Goal: Task Accomplishment & Management: Manage account settings

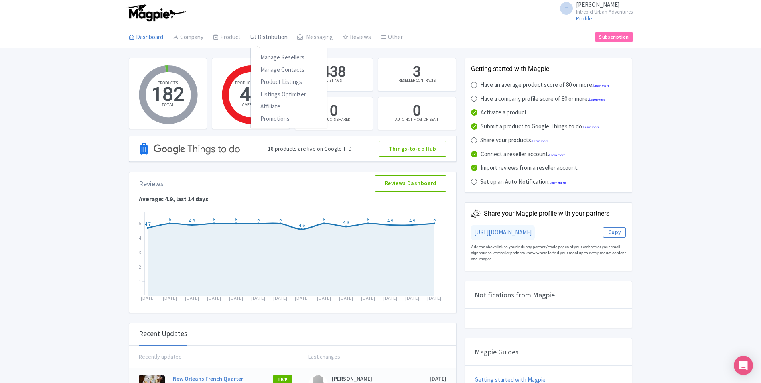
click at [270, 37] on link "Distribution" at bounding box center [268, 37] width 37 height 22
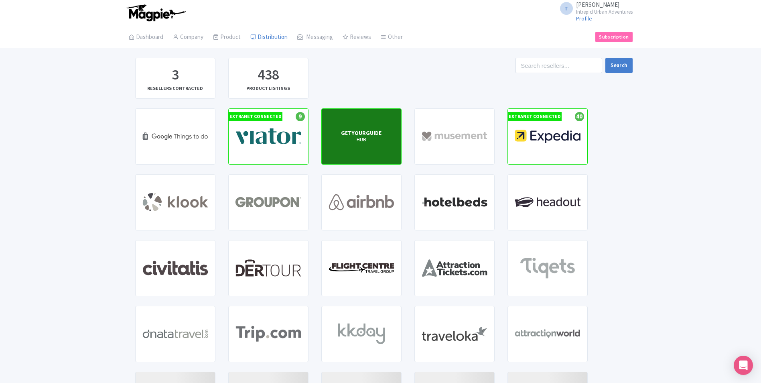
click at [366, 136] on p "HUB" at bounding box center [361, 139] width 41 height 7
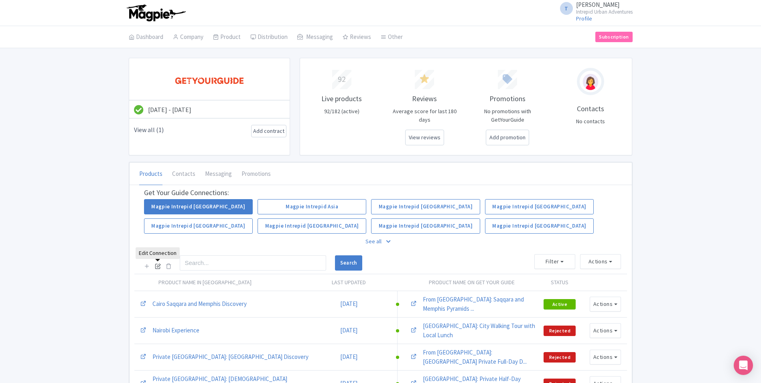
click at [157, 267] on icon at bounding box center [158, 266] width 6 height 6
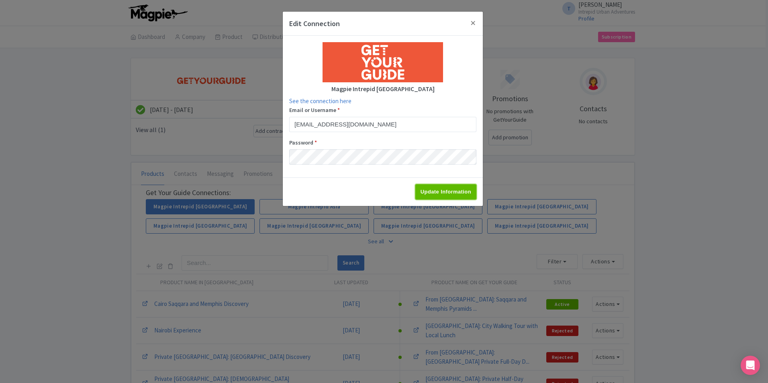
click at [467, 197] on input "Update Information" at bounding box center [445, 191] width 61 height 15
type input "Update Information"
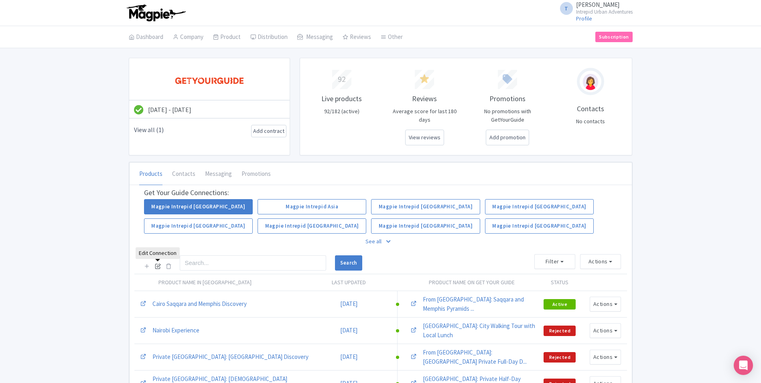
click at [156, 267] on icon at bounding box center [158, 266] width 6 height 6
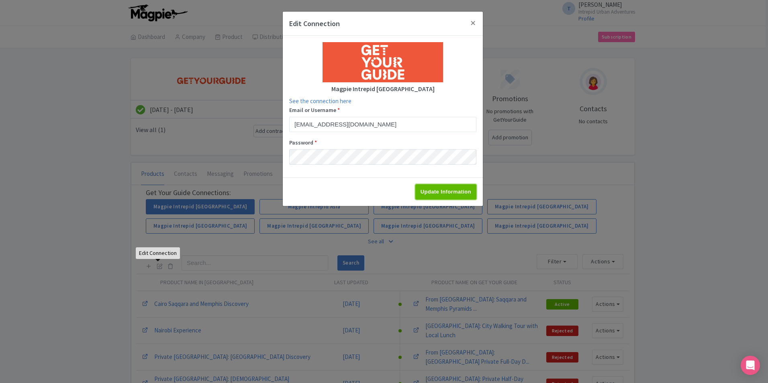
click at [434, 188] on input "Update Information" at bounding box center [445, 191] width 61 height 15
type input "Update Information"
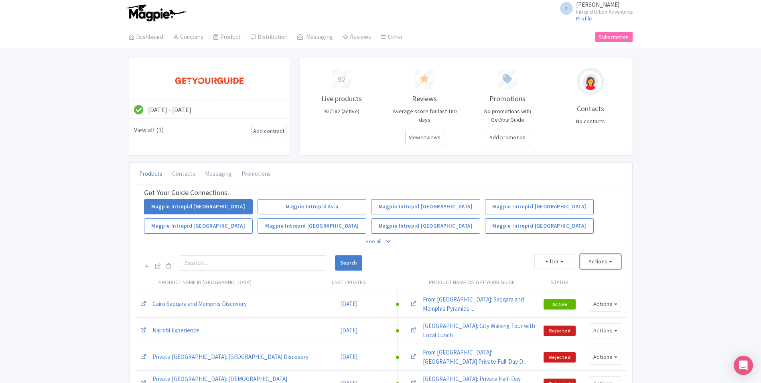
drag, startPoint x: 607, startPoint y: 267, endPoint x: 608, endPoint y: 274, distance: 6.9
click at [607, 267] on button "Actions" at bounding box center [600, 261] width 41 height 15
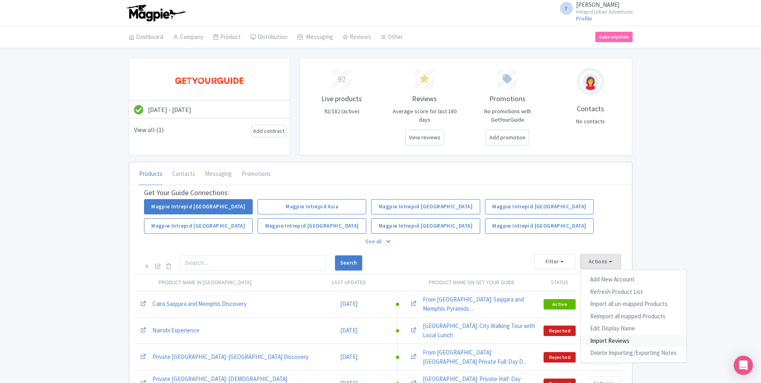
click at [605, 338] on link "Import Reviews" at bounding box center [634, 341] width 106 height 12
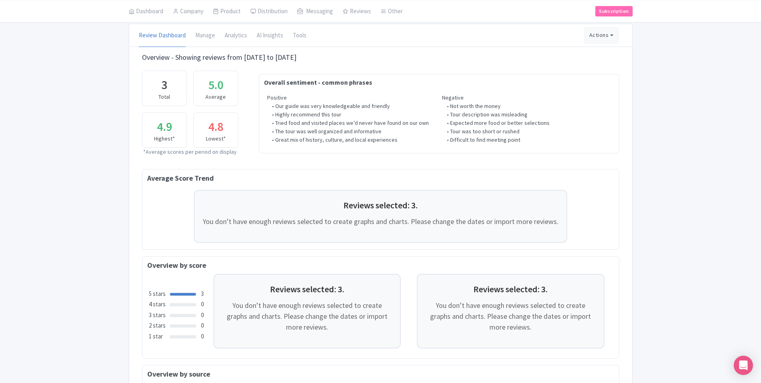
scroll to position [175, 0]
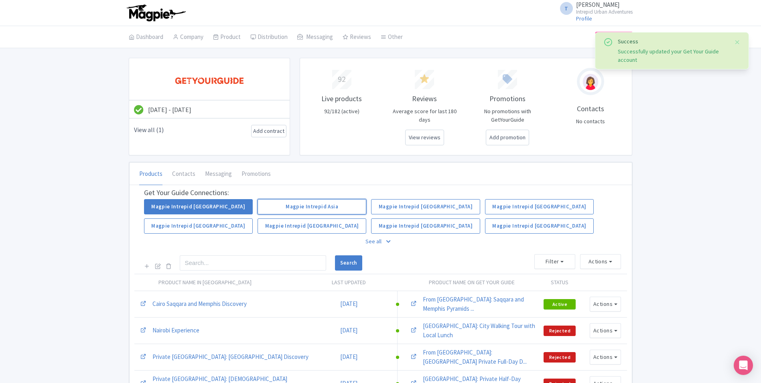
drag, startPoint x: 322, startPoint y: 206, endPoint x: 305, endPoint y: 210, distance: 17.3
click at [322, 206] on link "Magpie Intrepid Asia" at bounding box center [312, 206] width 109 height 15
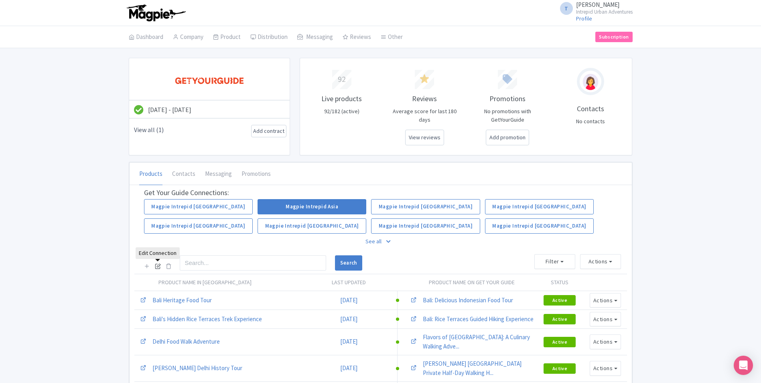
click at [159, 268] on icon at bounding box center [158, 266] width 6 height 6
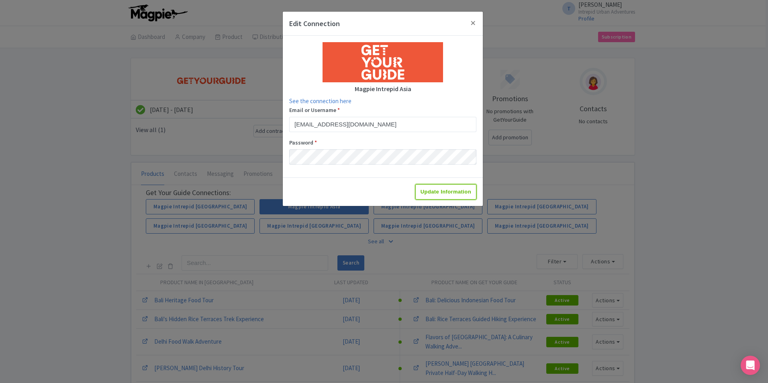
drag, startPoint x: 444, startPoint y: 188, endPoint x: 436, endPoint y: 188, distance: 7.2
click at [444, 188] on input "Update Information" at bounding box center [445, 191] width 61 height 15
type input "Update Information"
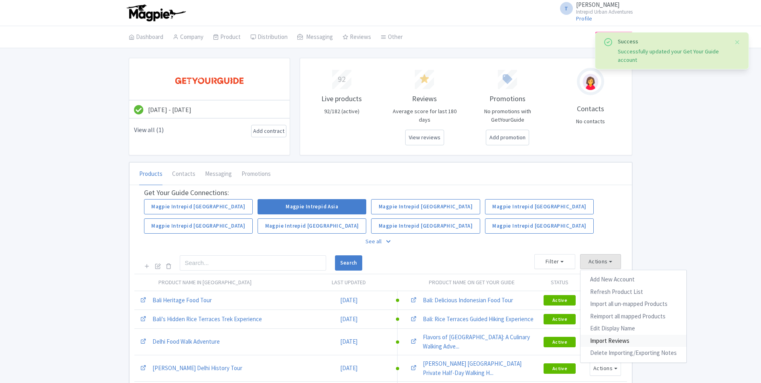
click at [606, 337] on link "Import Reviews" at bounding box center [634, 341] width 106 height 12
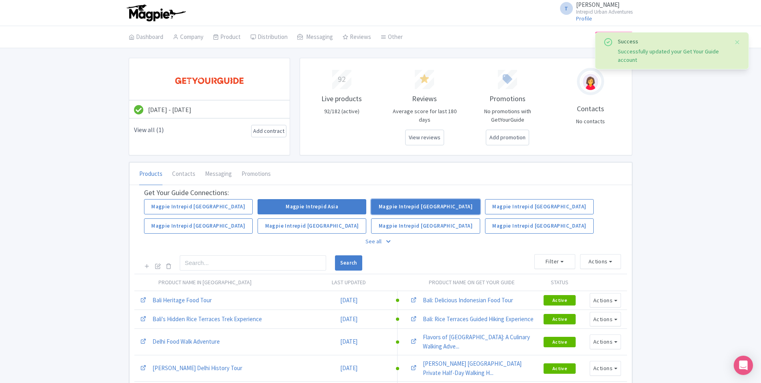
click at [418, 208] on link "Magpie Intrepid [GEOGRAPHIC_DATA]" at bounding box center [425, 206] width 109 height 15
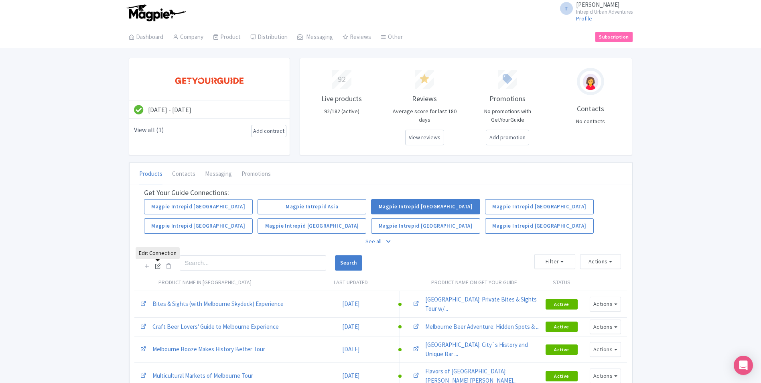
click at [155, 267] on icon at bounding box center [158, 266] width 6 height 6
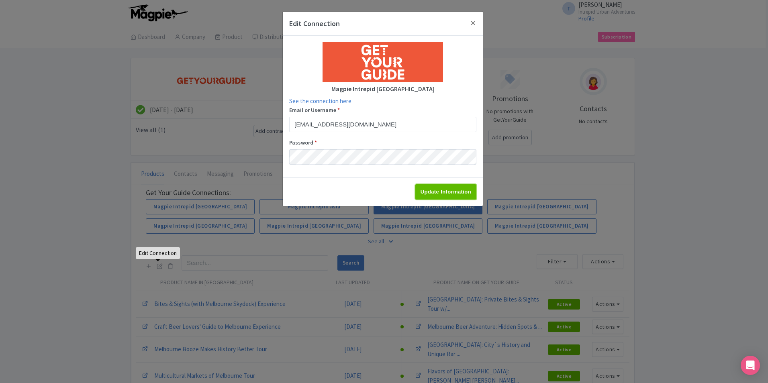
click at [434, 186] on input "Update Information" at bounding box center [445, 191] width 61 height 15
type input "Update Information"
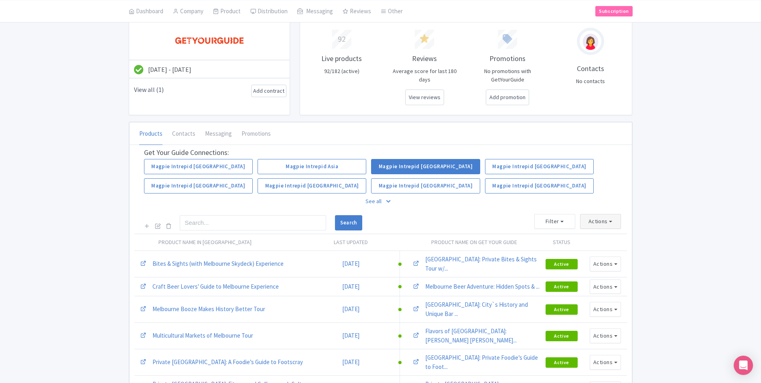
scroll to position [80, 0]
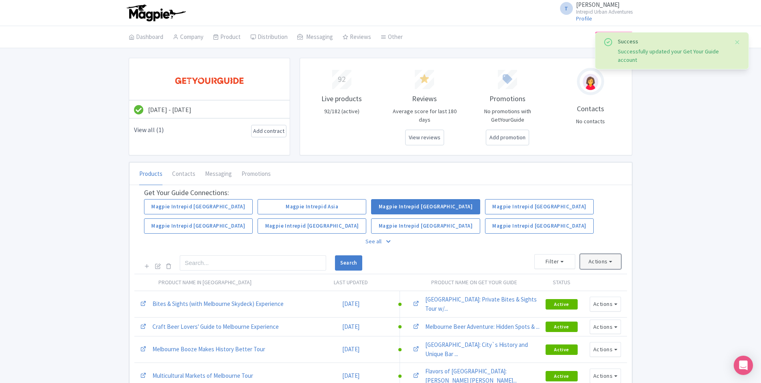
click at [606, 257] on button "Actions" at bounding box center [600, 261] width 41 height 15
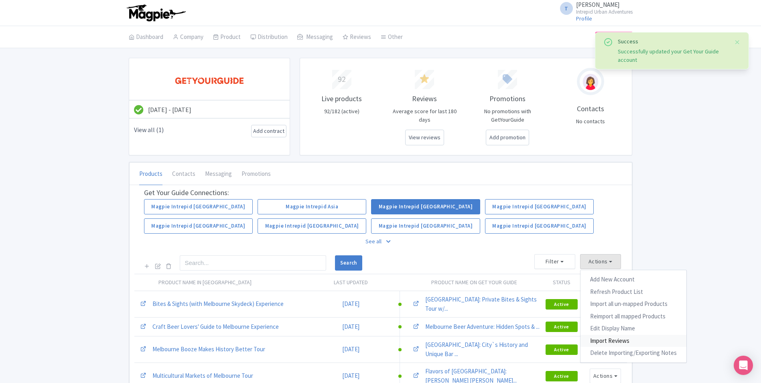
click at [604, 341] on link "Import Reviews" at bounding box center [634, 341] width 106 height 12
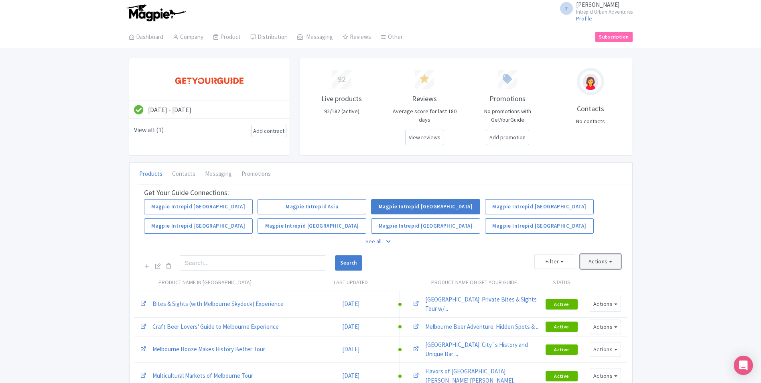
click at [601, 264] on button "Actions" at bounding box center [600, 261] width 41 height 15
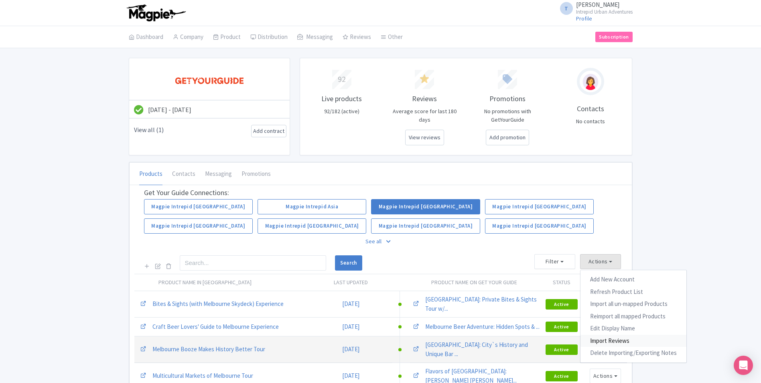
click at [606, 339] on link "Import Reviews" at bounding box center [634, 341] width 106 height 12
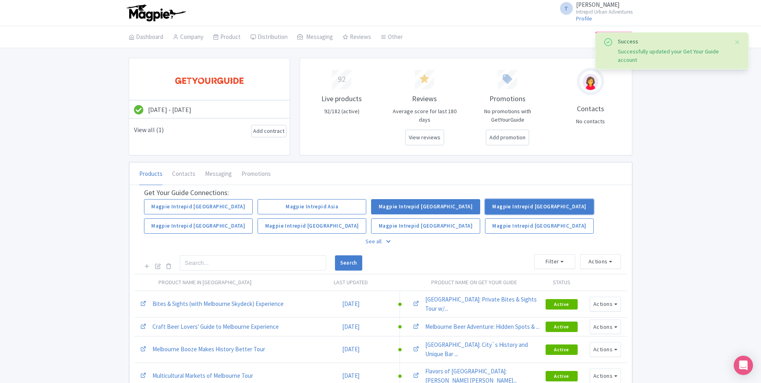
click at [543, 207] on link "Magpie Intrepid [GEOGRAPHIC_DATA]" at bounding box center [539, 206] width 109 height 15
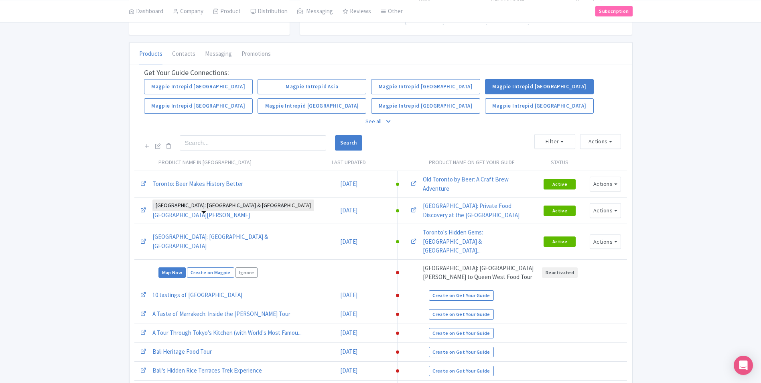
scroll to position [120, 0]
click at [158, 144] on icon at bounding box center [158, 146] width 6 height 6
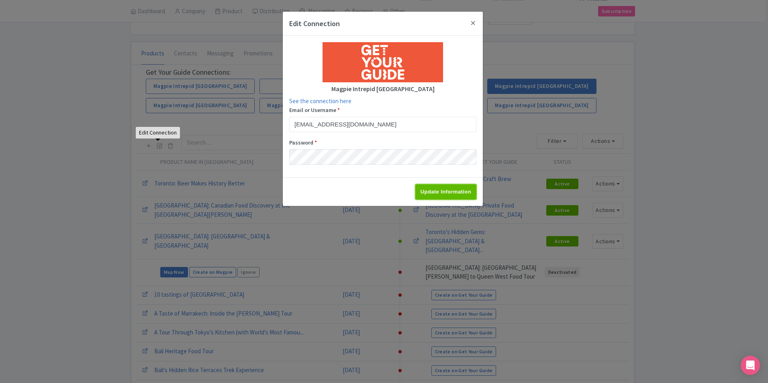
click at [449, 197] on input "Update Information" at bounding box center [445, 191] width 61 height 15
type input "Update Information"
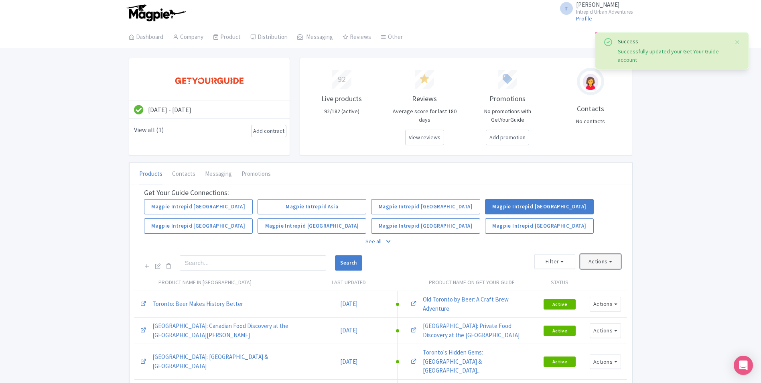
click at [601, 258] on button "Actions" at bounding box center [600, 261] width 41 height 15
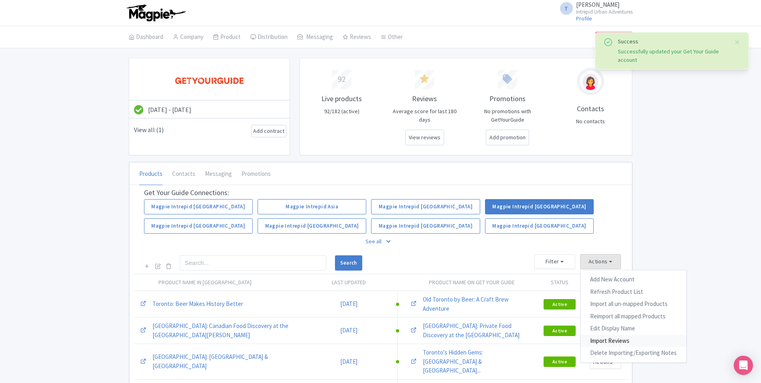
click at [603, 340] on link "Import Reviews" at bounding box center [634, 341] width 106 height 12
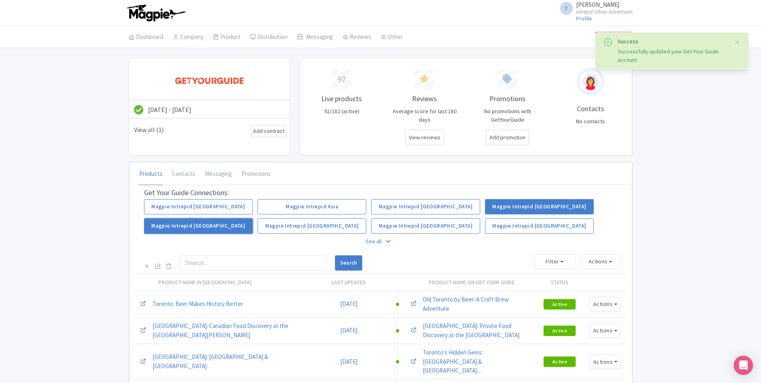
click at [196, 223] on link "Magpie Intrepid [GEOGRAPHIC_DATA]" at bounding box center [198, 225] width 109 height 15
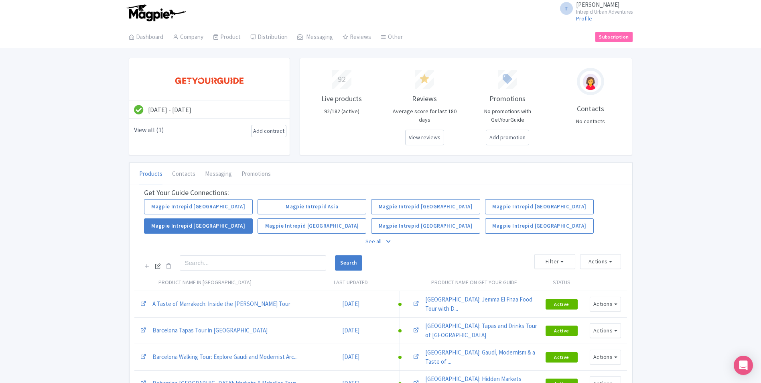
click at [159, 269] on link at bounding box center [158, 266] width 6 height 9
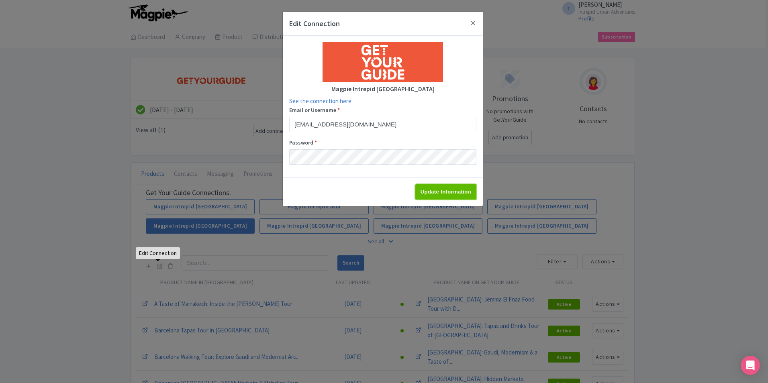
click at [416, 190] on input "Update Information" at bounding box center [445, 191] width 61 height 15
type input "Update Information"
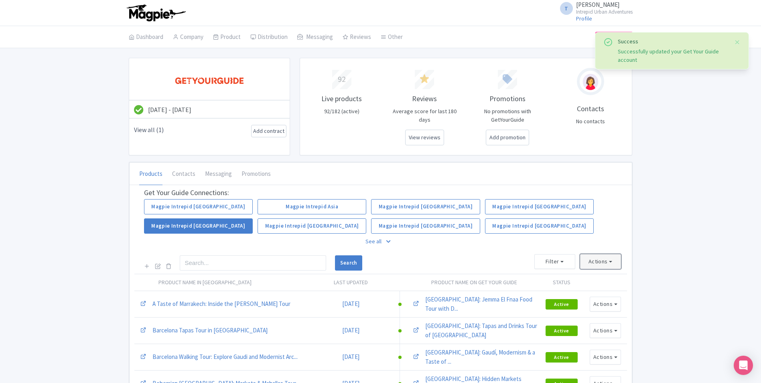
click at [590, 263] on button "Actions" at bounding box center [600, 261] width 41 height 15
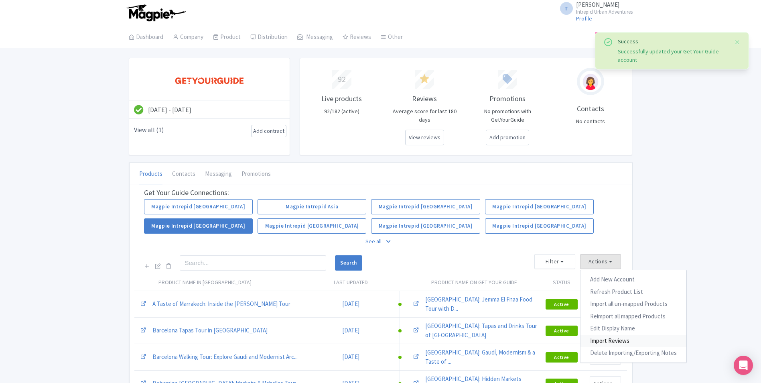
click at [597, 340] on link "Import Reviews" at bounding box center [634, 341] width 106 height 12
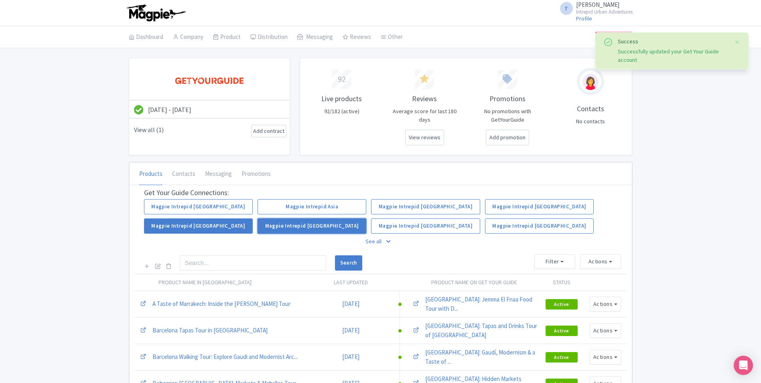
click at [312, 230] on link "Magpie Intrepid [GEOGRAPHIC_DATA]" at bounding box center [312, 225] width 109 height 15
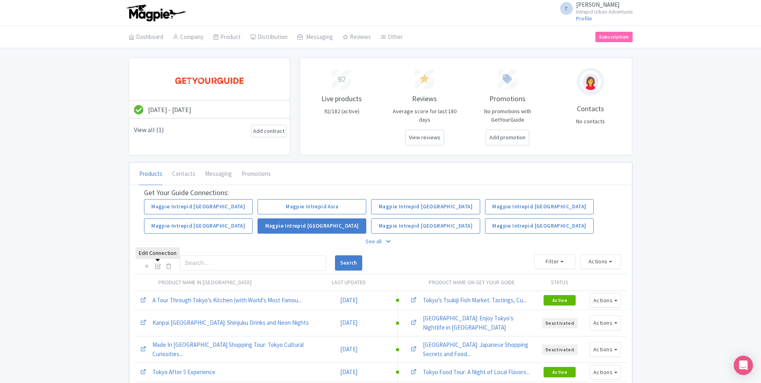
click at [157, 267] on icon at bounding box center [158, 266] width 6 height 6
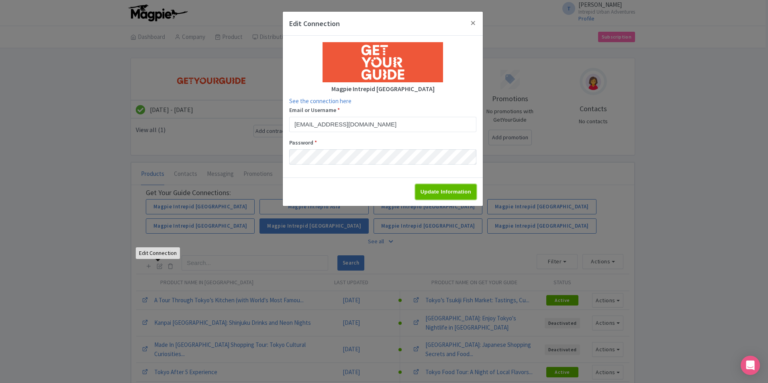
click at [442, 189] on input "Update Information" at bounding box center [445, 191] width 61 height 15
type input "Update Information"
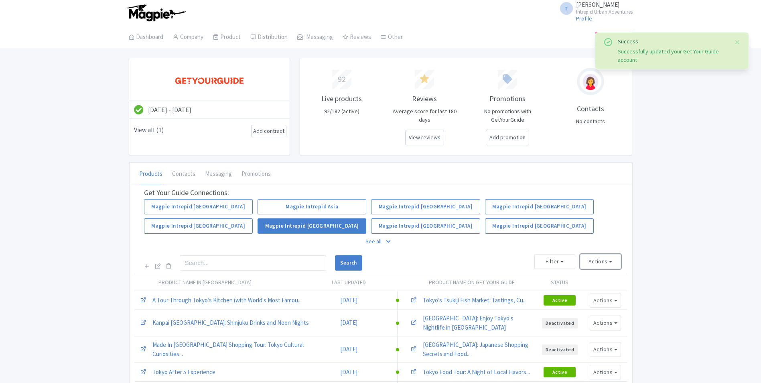
click at [604, 262] on button "Actions" at bounding box center [600, 261] width 41 height 15
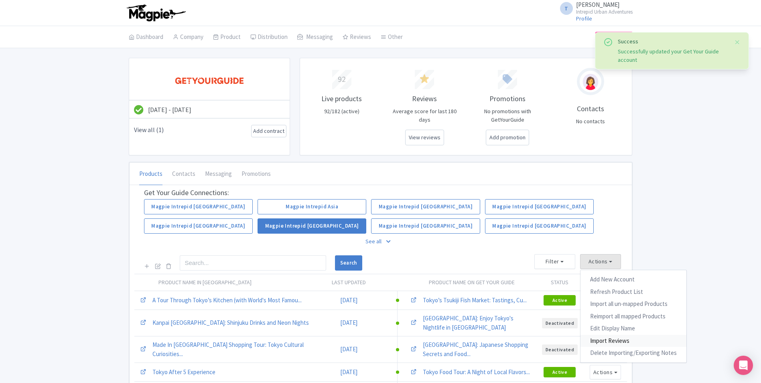
click at [611, 339] on link "Import Reviews" at bounding box center [634, 341] width 106 height 12
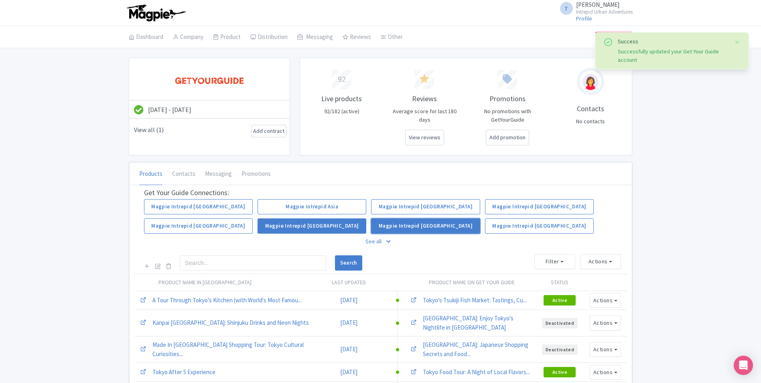
click at [456, 228] on link "Magpie Intrepid Thailand" at bounding box center [425, 225] width 109 height 15
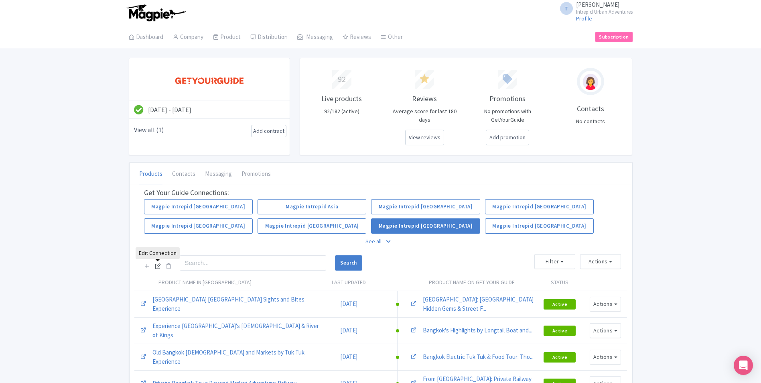
click at [158, 263] on icon at bounding box center [158, 266] width 6 height 6
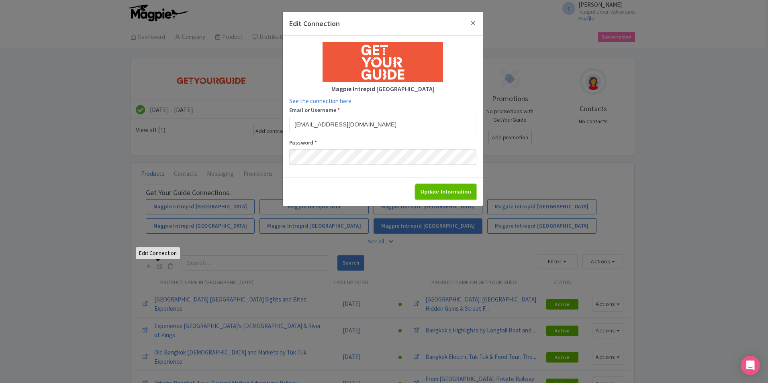
click at [451, 198] on input "Update Information" at bounding box center [445, 191] width 61 height 15
type input "Update Information"
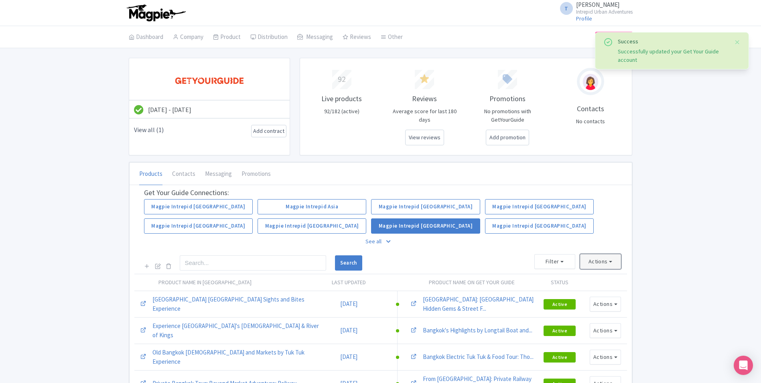
click at [592, 261] on button "Actions" at bounding box center [600, 261] width 41 height 15
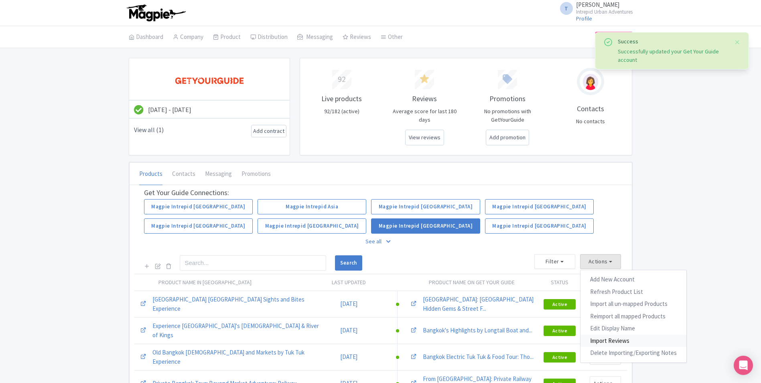
click at [607, 339] on link "Import Reviews" at bounding box center [634, 341] width 106 height 12
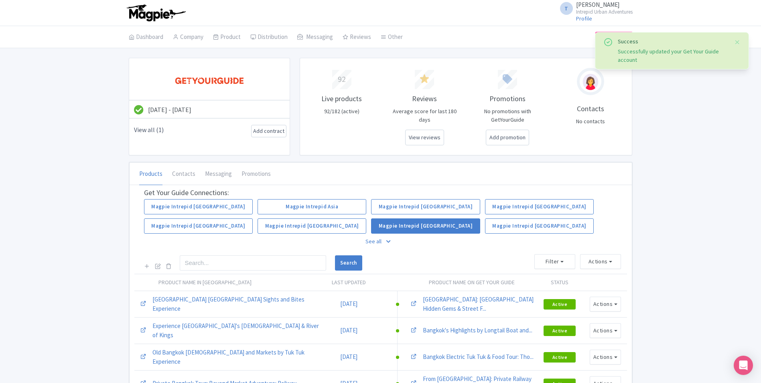
click at [381, 245] on p "See all" at bounding box center [381, 241] width 474 height 18
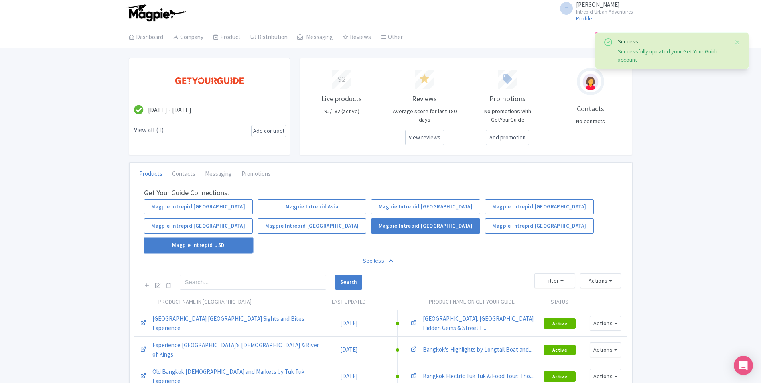
click at [220, 247] on link "Magpie Intrepid USD" at bounding box center [198, 245] width 109 height 15
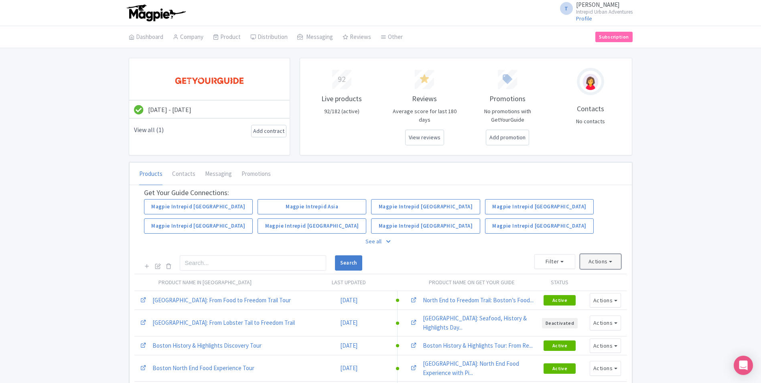
drag, startPoint x: 600, startPoint y: 257, endPoint x: 586, endPoint y: 258, distance: 13.3
click at [600, 257] on button "Actions" at bounding box center [600, 261] width 41 height 15
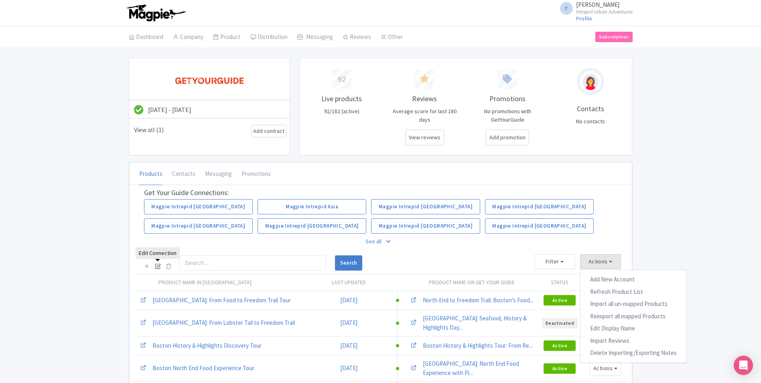
click at [155, 266] on icon at bounding box center [158, 266] width 6 height 6
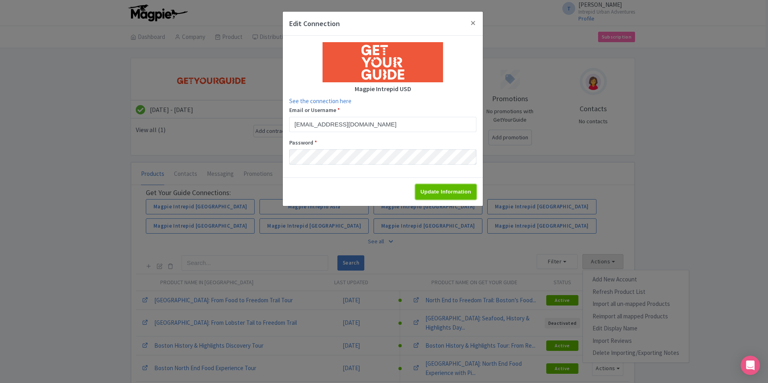
click at [426, 191] on input "Update Information" at bounding box center [445, 191] width 61 height 15
type input "Update Information"
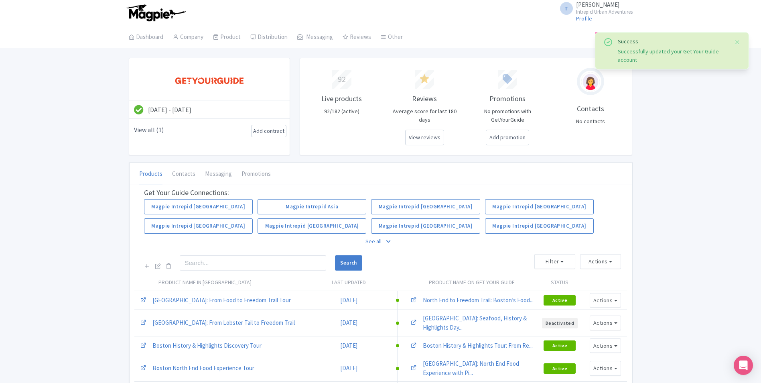
click at [605, 252] on div "Get Your Guide Connections: Magpie Intrepid Africa Magpie Intrepid Asia Magpie …" at bounding box center [380, 229] width 493 height 89
click at [604, 262] on button "Actions" at bounding box center [600, 261] width 41 height 15
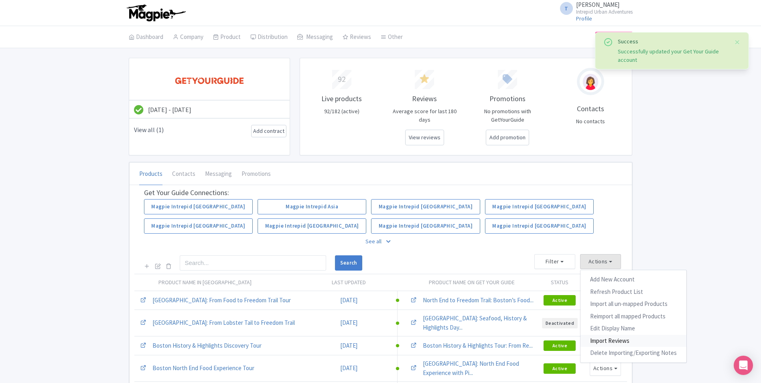
click at [607, 339] on link "Import Reviews" at bounding box center [634, 341] width 106 height 12
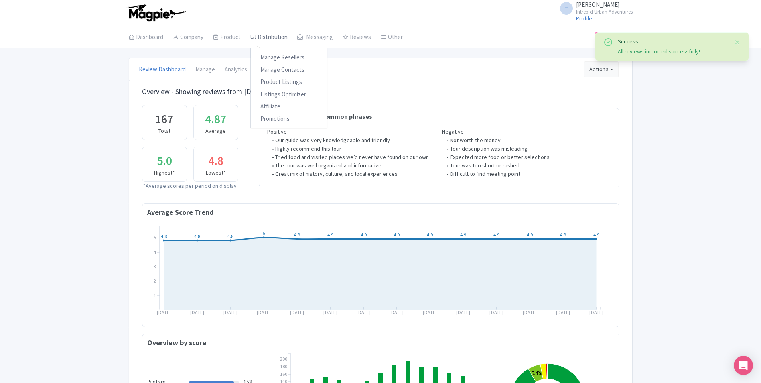
click at [273, 36] on link "Distribution" at bounding box center [268, 37] width 37 height 22
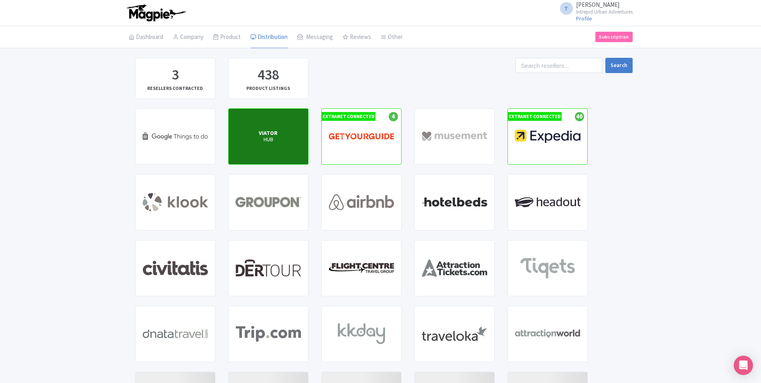
click at [275, 142] on p "HUB" at bounding box center [268, 139] width 19 height 7
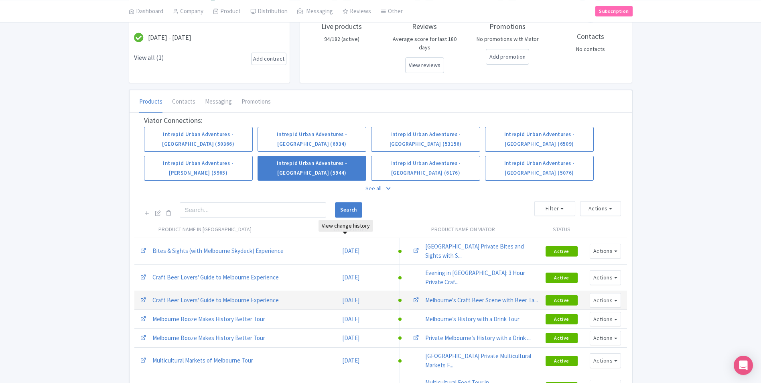
scroll to position [80, 0]
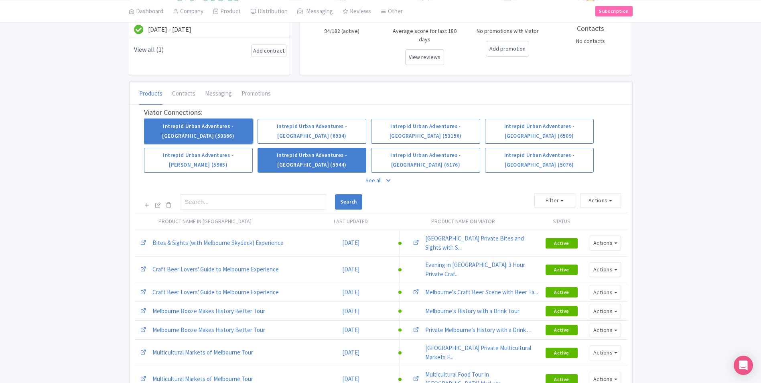
click at [230, 119] on link "Intrepid Urban Adventures - [GEOGRAPHIC_DATA] (50366)" at bounding box center [198, 131] width 109 height 25
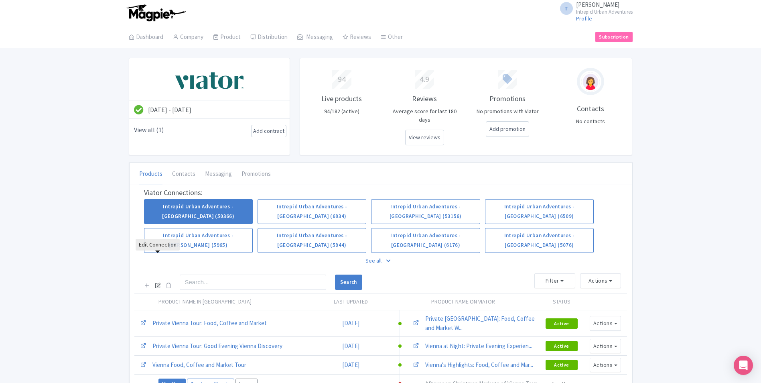
click at [159, 281] on link at bounding box center [158, 285] width 6 height 9
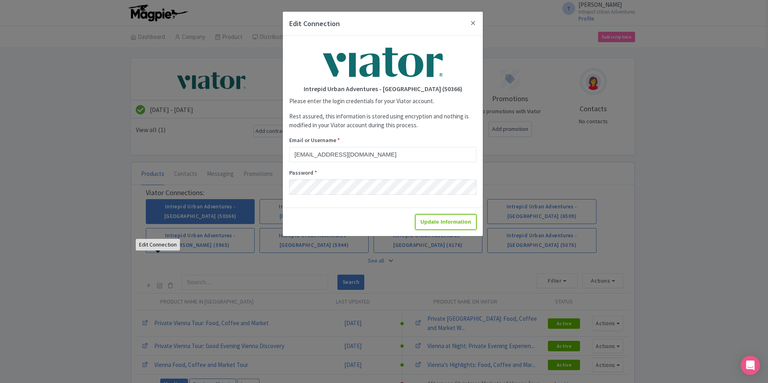
click at [438, 227] on input "Update Information" at bounding box center [445, 221] width 61 height 15
type input "Saving..."
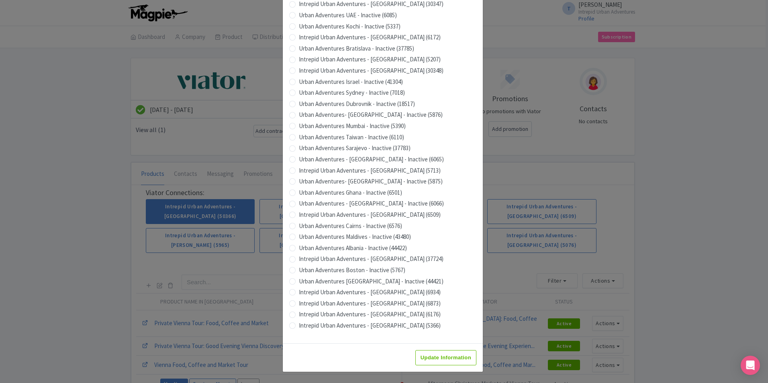
scroll to position [683, 0]
click at [437, 356] on input "Update Information" at bounding box center [445, 357] width 61 height 15
type input "Saving..."
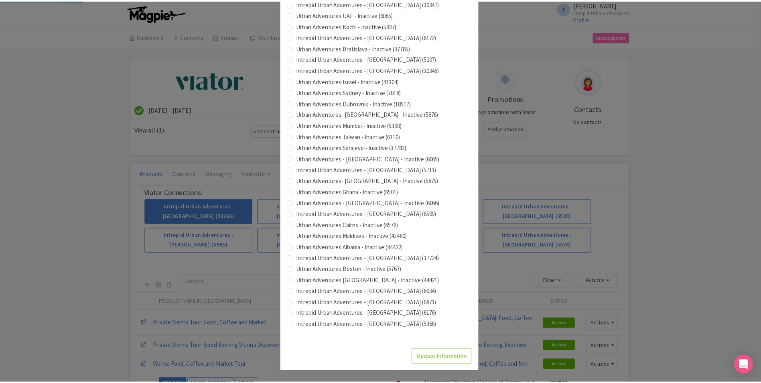
scroll to position [0, 0]
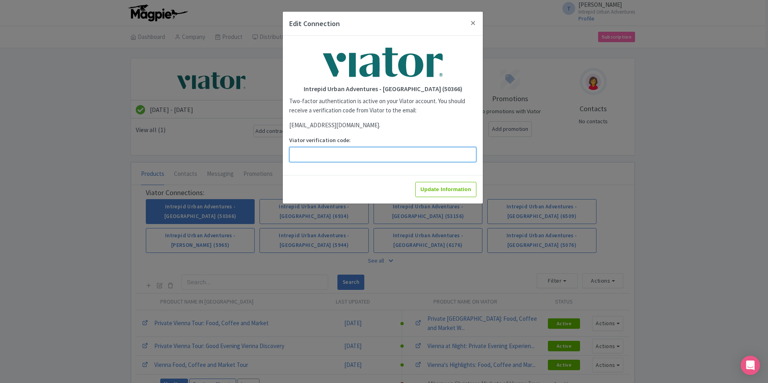
click at [393, 161] on input "Viator verification code:" at bounding box center [382, 154] width 187 height 15
paste input "277718"
type input "277718"
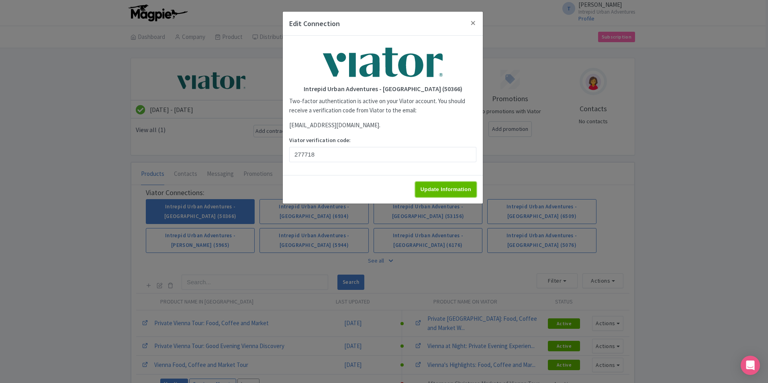
drag, startPoint x: 436, startPoint y: 188, endPoint x: 425, endPoint y: 189, distance: 10.8
click at [436, 188] on input "Update Information" at bounding box center [445, 189] width 61 height 15
type input "Update Information"
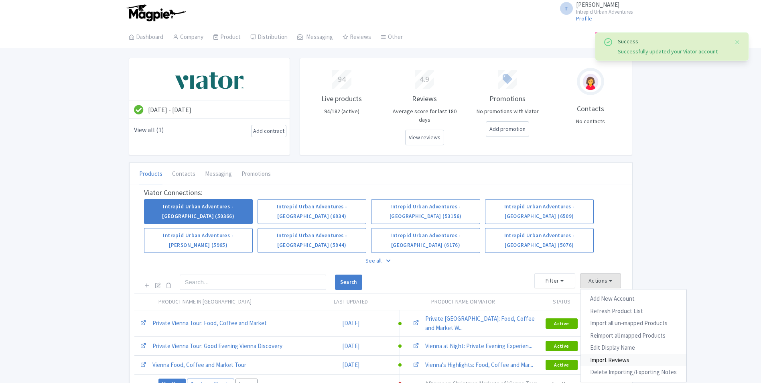
click at [616, 354] on link "Import Reviews" at bounding box center [634, 360] width 106 height 12
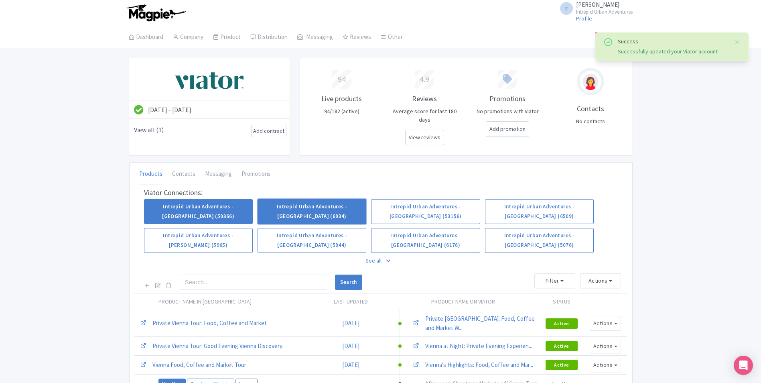
click at [340, 200] on link "Intrepid Urban Adventures - [GEOGRAPHIC_DATA] (6934)" at bounding box center [312, 211] width 109 height 25
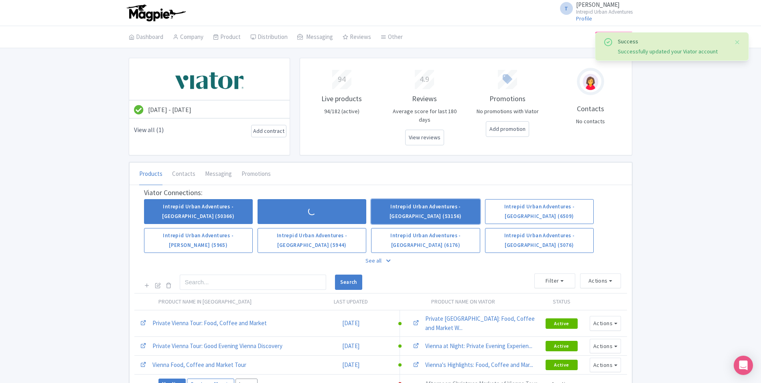
click at [454, 199] on link "Intrepid Urban Adventures - [GEOGRAPHIC_DATA] (53156)" at bounding box center [425, 211] width 109 height 25
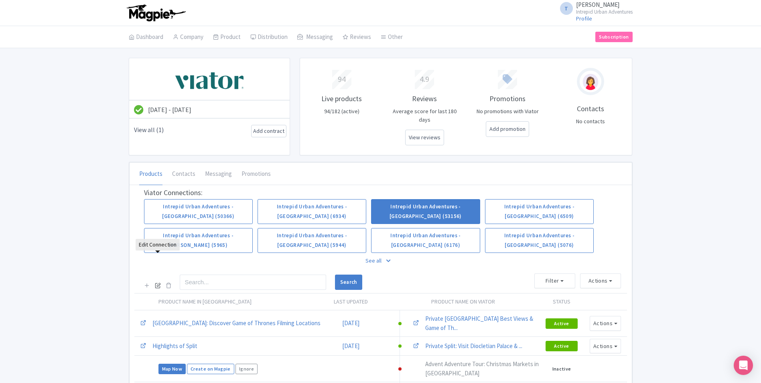
click at [158, 282] on icon at bounding box center [158, 285] width 6 height 6
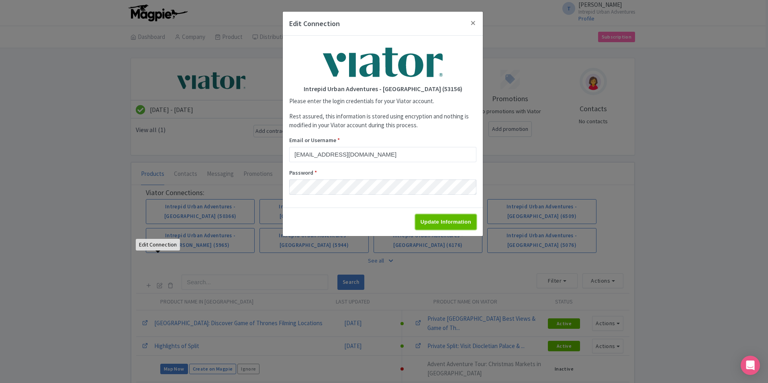
click at [436, 226] on input "Update Information" at bounding box center [445, 221] width 61 height 15
type input "Saving..."
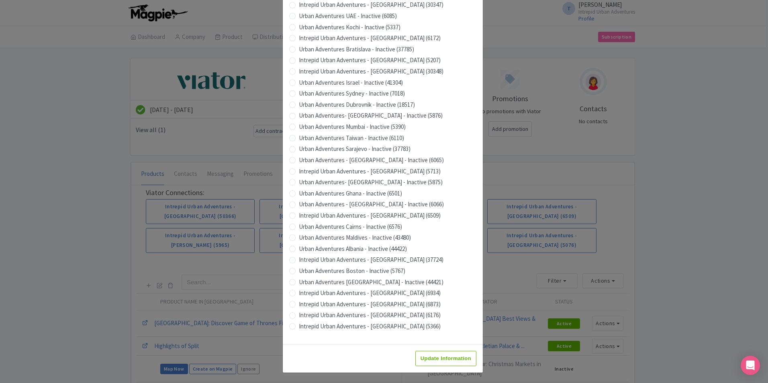
scroll to position [683, 0]
drag, startPoint x: 429, startPoint y: 355, endPoint x: 393, endPoint y: 351, distance: 35.6
click at [429, 356] on input "Update Information" at bounding box center [445, 357] width 61 height 15
type input "Saving..."
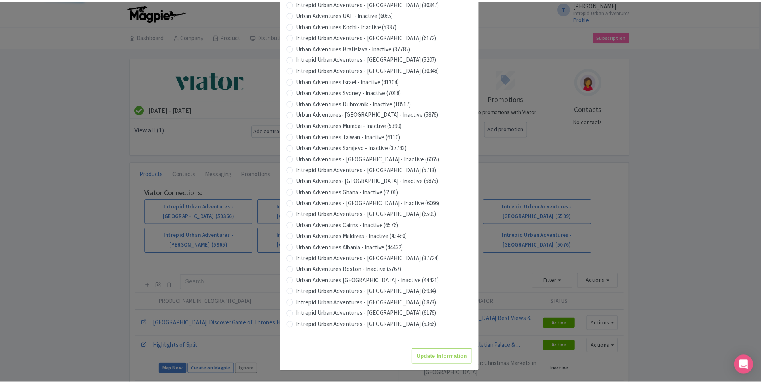
scroll to position [0, 0]
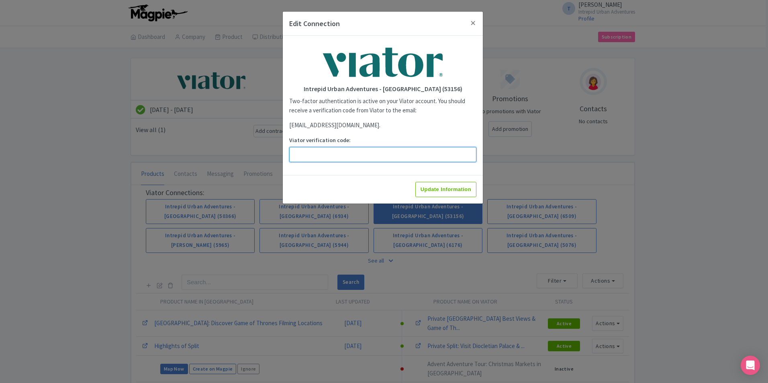
click at [381, 157] on input "Viator verification code:" at bounding box center [382, 154] width 187 height 15
paste input "448964"
type input "448964"
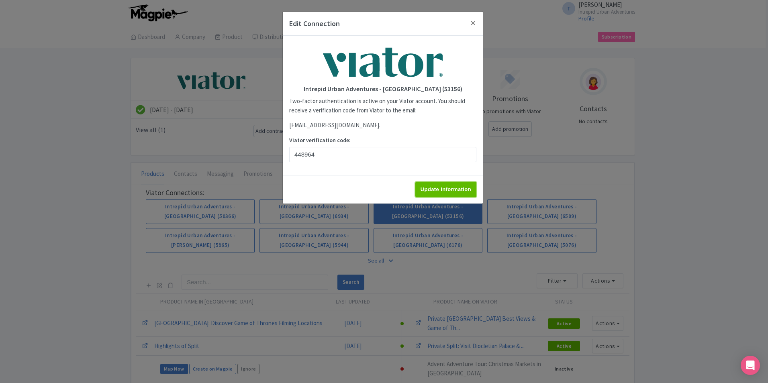
click at [455, 190] on input "Update Information" at bounding box center [445, 189] width 61 height 15
type input "Update Information"
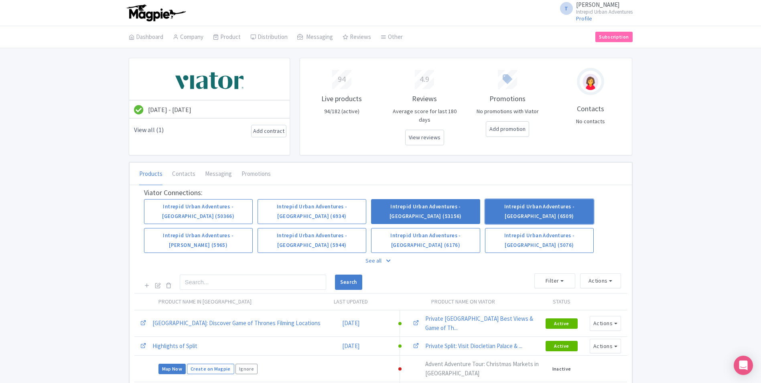
click at [555, 199] on link "Intrepid Urban Adventures - [GEOGRAPHIC_DATA] (6509)" at bounding box center [539, 211] width 109 height 25
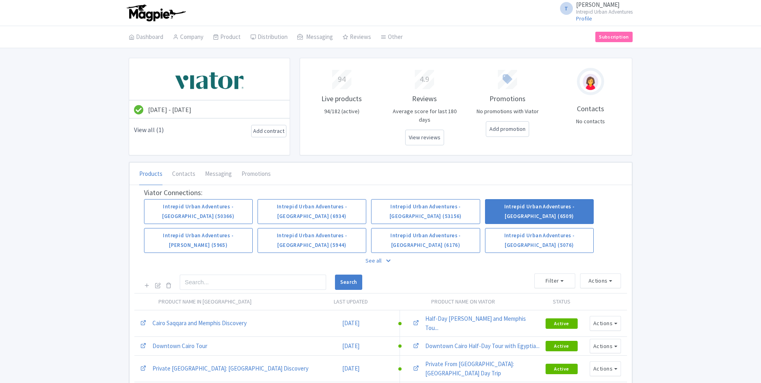
click at [432, 199] on link "Intrepid Urban Adventures - [GEOGRAPHIC_DATA] (53156)" at bounding box center [425, 211] width 109 height 25
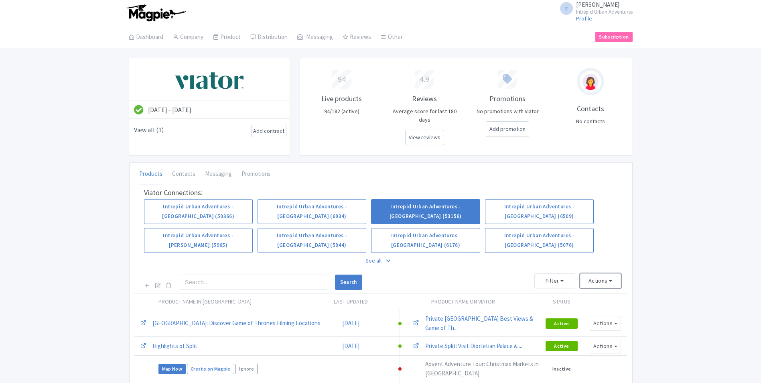
click at [597, 273] on button "Actions" at bounding box center [600, 280] width 41 height 15
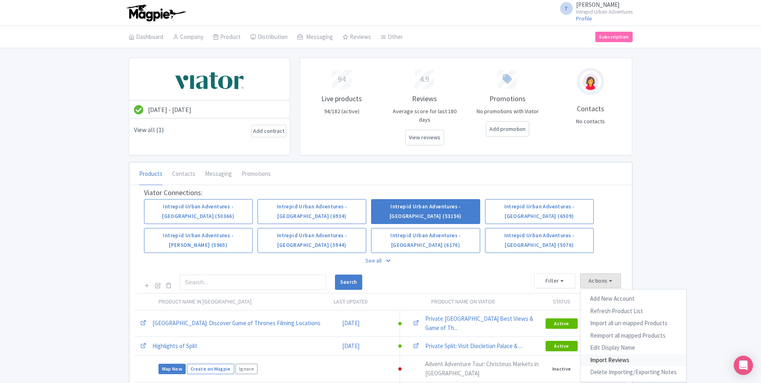
click at [600, 354] on link "Import Reviews" at bounding box center [634, 360] width 106 height 12
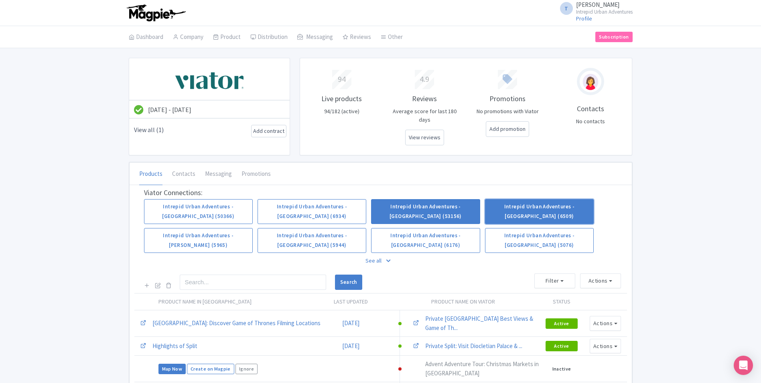
click at [566, 199] on link "Intrepid Urban Adventures - [GEOGRAPHIC_DATA] (6509)" at bounding box center [539, 211] width 109 height 25
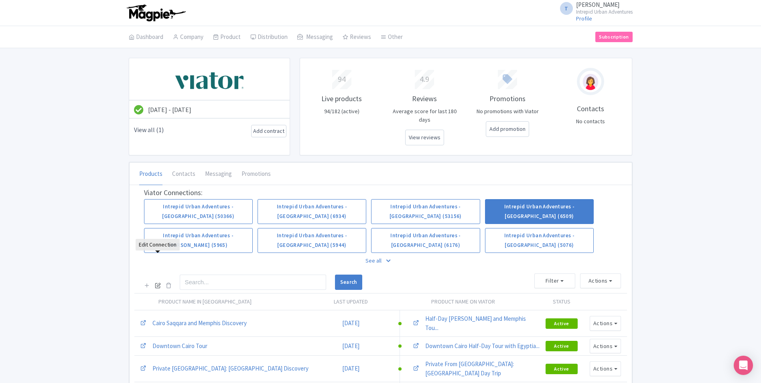
click at [157, 282] on icon at bounding box center [158, 285] width 6 height 6
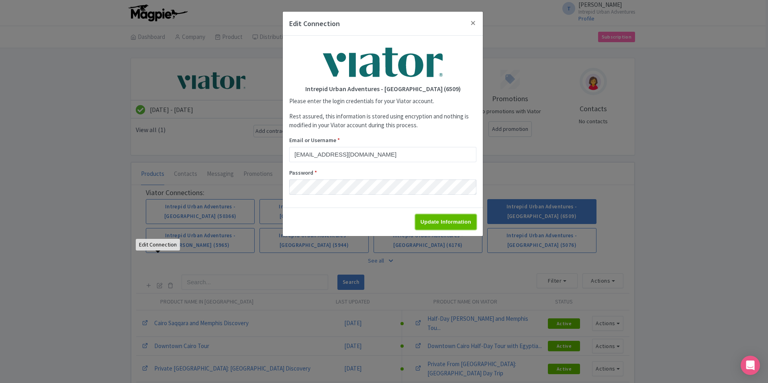
click at [432, 222] on input "Update Information" at bounding box center [445, 221] width 61 height 15
type input "Saving..."
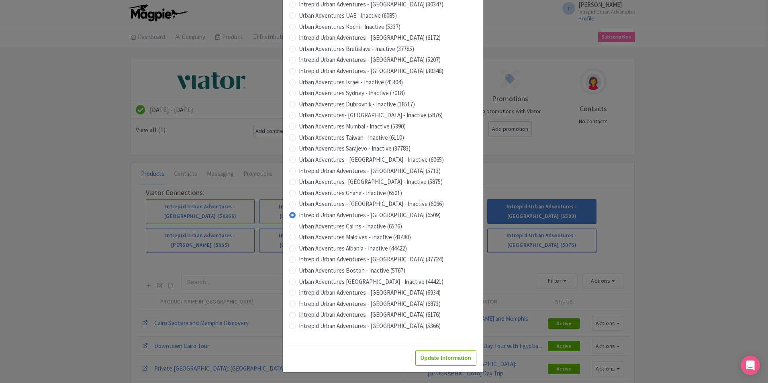
scroll to position [683, 0]
click at [450, 356] on input "Update Information" at bounding box center [445, 357] width 61 height 15
type input "Saving..."
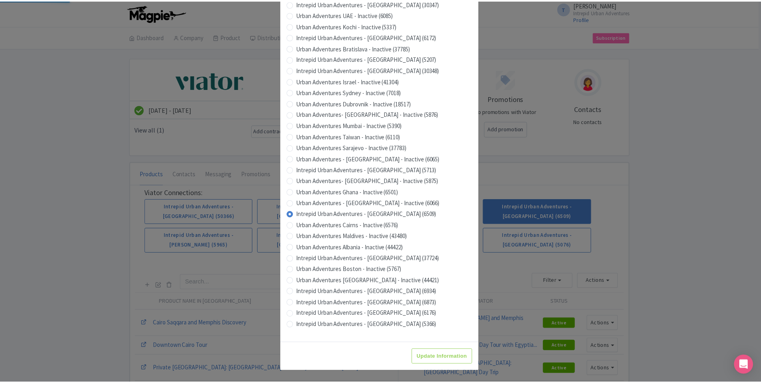
scroll to position [0, 0]
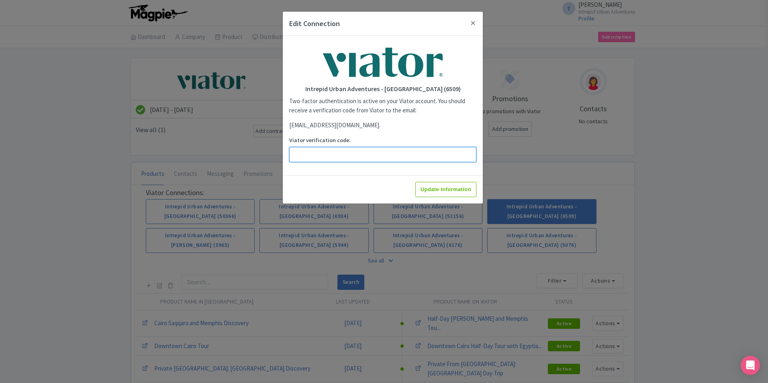
click at [367, 157] on input "Viator verification code:" at bounding box center [382, 154] width 187 height 15
paste input "666471"
type input "666471"
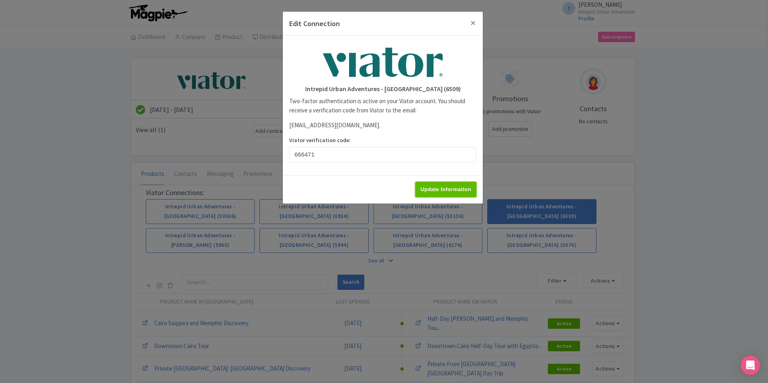
click at [436, 187] on input "Update Information" at bounding box center [445, 189] width 61 height 15
type input "Update Information"
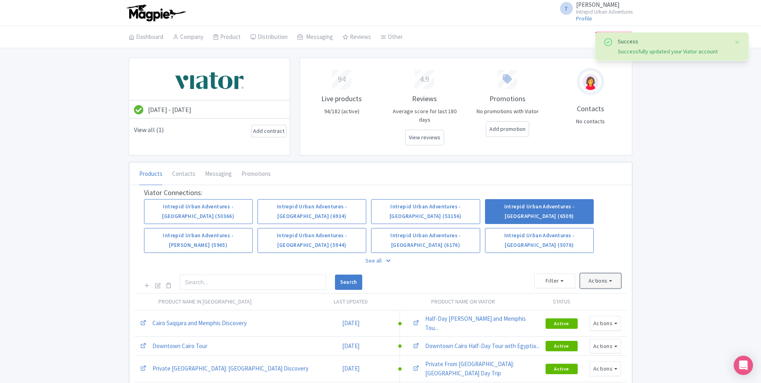
drag, startPoint x: 0, startPoint y: 0, endPoint x: 602, endPoint y: 254, distance: 653.2
click at [602, 273] on button "Actions" at bounding box center [600, 280] width 41 height 15
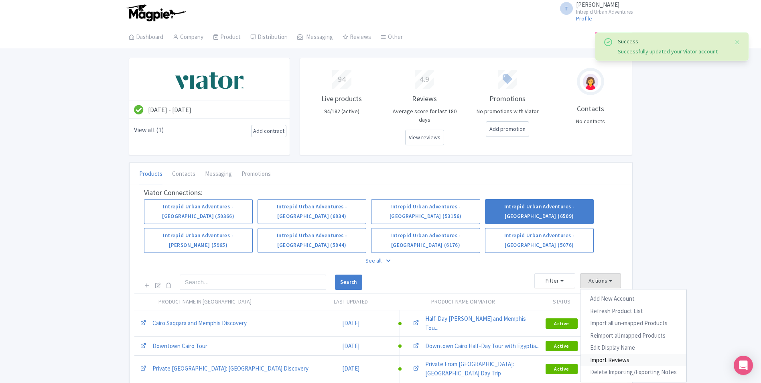
click at [607, 354] on link "Import Reviews" at bounding box center [634, 360] width 106 height 12
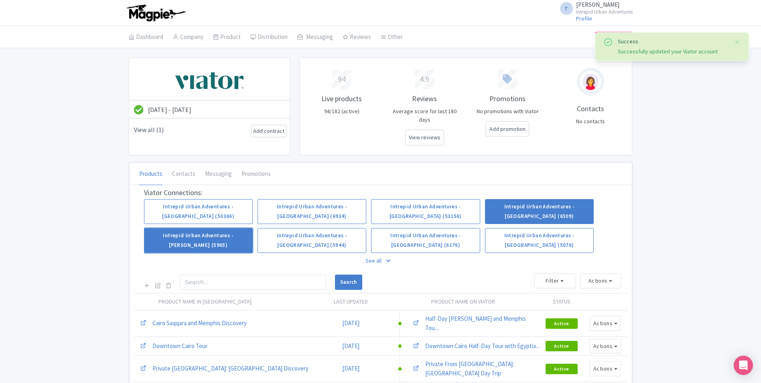
click at [182, 228] on link "Intrepid Urban Adventures - [PERSON_NAME] (5965)" at bounding box center [198, 240] width 109 height 25
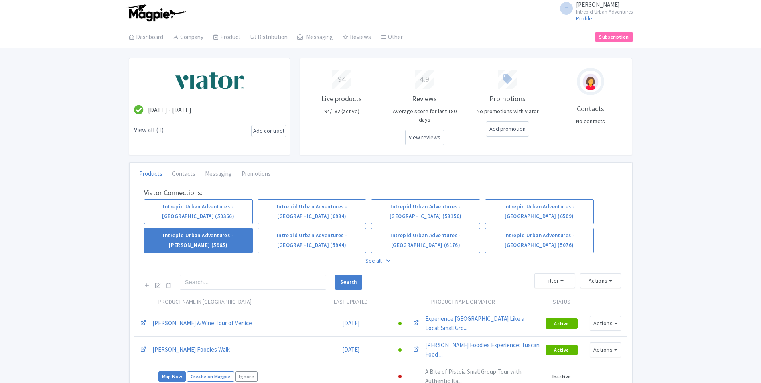
click at [157, 282] on icon at bounding box center [158, 285] width 6 height 6
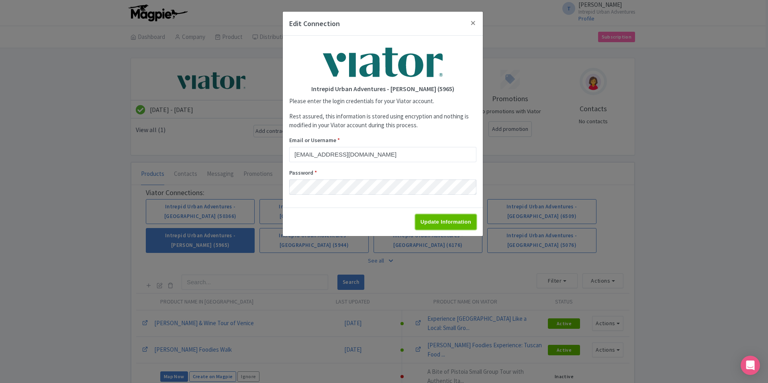
click at [449, 222] on input "Update Information" at bounding box center [445, 221] width 61 height 15
type input "Saving..."
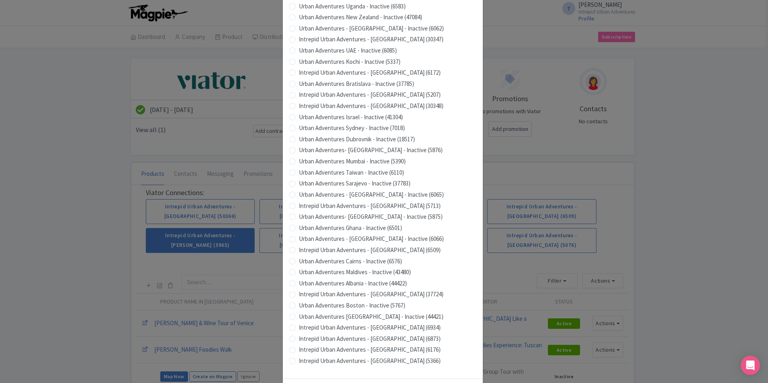
scroll to position [683, 0]
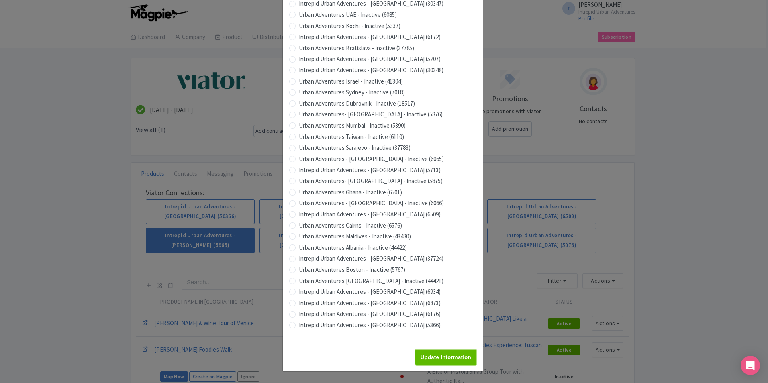
click at [451, 354] on input "Update Information" at bounding box center [445, 357] width 61 height 15
type input "Saving..."
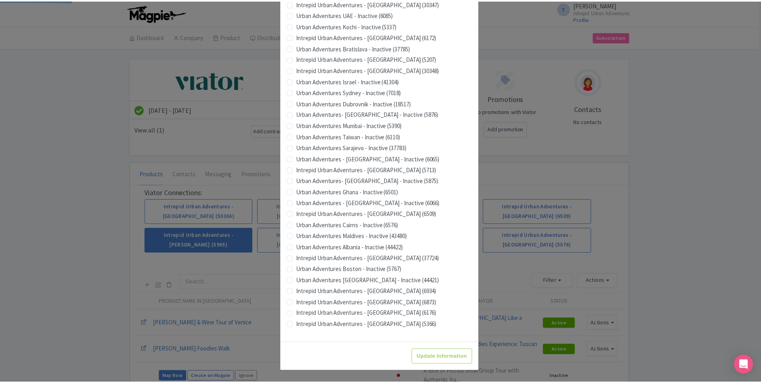
scroll to position [0, 0]
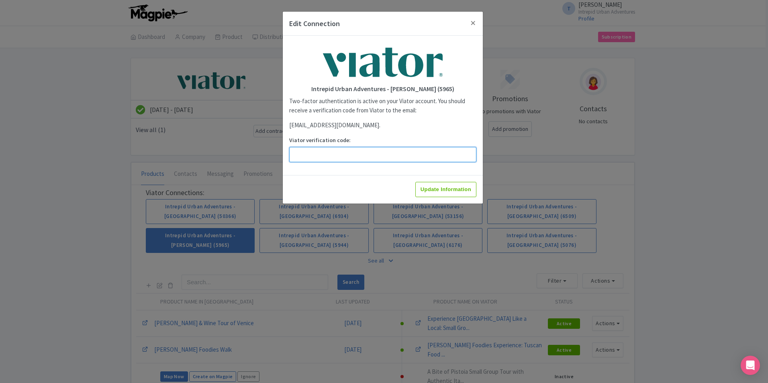
click at [371, 158] on input "Viator verification code:" at bounding box center [382, 154] width 187 height 15
paste input "534452"
type input "534452"
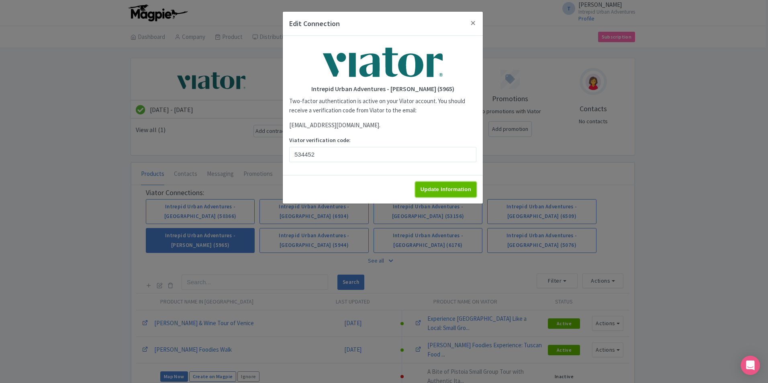
click at [456, 189] on input "Update Information" at bounding box center [445, 189] width 61 height 15
type input "Update Information"
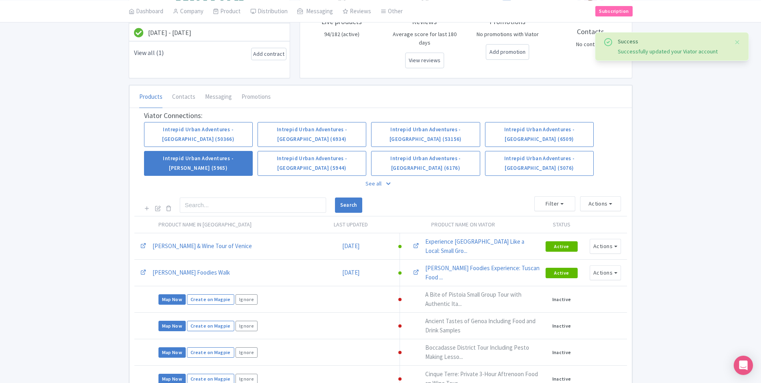
scroll to position [80, 0]
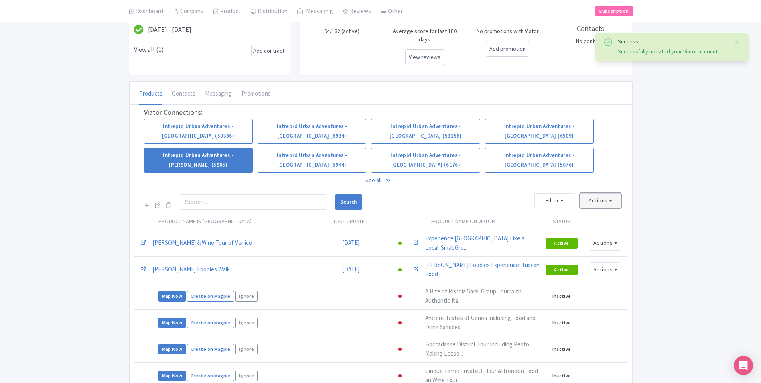
click at [601, 193] on button "Actions" at bounding box center [600, 200] width 41 height 15
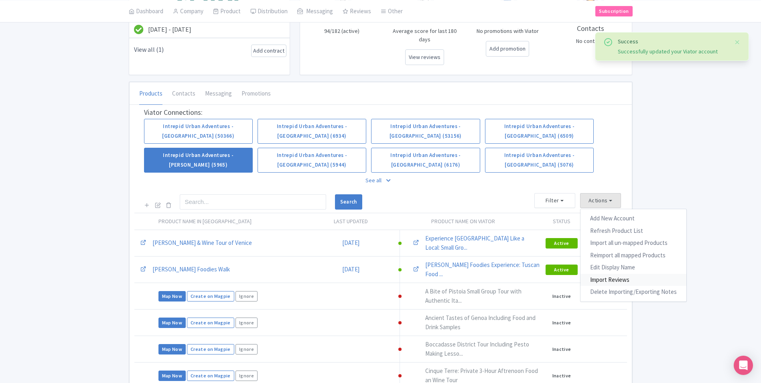
click at [611, 274] on link "Import Reviews" at bounding box center [634, 280] width 106 height 12
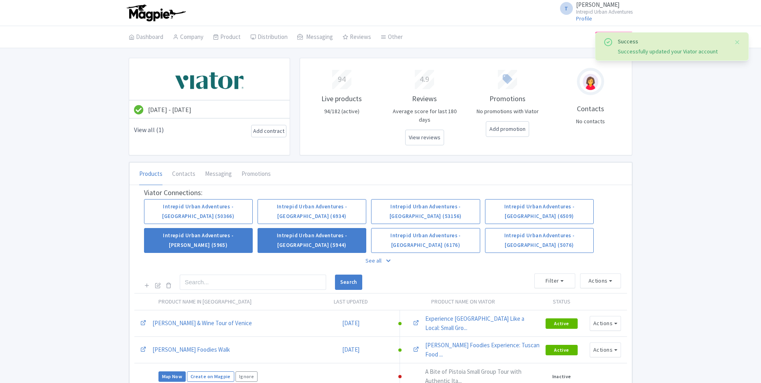
scroll to position [80, 0]
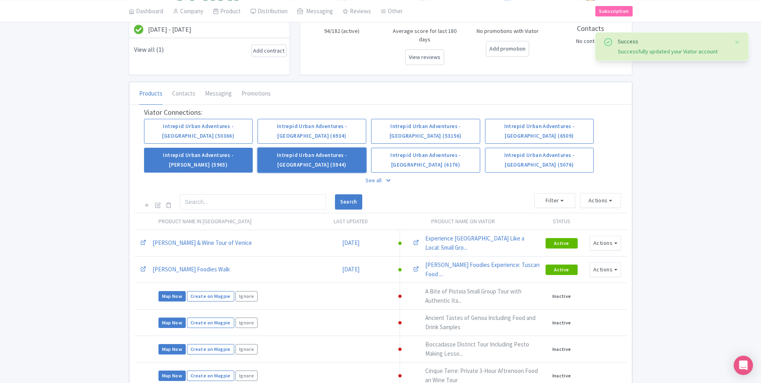
click at [311, 148] on link "Intrepid Urban Adventures - [GEOGRAPHIC_DATA] (5944)" at bounding box center [312, 160] width 109 height 25
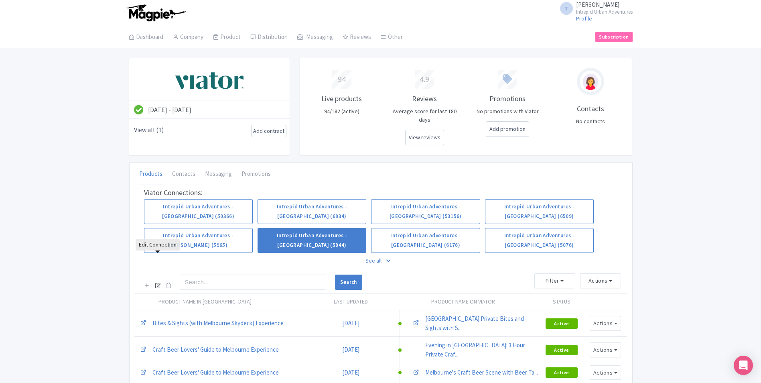
click at [158, 282] on icon at bounding box center [158, 285] width 6 height 6
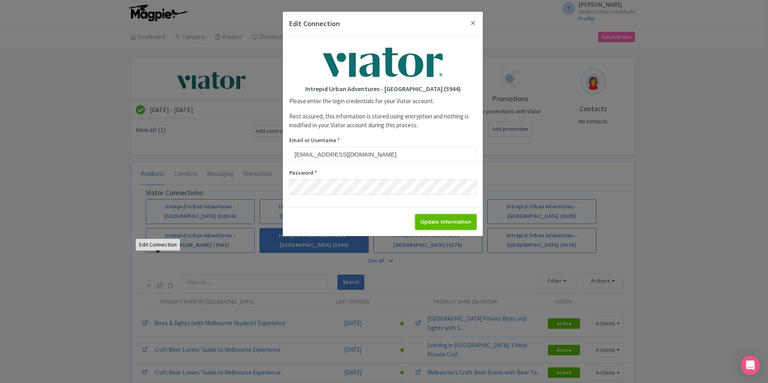
click at [455, 227] on input "Update Information" at bounding box center [445, 221] width 61 height 15
type input "Saving..."
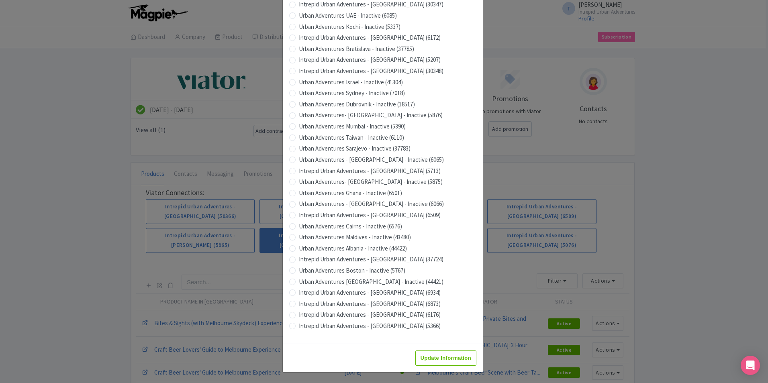
scroll to position [683, 0]
click at [440, 356] on input "Update Information" at bounding box center [445, 357] width 61 height 15
type input "Saving..."
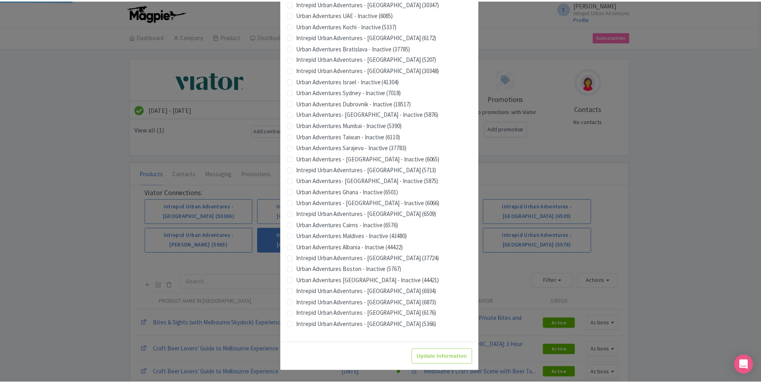
scroll to position [0, 0]
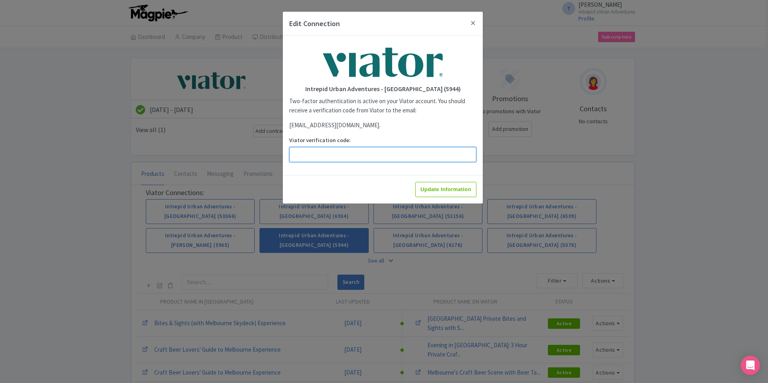
click at [403, 150] on input "Viator verification code:" at bounding box center [382, 154] width 187 height 15
paste input "242833"
type input "242833"
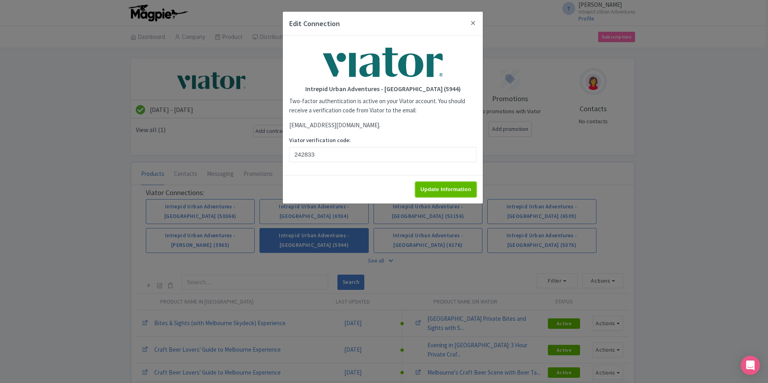
click at [438, 182] on input "Update Information" at bounding box center [445, 189] width 61 height 15
type input "Update Information"
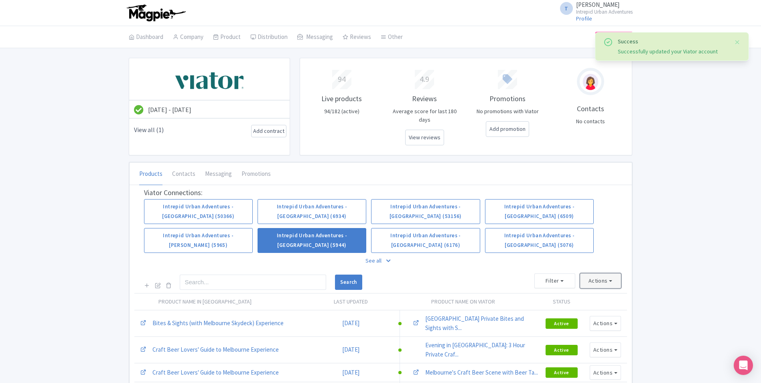
click at [603, 273] on button "Actions" at bounding box center [600, 280] width 41 height 15
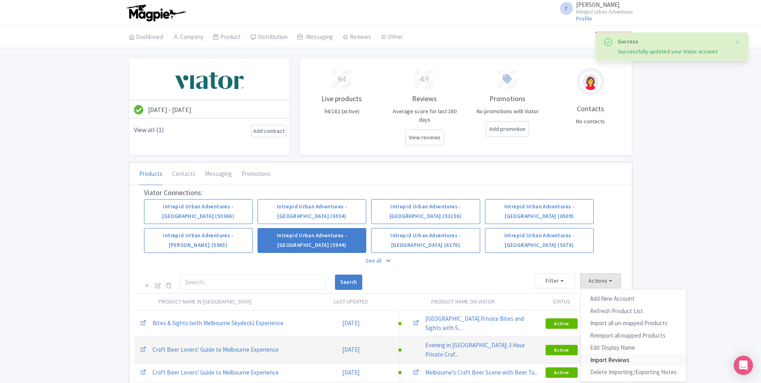
drag, startPoint x: 597, startPoint y: 332, endPoint x: 524, endPoint y: 303, distance: 78.4
click at [597, 354] on link "Import Reviews" at bounding box center [634, 360] width 106 height 12
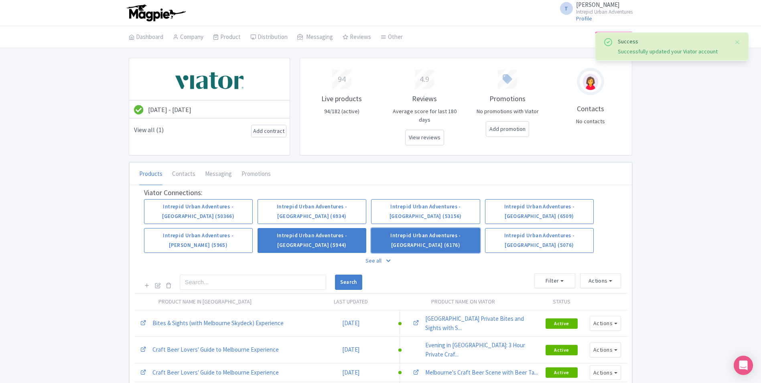
click at [414, 228] on link "Intrepid Urban Adventures - [GEOGRAPHIC_DATA] (6176)" at bounding box center [425, 240] width 109 height 25
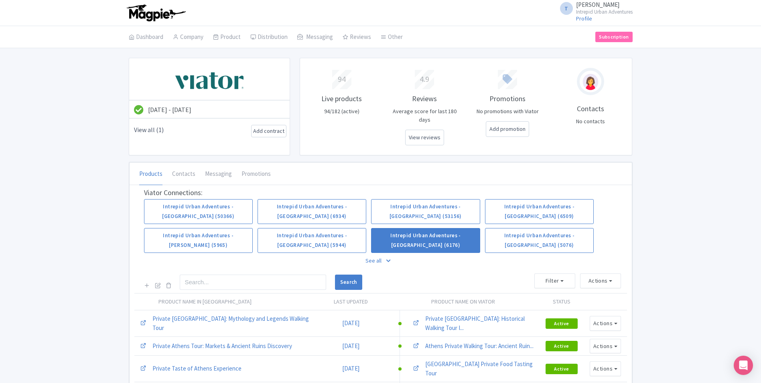
click at [161, 275] on div at bounding box center [158, 283] width 28 height 16
click at [159, 282] on icon at bounding box center [158, 285] width 6 height 6
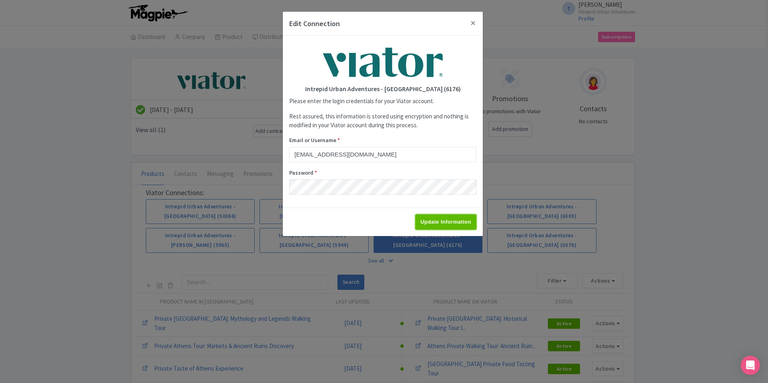
click at [446, 217] on input "Update Information" at bounding box center [445, 221] width 61 height 15
type input "Saving..."
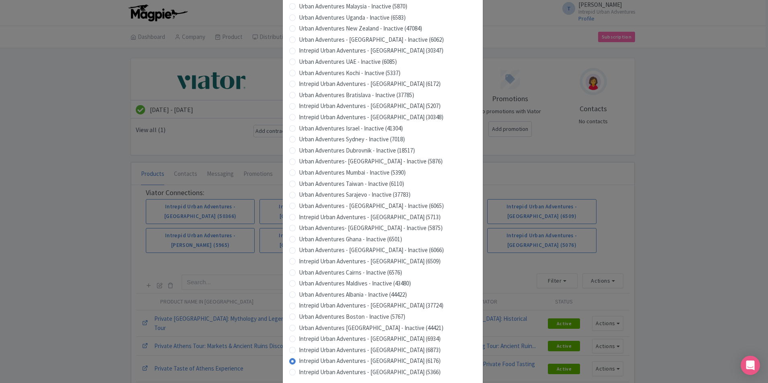
scroll to position [683, 0]
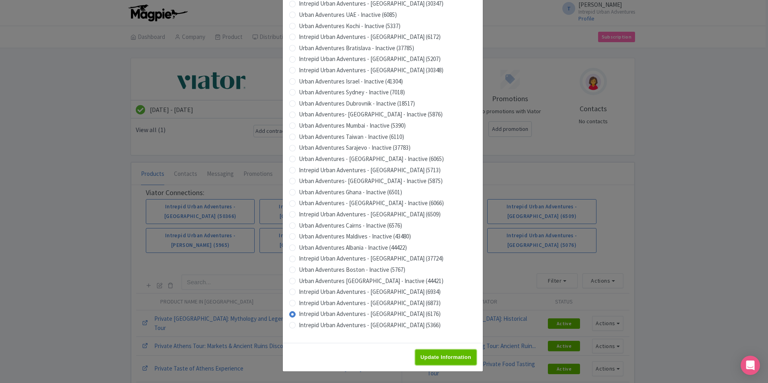
click at [448, 363] on input "Update Information" at bounding box center [445, 357] width 61 height 15
type input "Saving..."
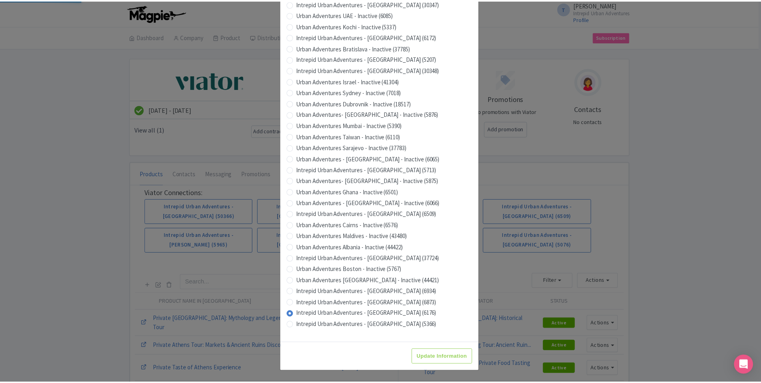
scroll to position [0, 0]
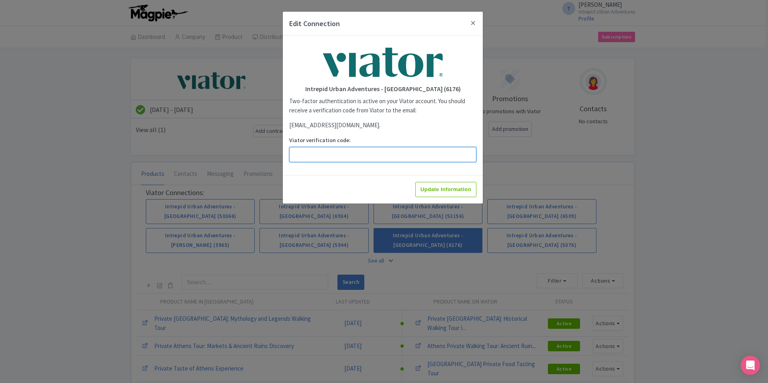
click at [358, 147] on input "Viator verification code:" at bounding box center [382, 154] width 187 height 15
paste input "536281"
type input "536281"
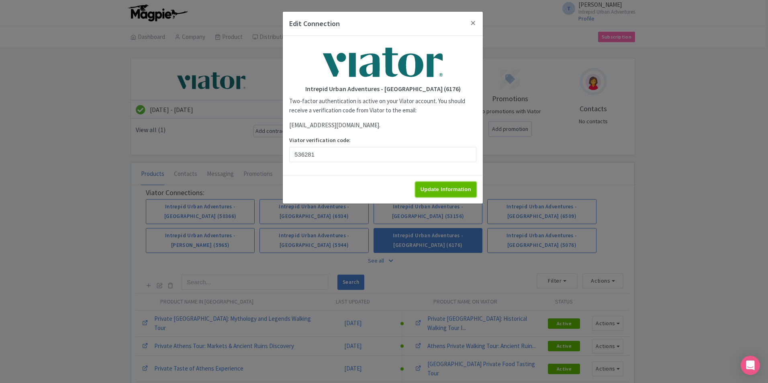
click at [442, 189] on input "Update Information" at bounding box center [445, 189] width 61 height 15
type input "Update Information"
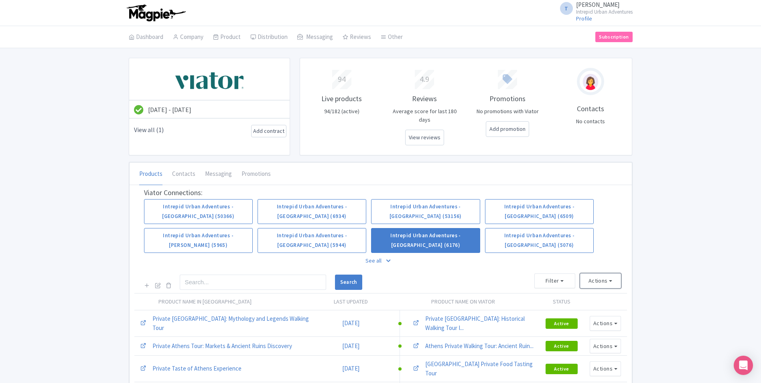
drag, startPoint x: 609, startPoint y: 253, endPoint x: 609, endPoint y: 263, distance: 9.6
click at [609, 273] on button "Actions" at bounding box center [600, 280] width 41 height 15
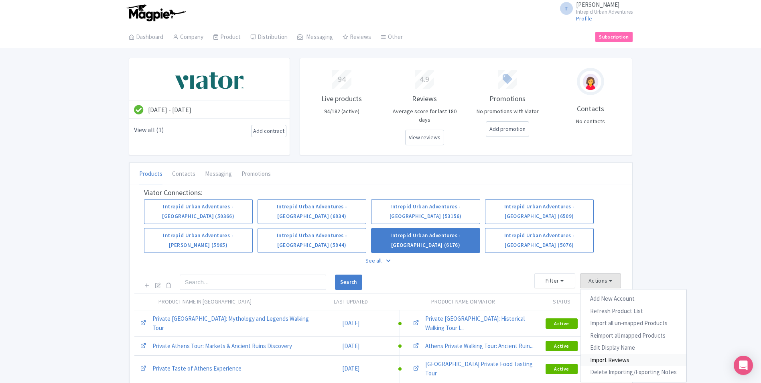
click at [609, 354] on link "Import Reviews" at bounding box center [634, 360] width 106 height 12
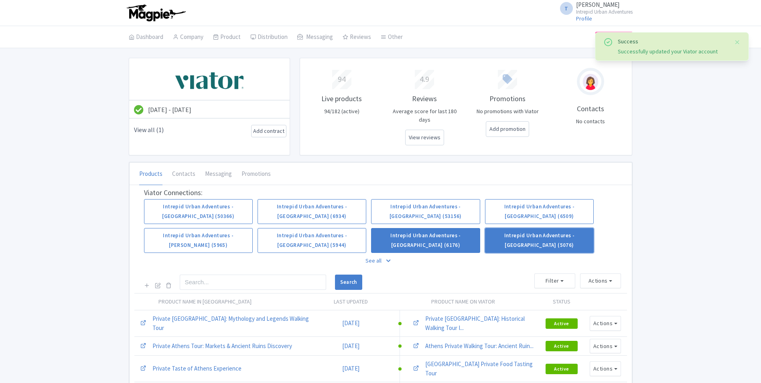
click at [520, 228] on link "Intrepid Urban Adventures - [GEOGRAPHIC_DATA] (5076)" at bounding box center [539, 240] width 109 height 25
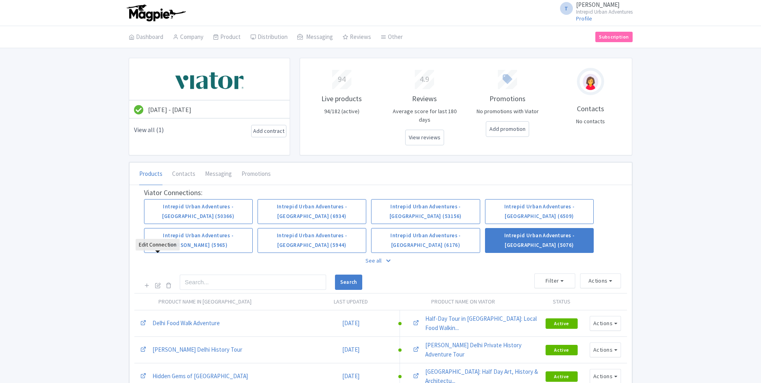
click at [159, 282] on icon at bounding box center [158, 285] width 6 height 6
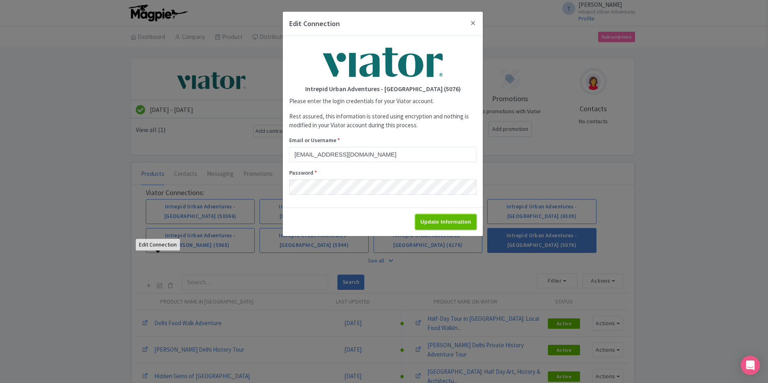
click at [432, 224] on input "Update Information" at bounding box center [445, 221] width 61 height 15
type input "Saving..."
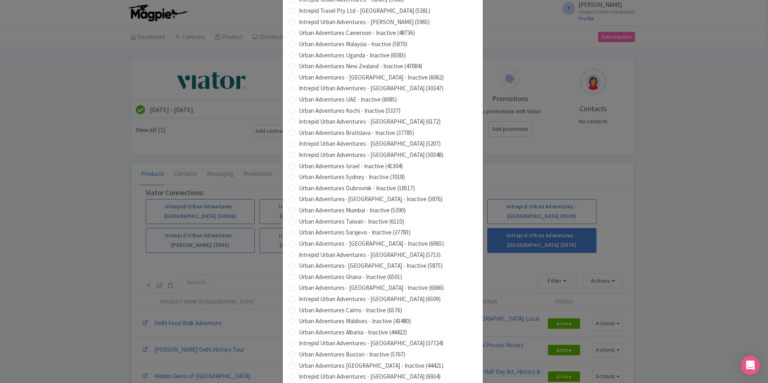
scroll to position [683, 0]
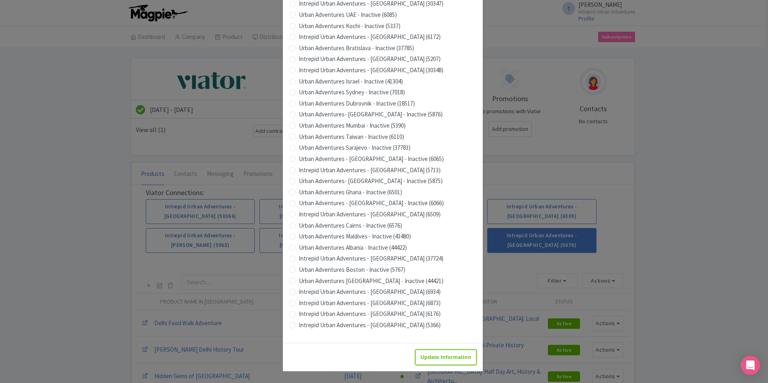
drag, startPoint x: 438, startPoint y: 362, endPoint x: 415, endPoint y: 360, distance: 23.8
click at [438, 362] on input "Update Information" at bounding box center [445, 357] width 61 height 15
type input "Saving..."
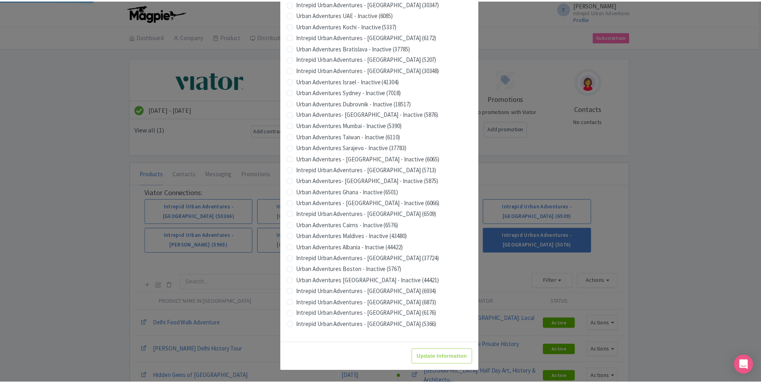
scroll to position [0, 0]
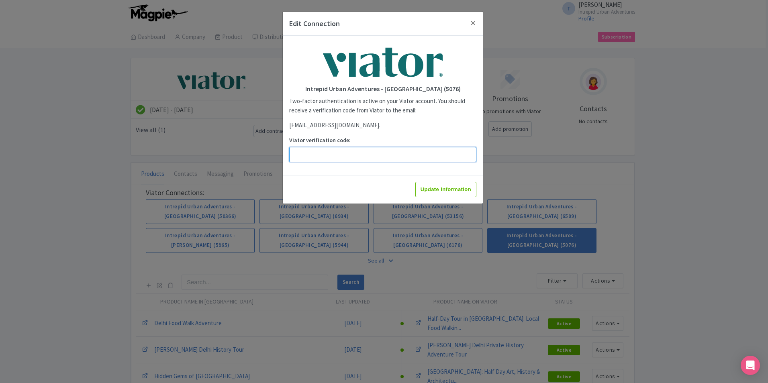
click at [387, 147] on input "Viator verification code:" at bounding box center [382, 154] width 187 height 15
paste input "895278"
type input "895278"
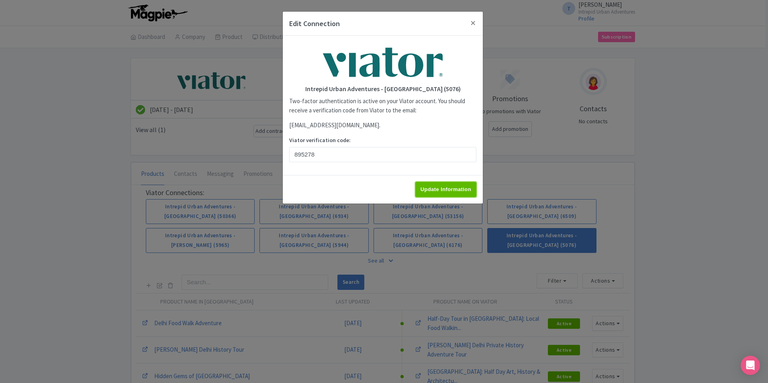
click at [441, 184] on input "Update Information" at bounding box center [445, 189] width 61 height 15
type input "Update Information"
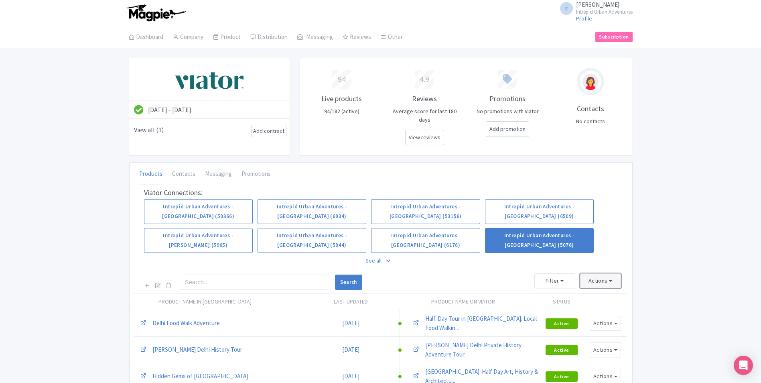
click at [613, 273] on button "Actions" at bounding box center [600, 280] width 41 height 15
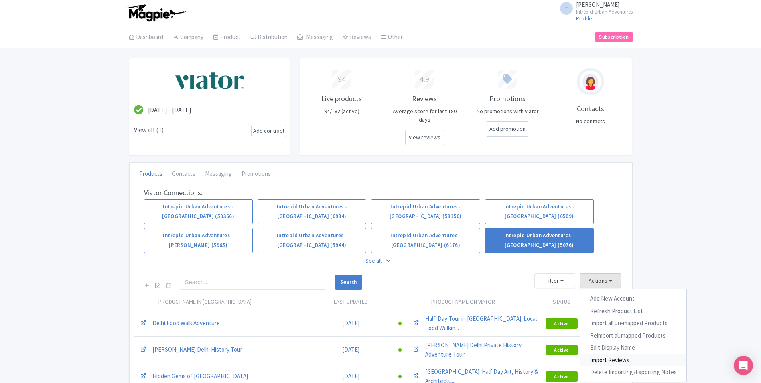
click at [606, 354] on link "Import Reviews" at bounding box center [634, 360] width 106 height 12
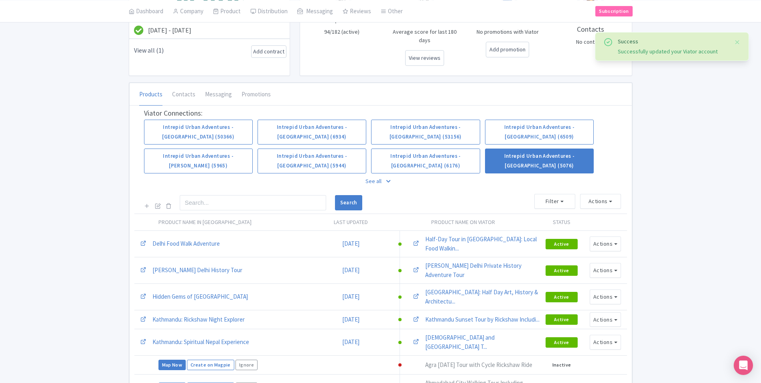
scroll to position [80, 0]
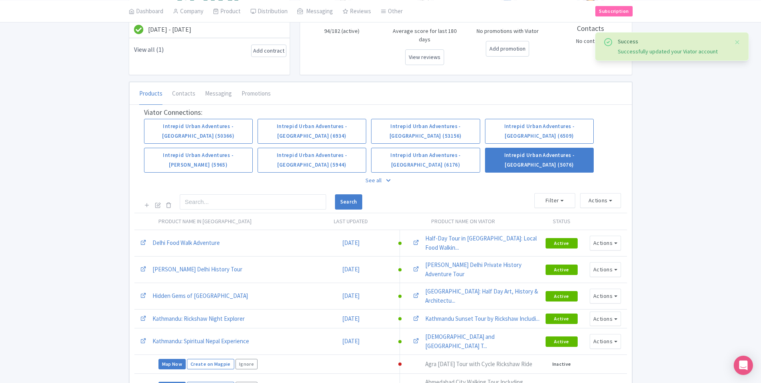
click at [378, 171] on p "See all" at bounding box center [381, 180] width 474 height 18
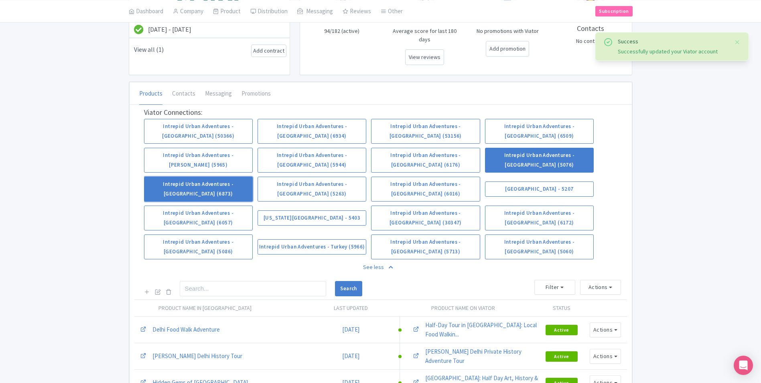
click at [193, 177] on link "Intrepid Urban Adventures - [GEOGRAPHIC_DATA] (6873)" at bounding box center [198, 189] width 109 height 25
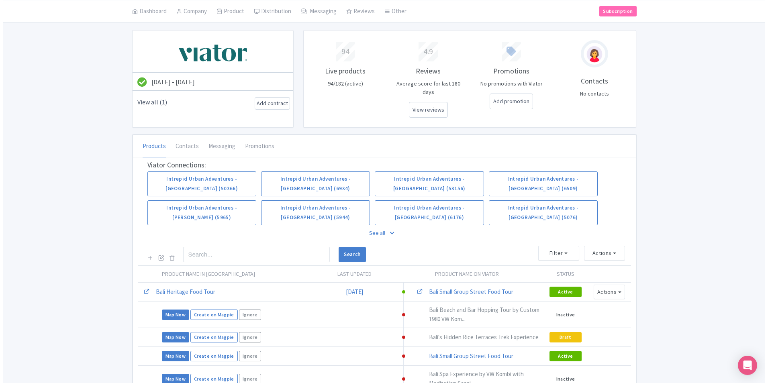
scroll to position [40, 0]
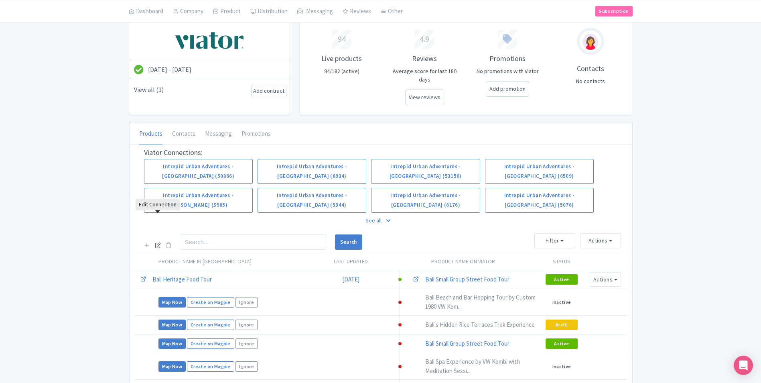
click at [156, 242] on icon at bounding box center [158, 245] width 6 height 6
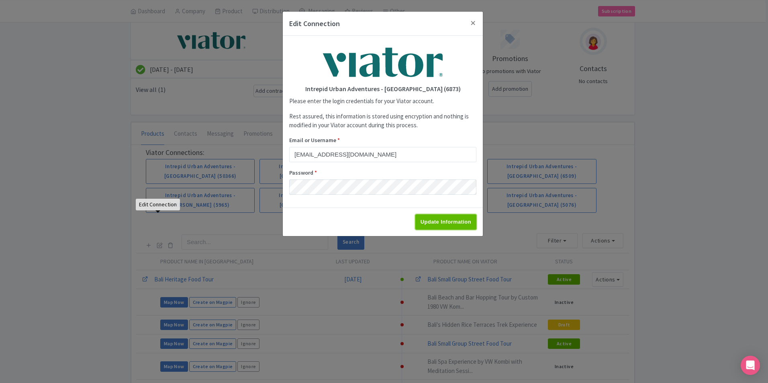
click at [447, 221] on input "Update Information" at bounding box center [445, 221] width 61 height 15
type input "Saving..."
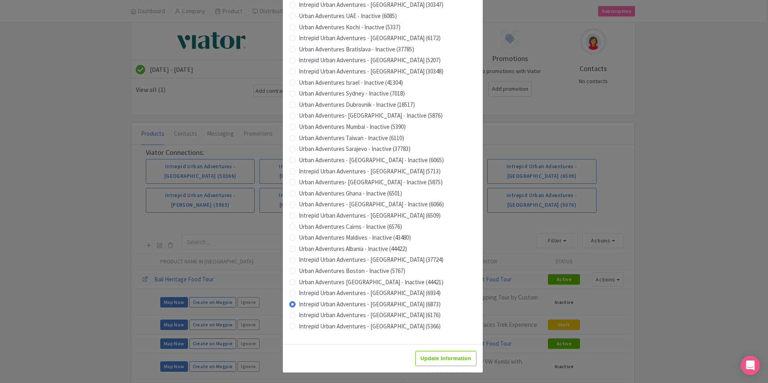
scroll to position [683, 0]
click at [428, 362] on input "Update Information" at bounding box center [445, 357] width 61 height 15
type input "Saving..."
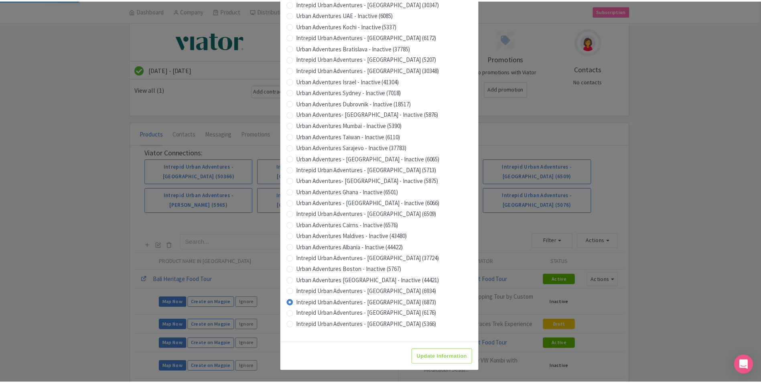
scroll to position [0, 0]
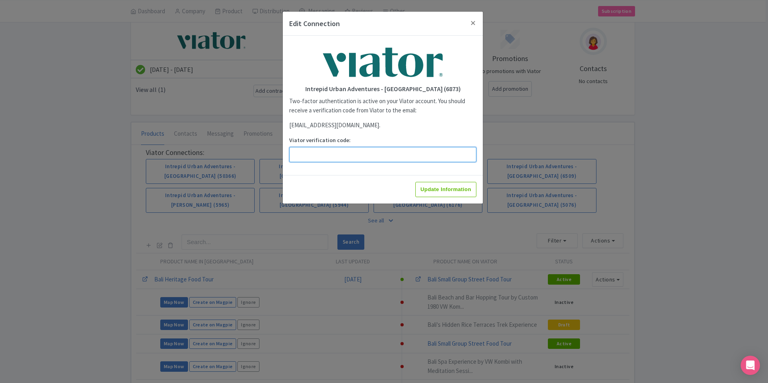
click at [361, 155] on input "Viator verification code:" at bounding box center [382, 154] width 187 height 15
paste input "153611"
type input "153611"
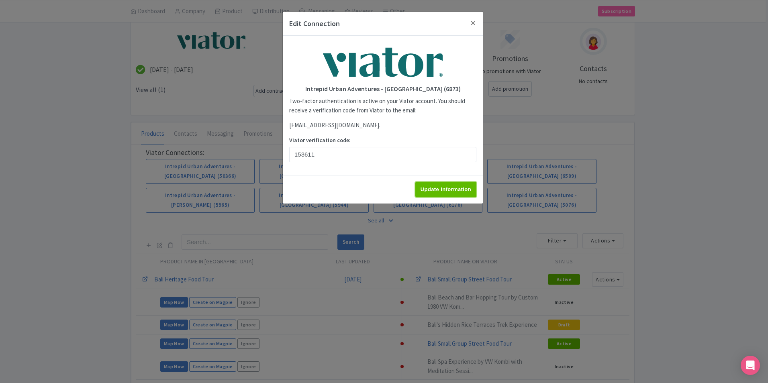
click at [433, 189] on input "Update Information" at bounding box center [445, 189] width 61 height 15
type input "Update Information"
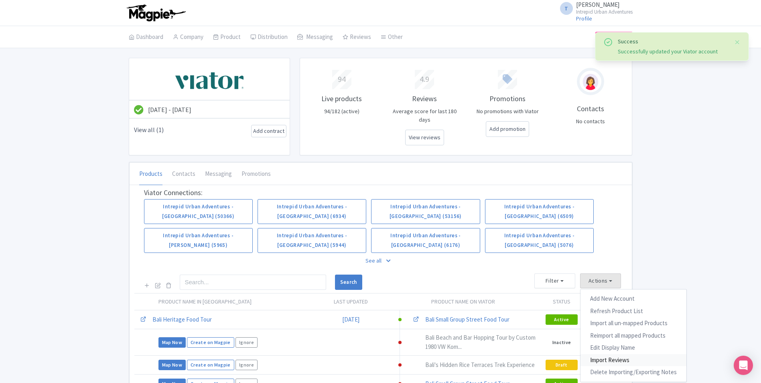
click at [615, 354] on link "Import Reviews" at bounding box center [634, 360] width 106 height 12
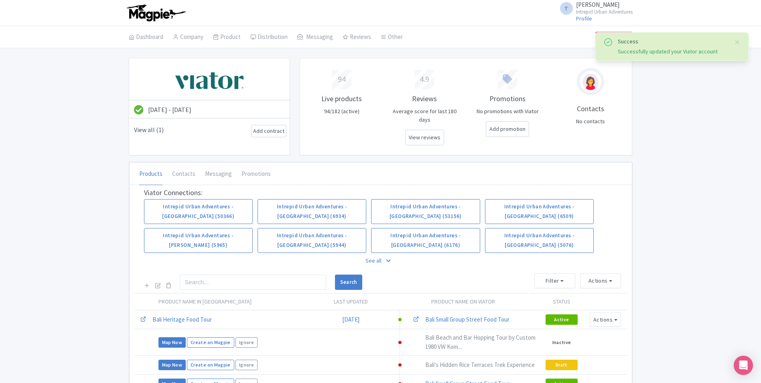
click at [379, 252] on p "See all" at bounding box center [381, 261] width 474 height 18
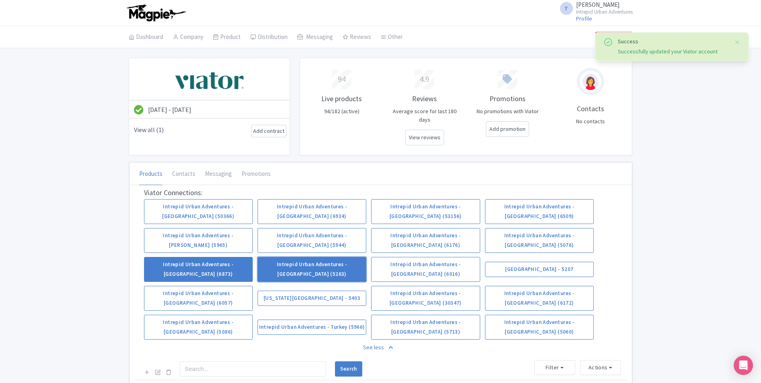
click at [334, 257] on link "Intrepid Urban Adventures - [GEOGRAPHIC_DATA] (5263)" at bounding box center [312, 269] width 109 height 25
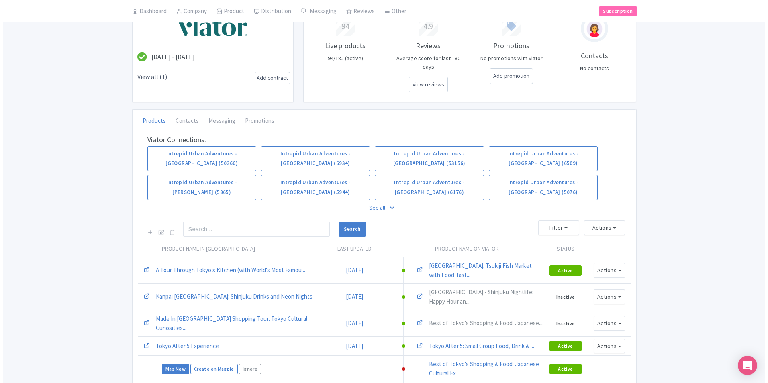
scroll to position [80, 0]
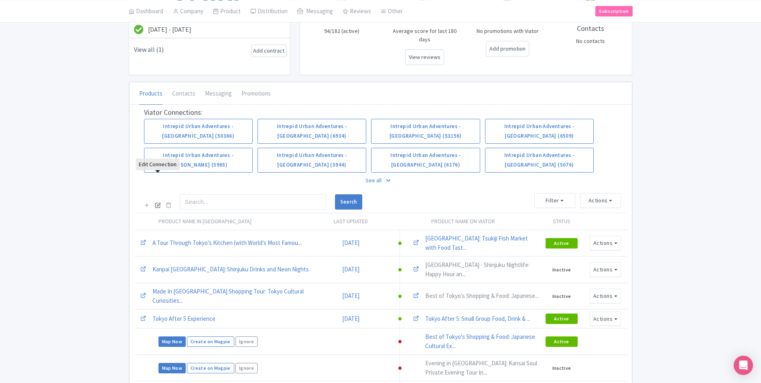
click at [157, 202] on icon at bounding box center [158, 205] width 6 height 6
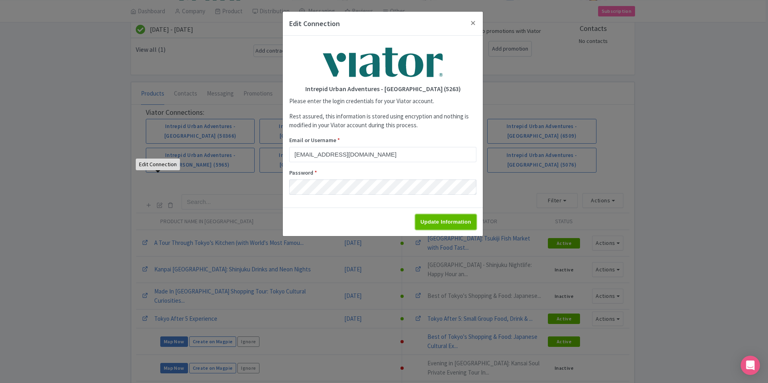
click at [437, 217] on input "Update Information" at bounding box center [445, 221] width 61 height 15
type input "Saving..."
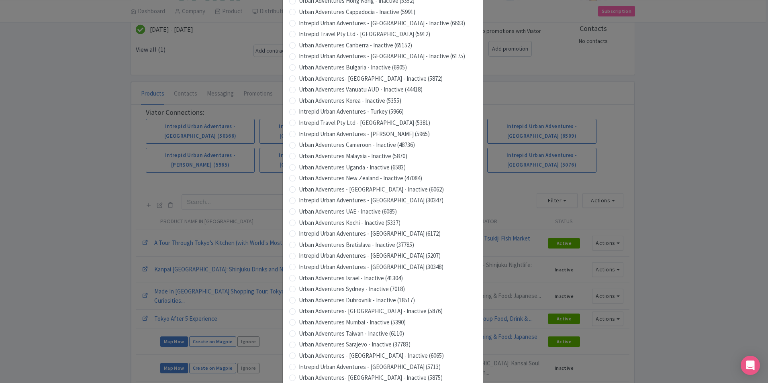
scroll to position [683, 0]
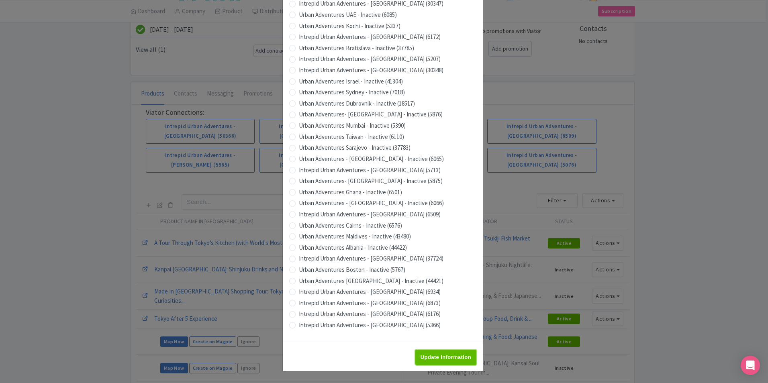
click at [455, 357] on input "Update Information" at bounding box center [445, 357] width 61 height 15
type input "Saving..."
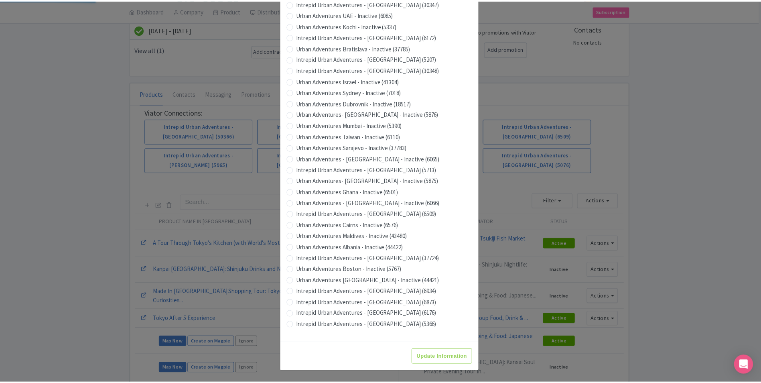
scroll to position [0, 0]
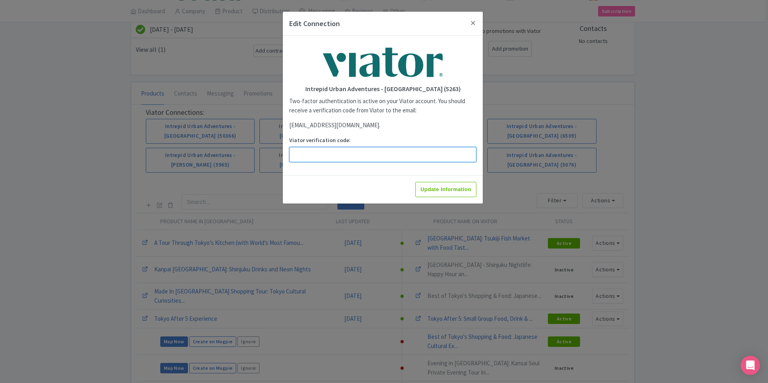
click at [383, 158] on input "Viator verification code:" at bounding box center [382, 154] width 187 height 15
paste input "704082"
type input "704082"
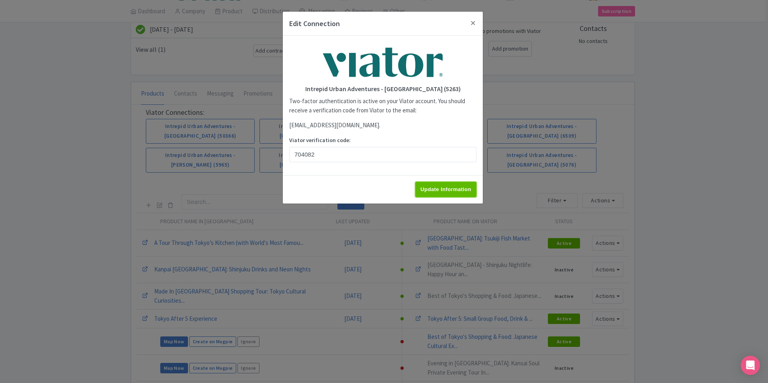
click at [444, 188] on input "Update Information" at bounding box center [445, 189] width 61 height 15
type input "Update Information"
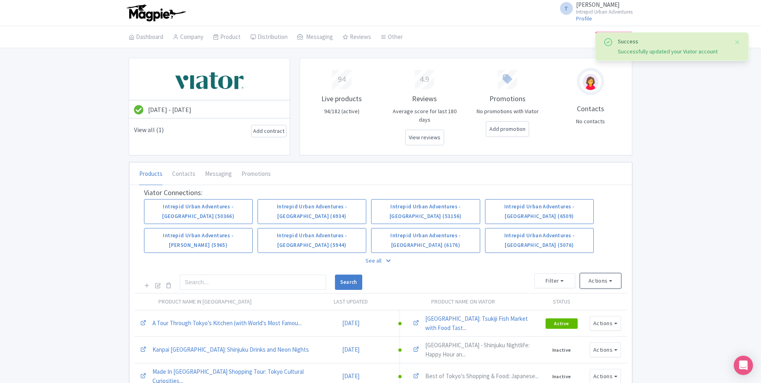
drag, startPoint x: 613, startPoint y: 253, endPoint x: 618, endPoint y: 269, distance: 16.8
click at [613, 273] on button "Actions" at bounding box center [600, 280] width 41 height 15
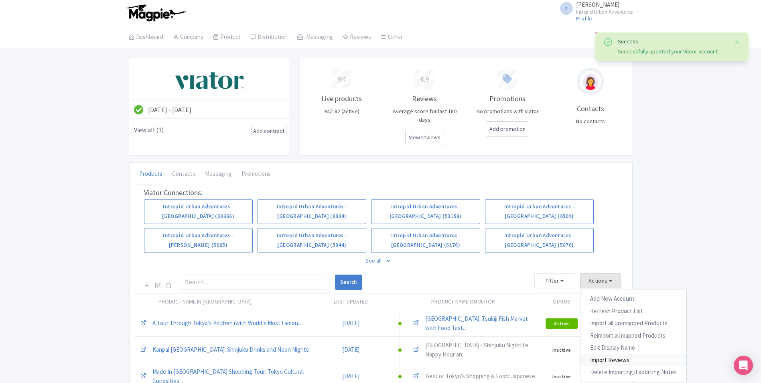
click at [617, 354] on link "Import Reviews" at bounding box center [634, 360] width 106 height 12
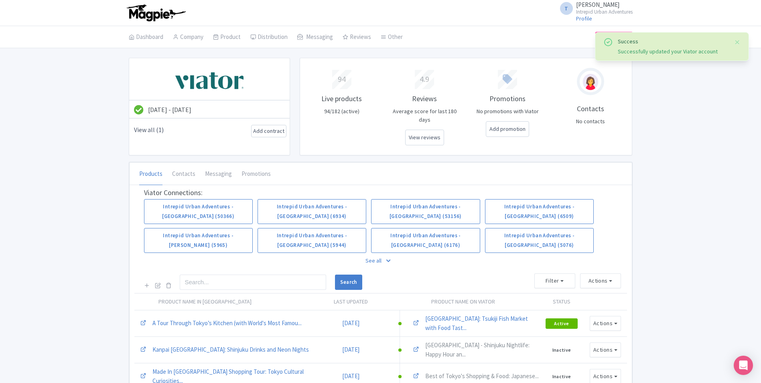
click at [373, 252] on p "See all" at bounding box center [381, 261] width 474 height 18
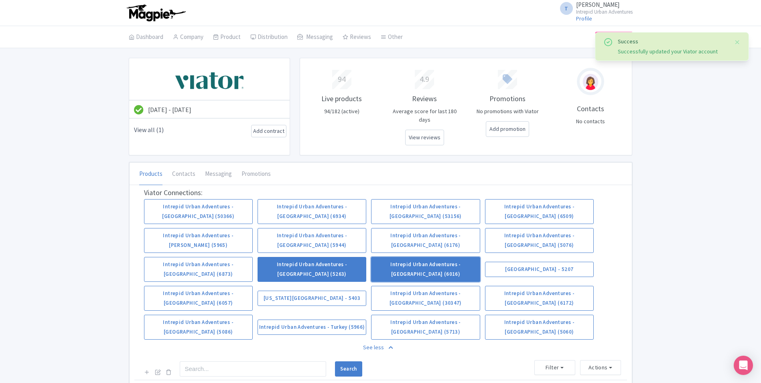
click at [436, 257] on link "Intrepid Urban Adventures - [GEOGRAPHIC_DATA] (6016)" at bounding box center [425, 269] width 109 height 25
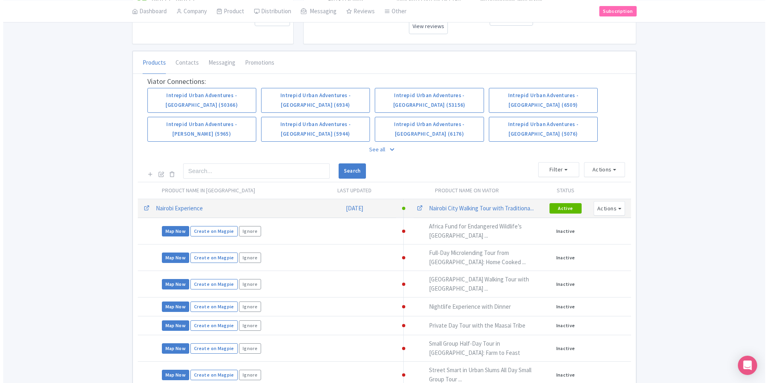
scroll to position [120, 0]
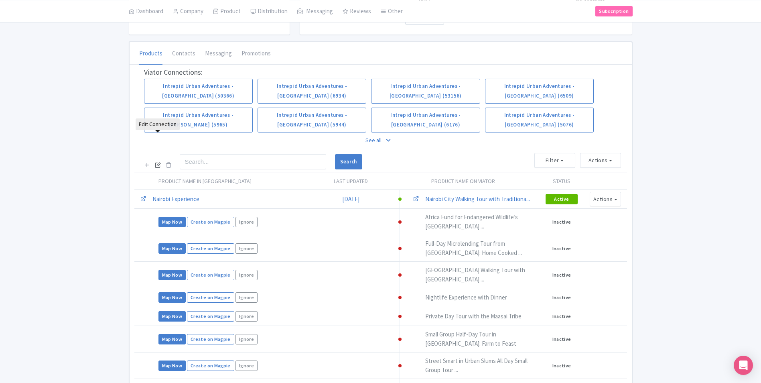
click at [156, 162] on icon at bounding box center [158, 165] width 6 height 6
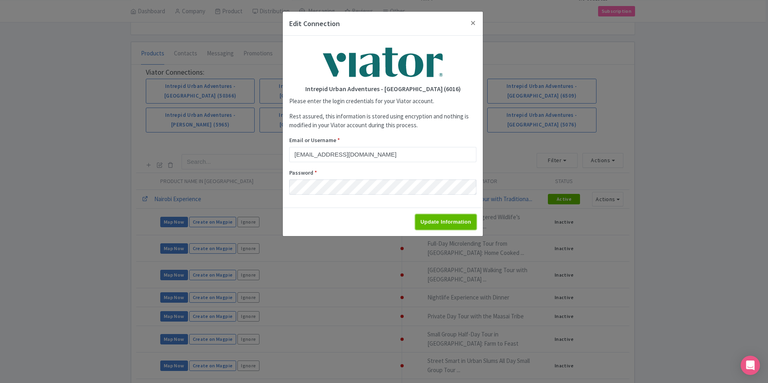
click at [447, 220] on input "Update Information" at bounding box center [445, 221] width 61 height 15
type input "Saving..."
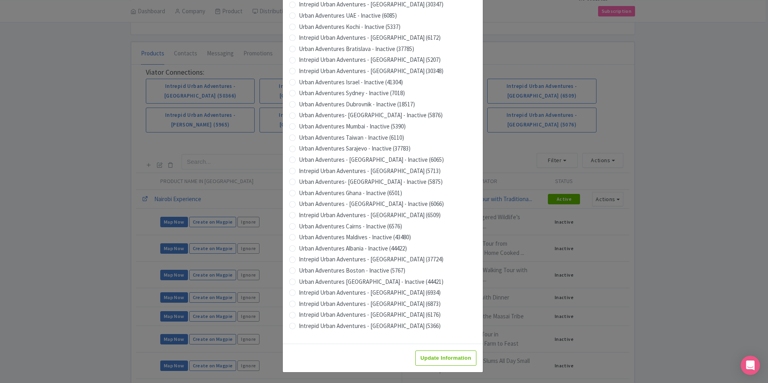
scroll to position [683, 0]
click at [439, 356] on input "Update Information" at bounding box center [445, 357] width 61 height 15
type input "Saving..."
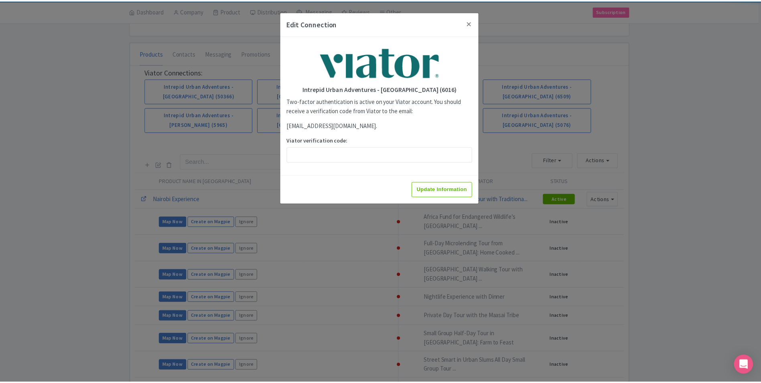
scroll to position [0, 0]
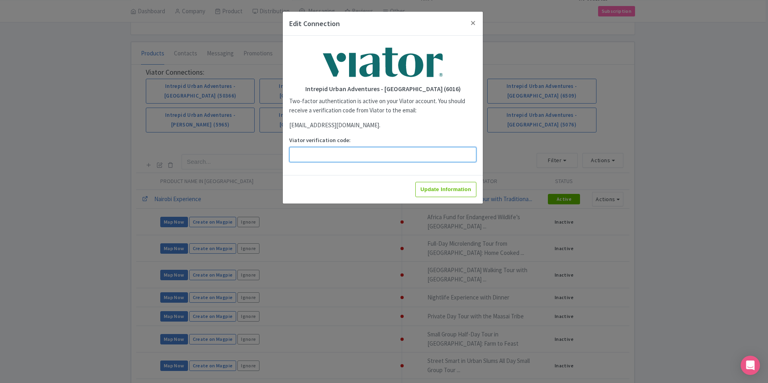
click at [340, 159] on input "Viator verification code:" at bounding box center [382, 154] width 187 height 15
paste input "102012"
type input "102012"
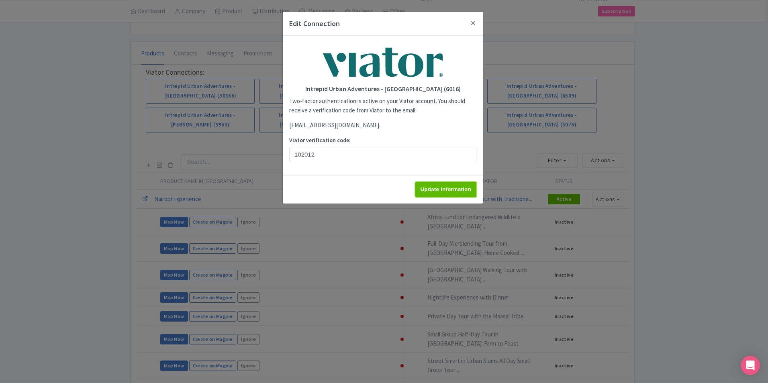
click at [458, 191] on input "Update Information" at bounding box center [445, 189] width 61 height 15
type input "Update Information"
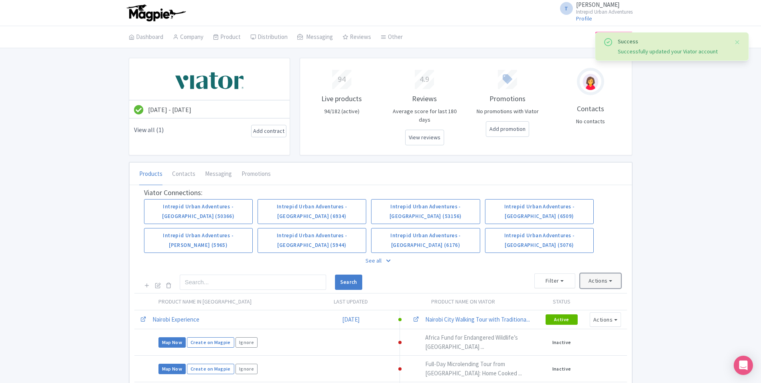
click at [616, 273] on button "Actions" at bounding box center [600, 280] width 41 height 15
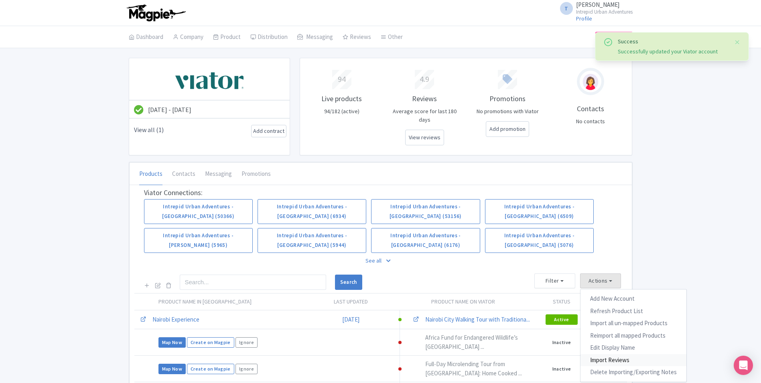
click at [605, 354] on link "Import Reviews" at bounding box center [634, 360] width 106 height 12
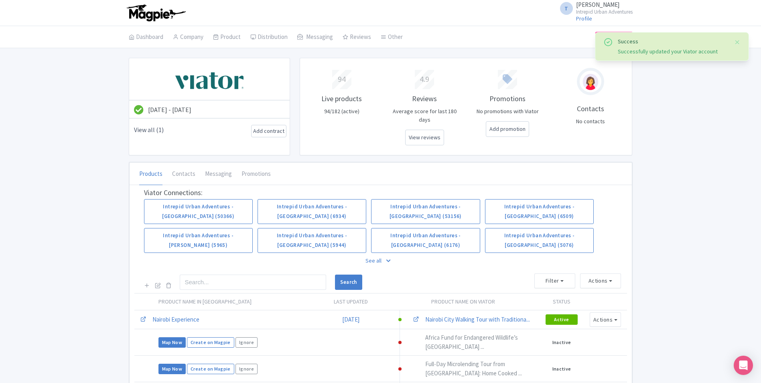
click at [379, 252] on p "See all" at bounding box center [381, 261] width 474 height 18
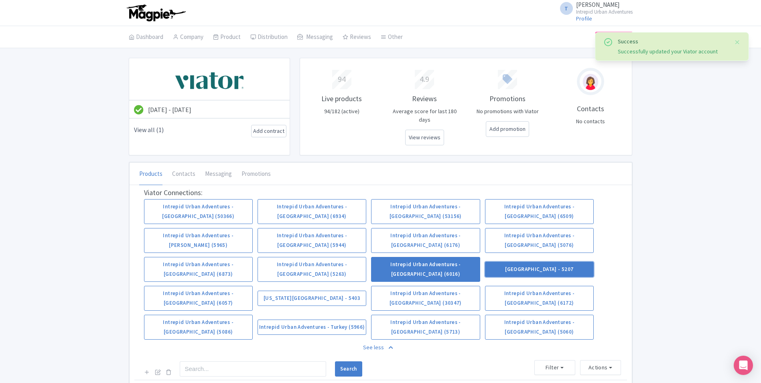
click at [549, 262] on link "[GEOGRAPHIC_DATA] - 5207" at bounding box center [539, 269] width 109 height 15
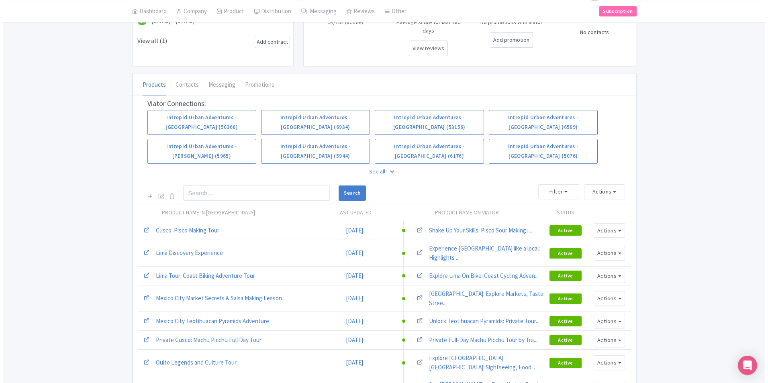
scroll to position [161, 0]
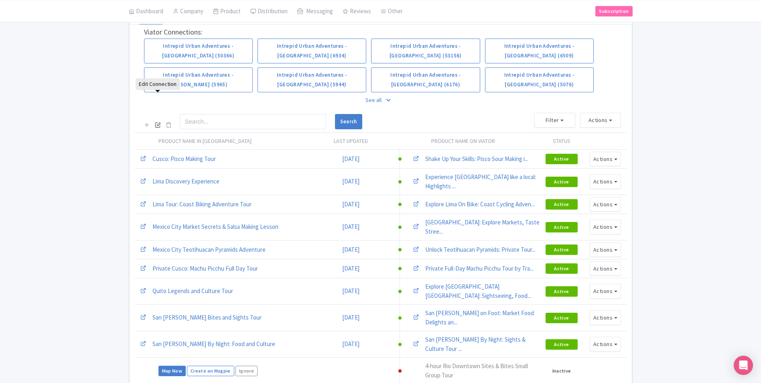
click at [157, 122] on icon at bounding box center [158, 125] width 6 height 6
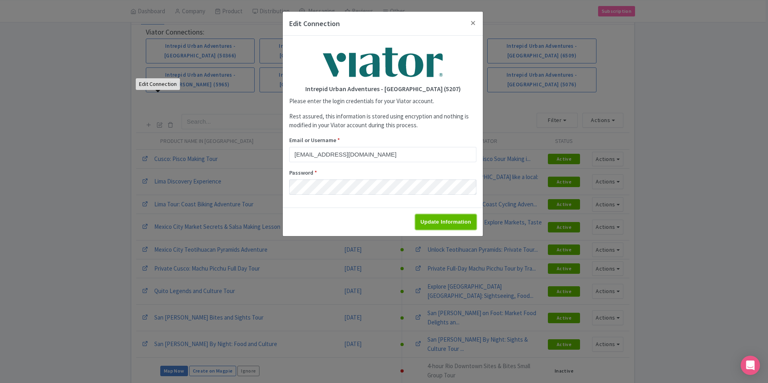
click at [449, 223] on input "Update Information" at bounding box center [445, 221] width 61 height 15
type input "Saving..."
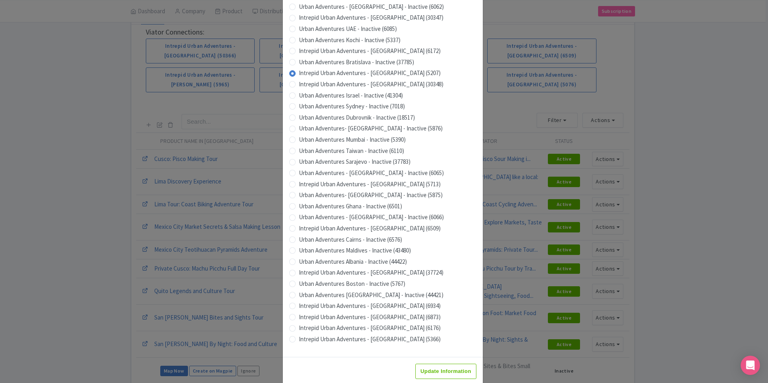
scroll to position [683, 0]
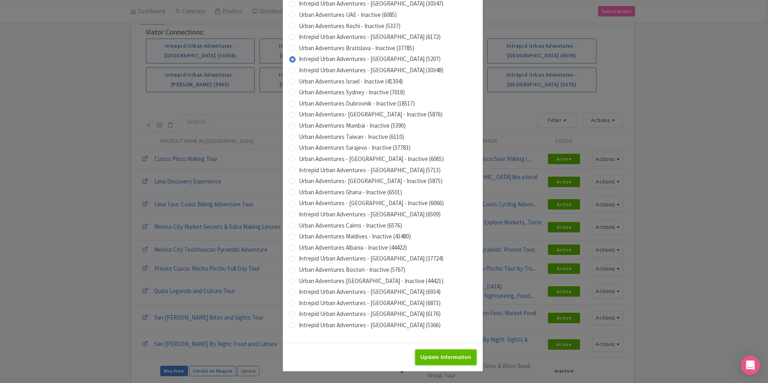
click at [437, 359] on input "Update Information" at bounding box center [445, 357] width 61 height 15
type input "Saving..."
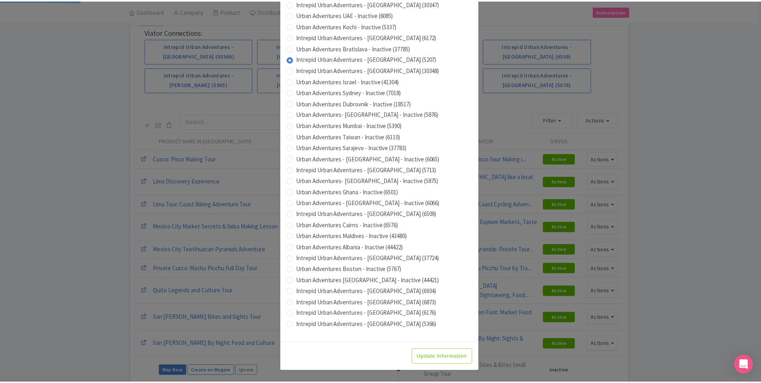
scroll to position [0, 0]
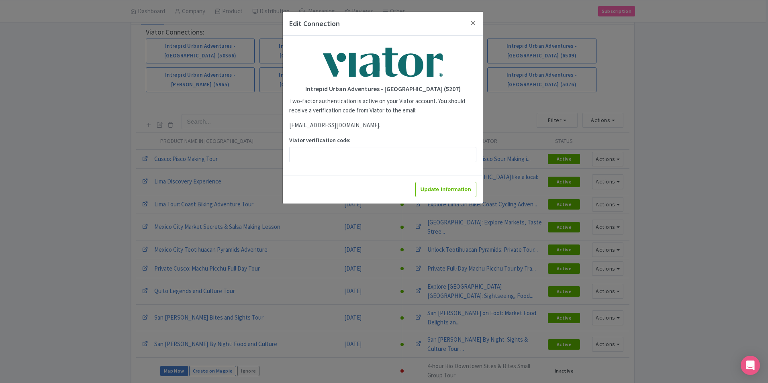
click at [333, 144] on label "Viator verification code:" at bounding box center [382, 140] width 187 height 8
click at [333, 147] on input "Viator verification code:" at bounding box center [382, 154] width 187 height 15
paste input "265557"
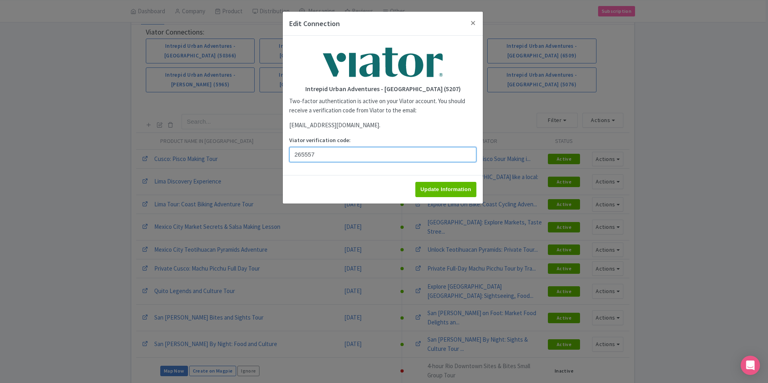
type input "265557"
click at [428, 189] on input "Update Information" at bounding box center [445, 189] width 61 height 15
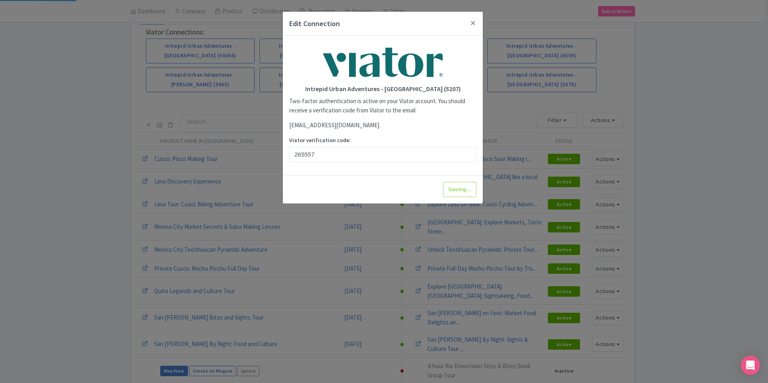
type input "Update Information"
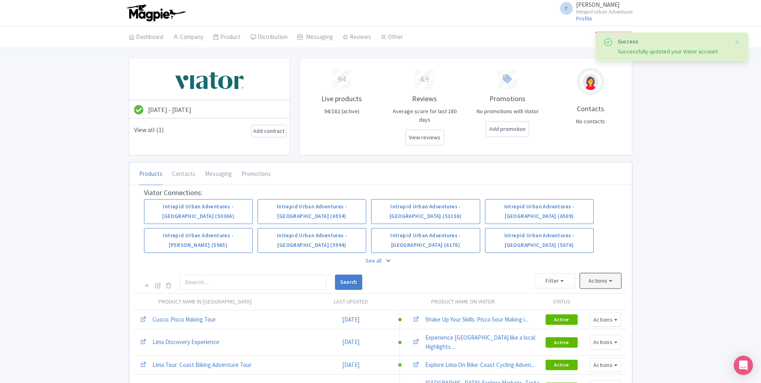
click at [594, 273] on button "Actions" at bounding box center [600, 280] width 41 height 15
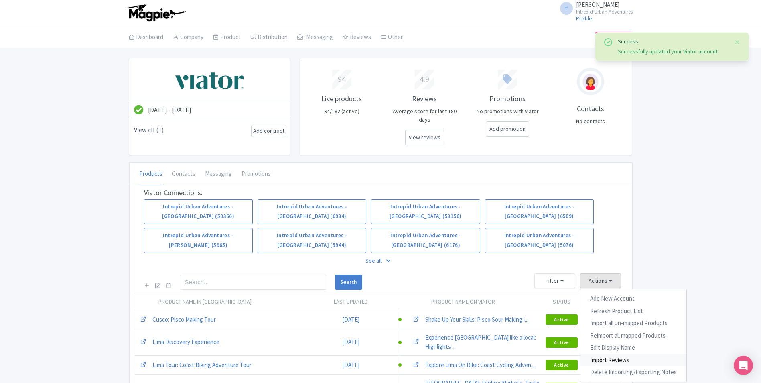
click at [608, 354] on link "Import Reviews" at bounding box center [634, 360] width 106 height 12
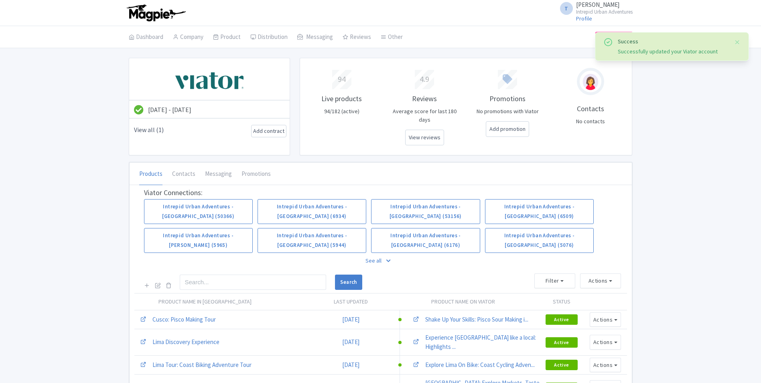
click at [371, 252] on p "See all" at bounding box center [381, 261] width 474 height 18
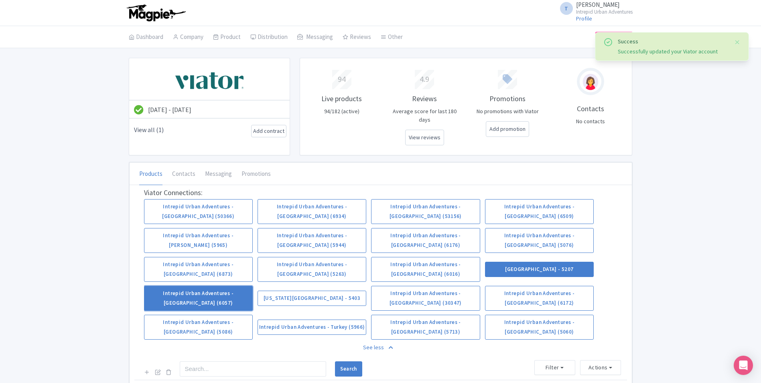
click at [175, 286] on link "Intrepid Urban Adventures - [GEOGRAPHIC_DATA] (6057)" at bounding box center [198, 298] width 109 height 25
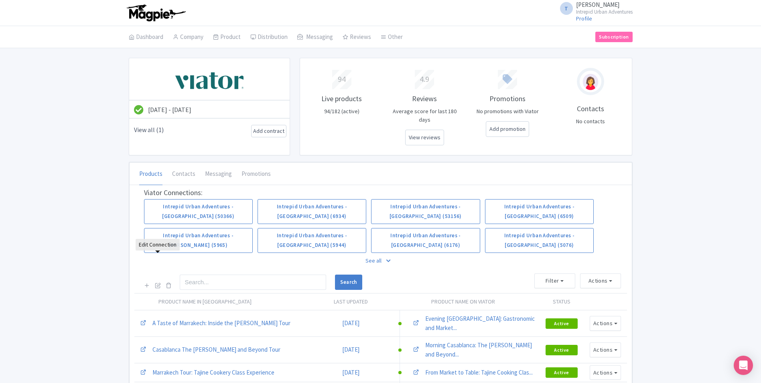
drag, startPoint x: 157, startPoint y: 259, endPoint x: 265, endPoint y: 257, distance: 108.0
click at [157, 282] on icon at bounding box center [158, 285] width 6 height 6
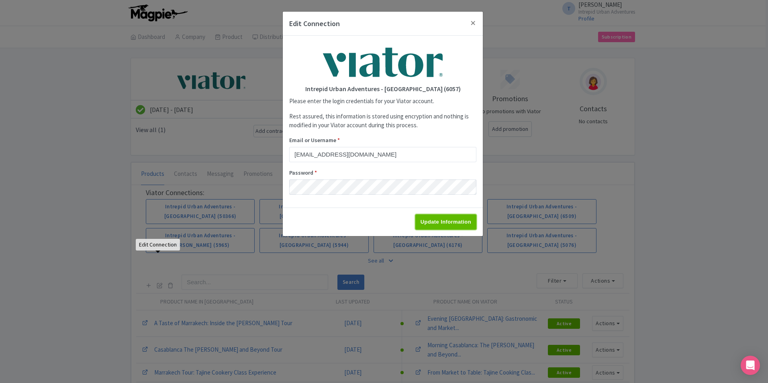
click at [444, 219] on input "Update Information" at bounding box center [445, 221] width 61 height 15
type input "Saving..."
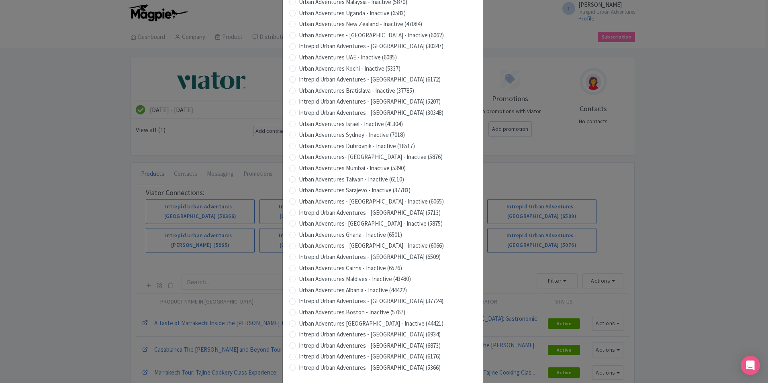
scroll to position [683, 0]
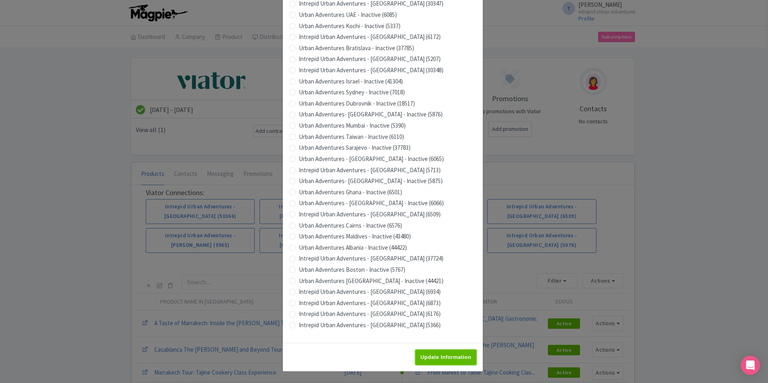
click at [443, 356] on input "Update Information" at bounding box center [445, 357] width 61 height 15
type input "Saving..."
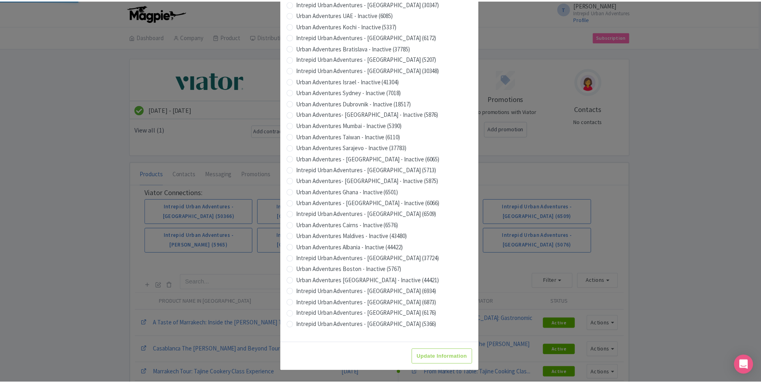
scroll to position [0, 0]
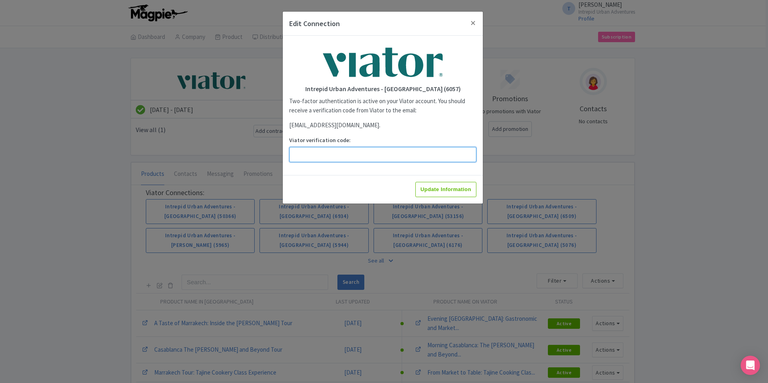
click at [352, 158] on input "Viator verification code:" at bounding box center [382, 154] width 187 height 15
paste input "235346"
type input "235346"
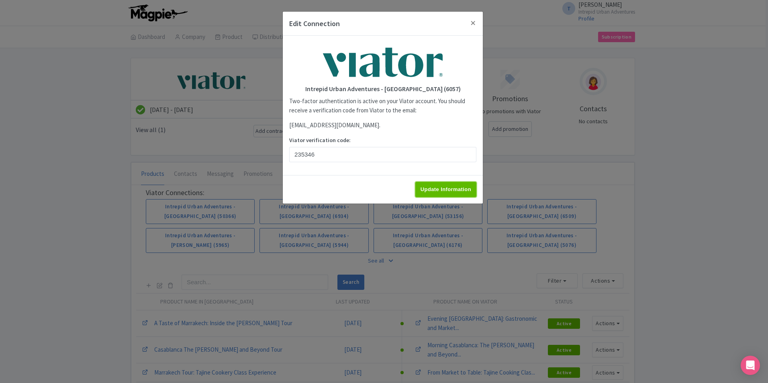
click at [439, 187] on input "Update Information" at bounding box center [445, 189] width 61 height 15
type input "Saving..."
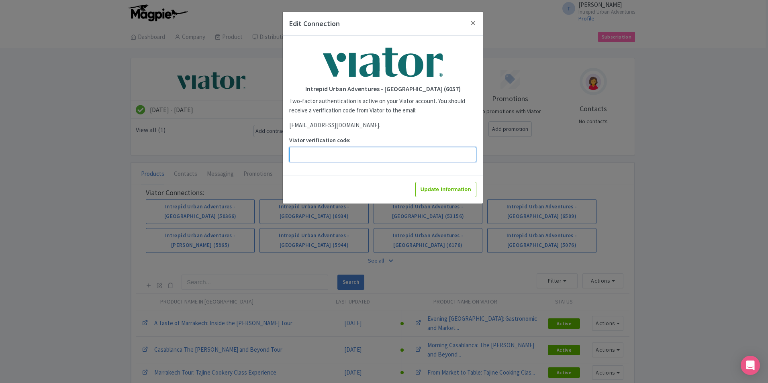
drag, startPoint x: 378, startPoint y: 156, endPoint x: 386, endPoint y: 159, distance: 8.0
click at [378, 156] on input "Viator verification code:" at bounding box center [382, 154] width 187 height 15
paste input "418954"
type input "418954"
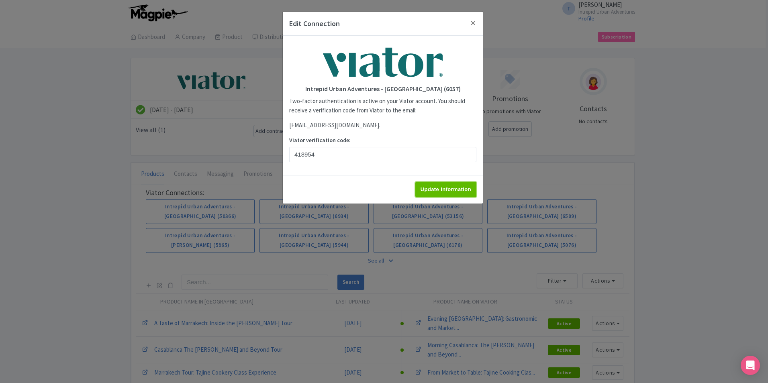
click at [448, 187] on input "Update Information" at bounding box center [445, 189] width 61 height 15
type input "Update Information"
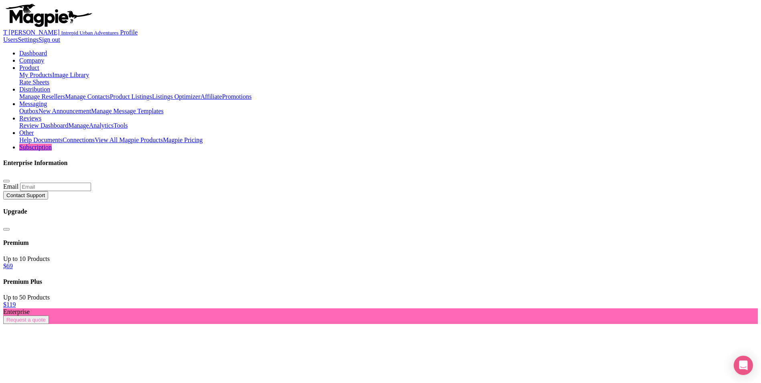
click at [358, 22] on link "Import Reviews" at bounding box center [337, 18] width 41 height 7
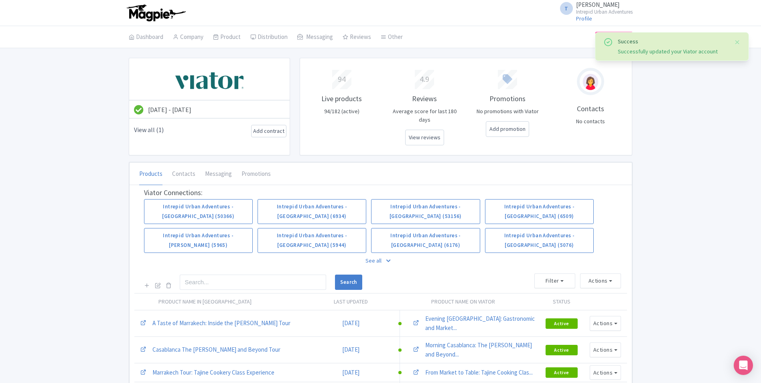
click at [371, 252] on p "See all" at bounding box center [381, 261] width 474 height 18
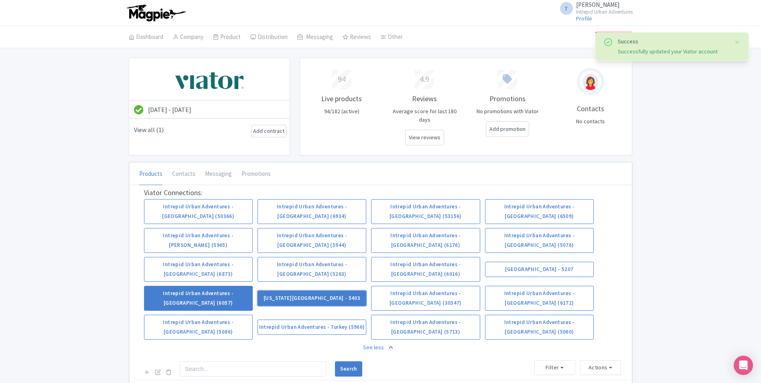
click at [327, 291] on link "[US_STATE][GEOGRAPHIC_DATA] - 5403" at bounding box center [312, 298] width 109 height 15
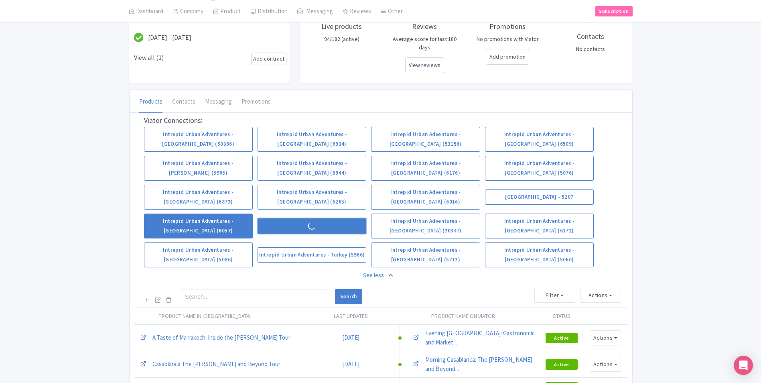
scroll to position [80, 0]
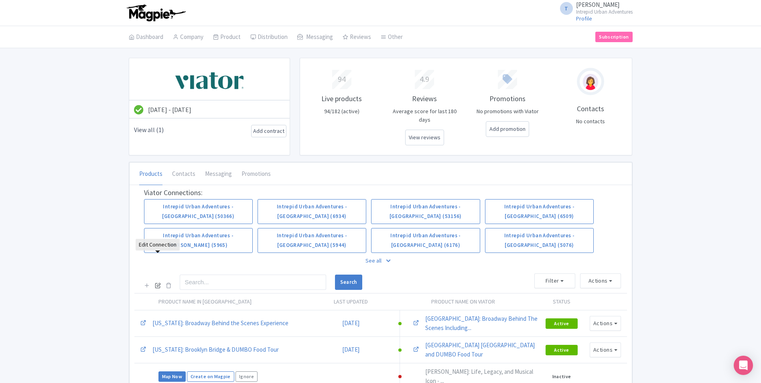
click at [157, 281] on link at bounding box center [158, 285] width 6 height 9
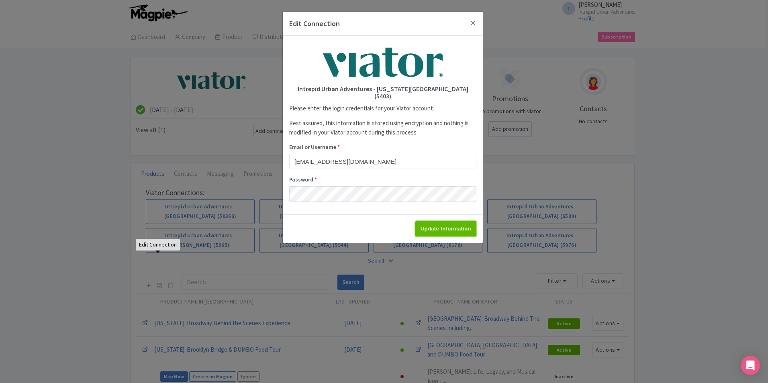
click at [443, 223] on input "Update Information" at bounding box center [445, 228] width 61 height 15
type input "Saving..."
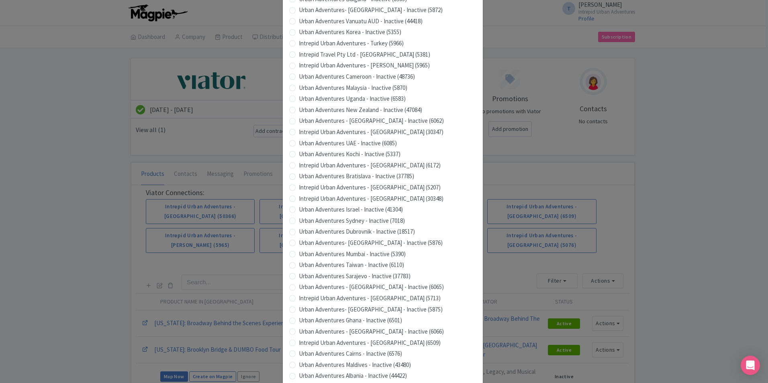
scroll to position [683, 0]
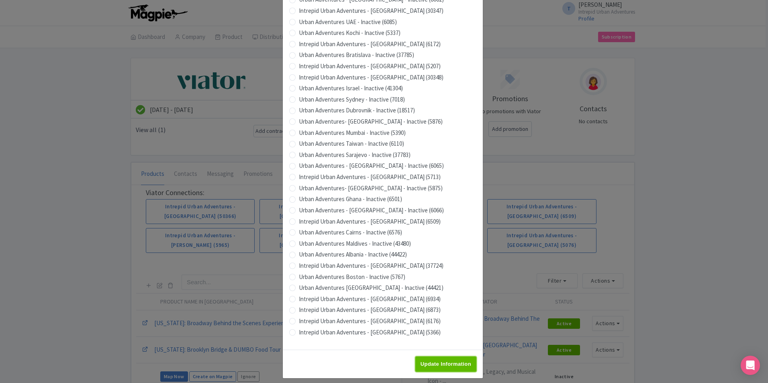
click at [458, 360] on input "Update Information" at bounding box center [445, 363] width 61 height 15
type input "Saving..."
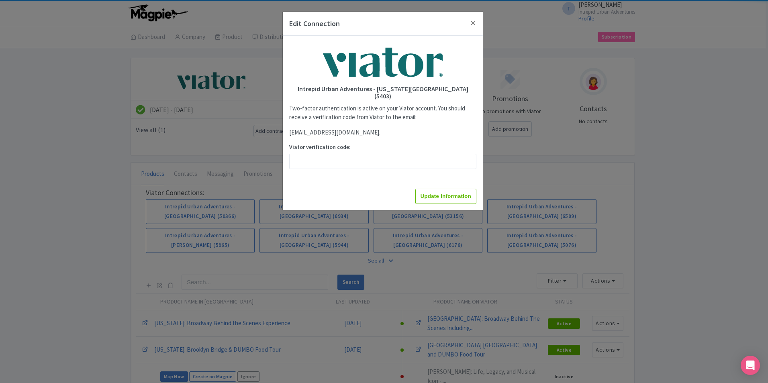
scroll to position [0, 0]
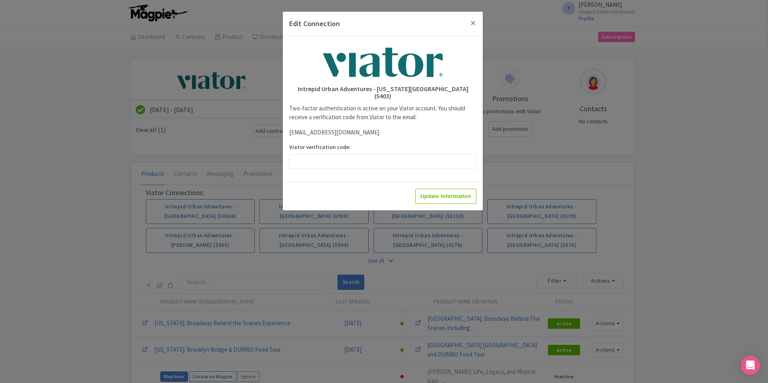
drag, startPoint x: 134, startPoint y: 246, endPoint x: 265, endPoint y: 235, distance: 131.8
click at [248, 235] on div "Edit Connection Intrepid Urban Adventures - [US_STATE][GEOGRAPHIC_DATA] (5403) …" at bounding box center [384, 191] width 768 height 383
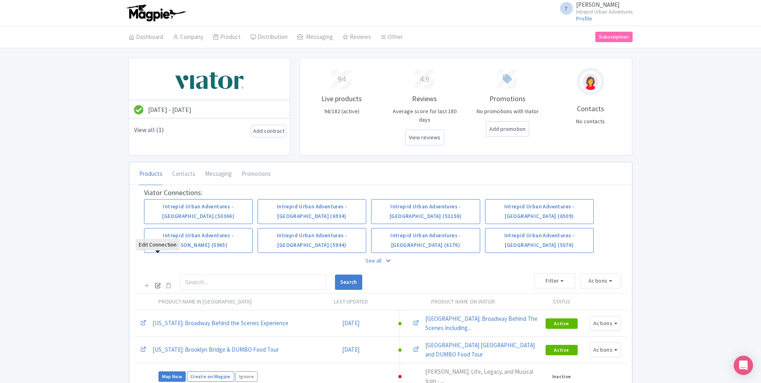
click at [157, 282] on icon at bounding box center [158, 285] width 6 height 6
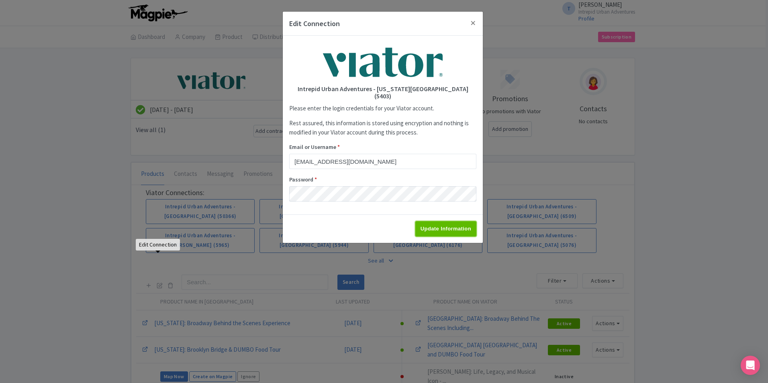
click at [437, 221] on input "Update Information" at bounding box center [445, 228] width 61 height 15
type input "Saving..."
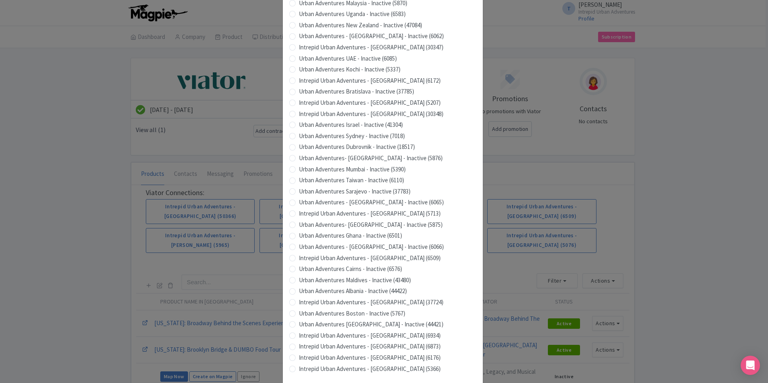
scroll to position [683, 0]
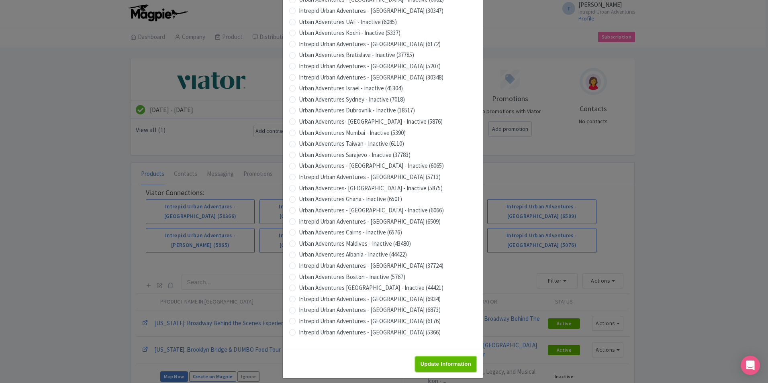
click at [447, 358] on input "Update Information" at bounding box center [445, 363] width 61 height 15
type input "Saving..."
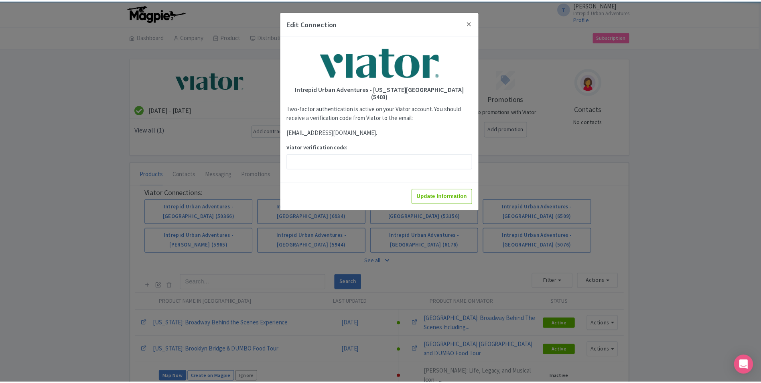
scroll to position [0, 0]
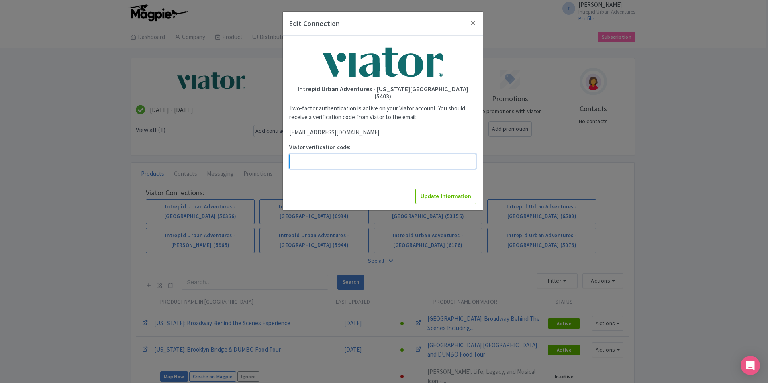
click at [338, 154] on input "Viator verification code:" at bounding box center [382, 161] width 187 height 15
paste input "161141"
type input "161141"
click at [454, 189] on input "Update Information" at bounding box center [445, 196] width 61 height 15
type input "Update Information"
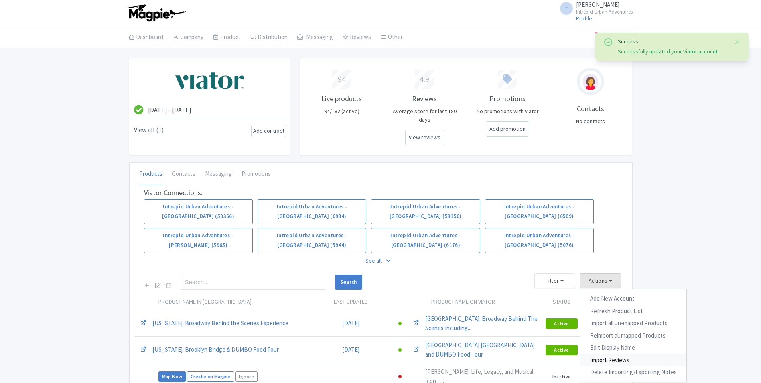
click at [597, 354] on link "Import Reviews" at bounding box center [634, 360] width 106 height 12
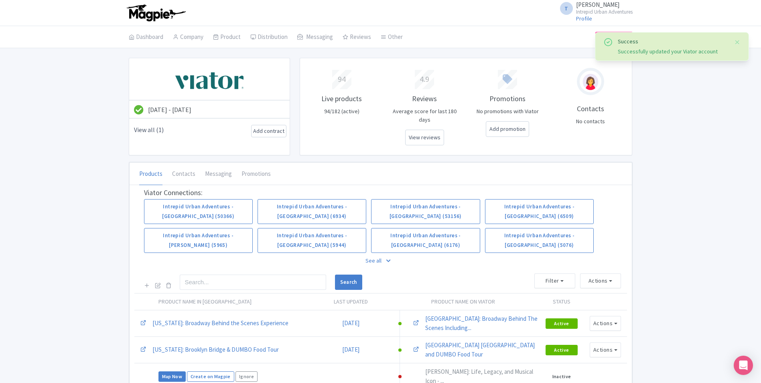
click at [371, 252] on p "See all" at bounding box center [381, 261] width 474 height 18
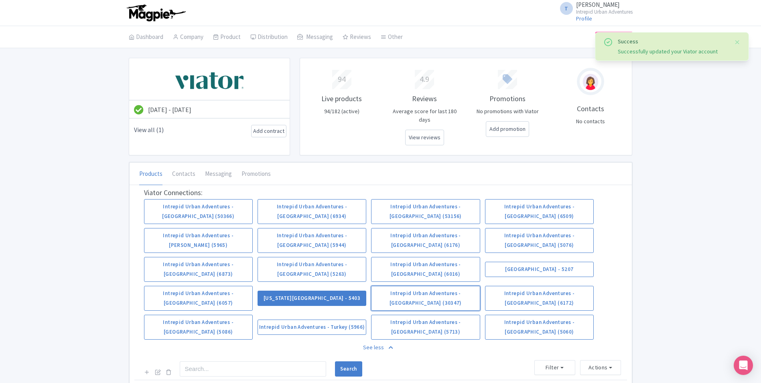
click at [468, 286] on link "Intrepid Urban Adventures - [GEOGRAPHIC_DATA] (30347)" at bounding box center [425, 298] width 109 height 25
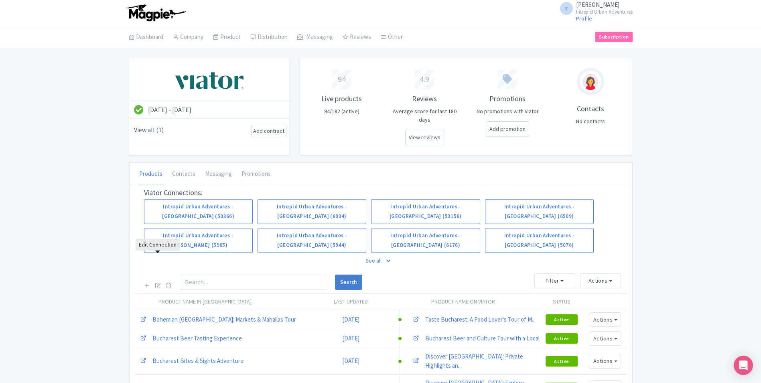
drag, startPoint x: 157, startPoint y: 257, endPoint x: 177, endPoint y: 254, distance: 20.3
click at [157, 282] on icon at bounding box center [158, 285] width 6 height 6
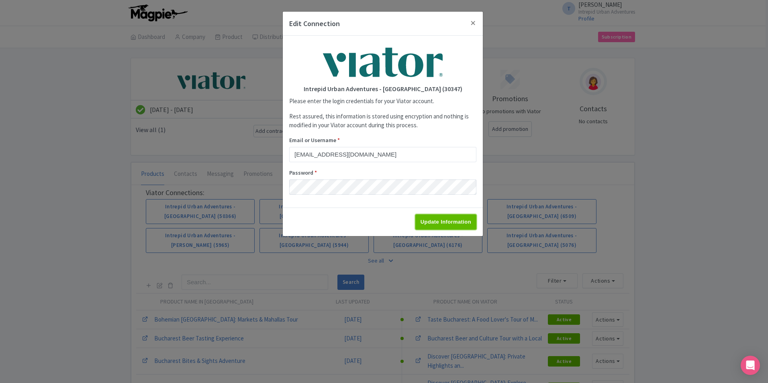
click at [442, 224] on input "Update Information" at bounding box center [445, 221] width 61 height 15
type input "Saving..."
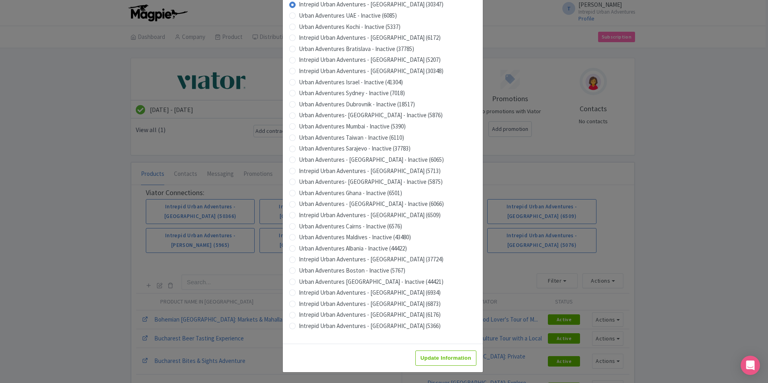
scroll to position [683, 0]
click at [451, 359] on input "Update Information" at bounding box center [445, 357] width 61 height 15
type input "Saving..."
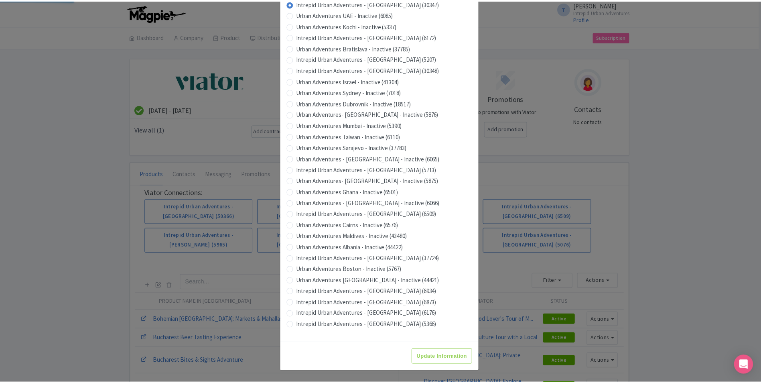
scroll to position [0, 0]
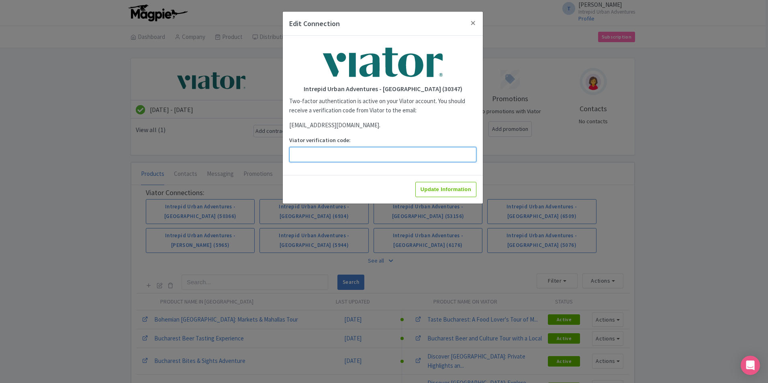
click at [365, 153] on input "Viator verification code:" at bounding box center [382, 154] width 187 height 15
paste input "144366"
type input "144366"
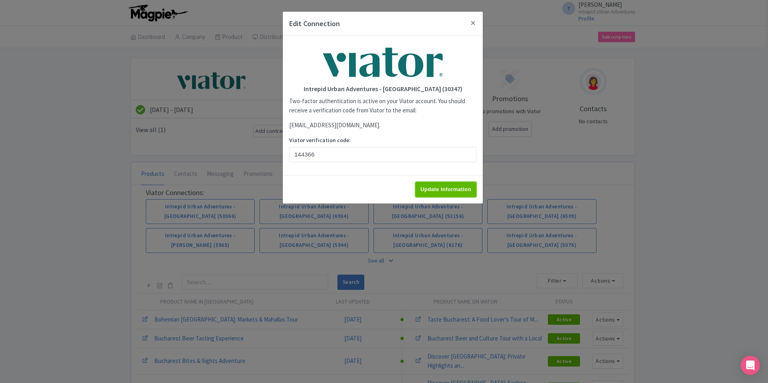
click at [434, 187] on input "Update Information" at bounding box center [445, 189] width 61 height 15
type input "Update Information"
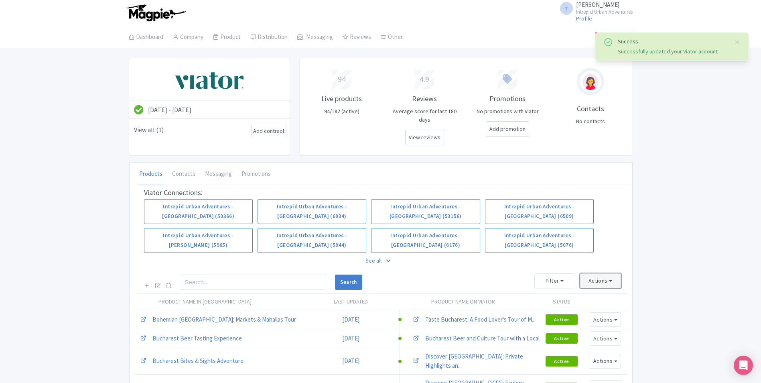
click at [592, 273] on button "Actions" at bounding box center [600, 280] width 41 height 15
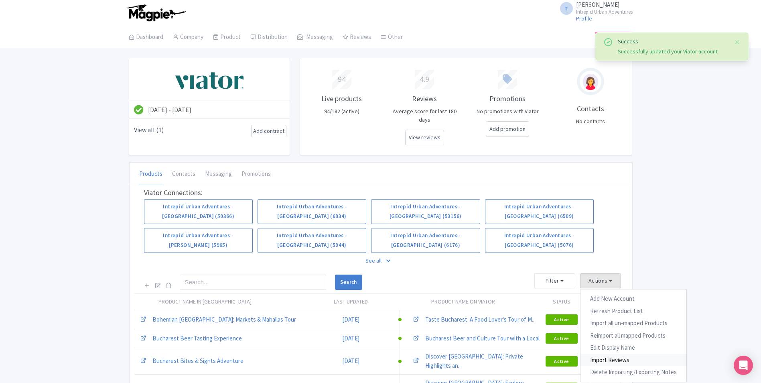
click at [625, 354] on link "Import Reviews" at bounding box center [634, 360] width 106 height 12
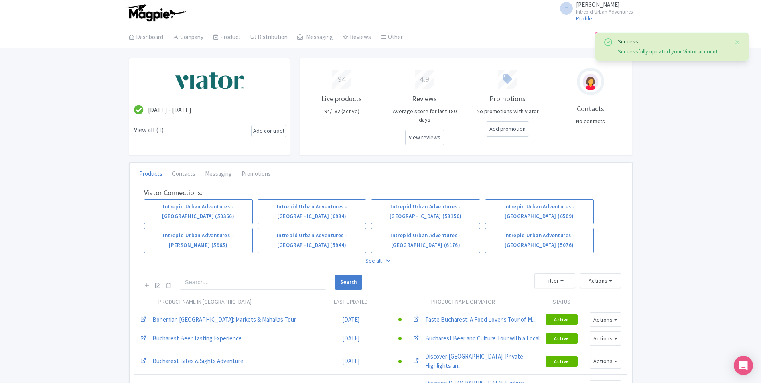
click at [370, 252] on p "See all" at bounding box center [381, 261] width 474 height 18
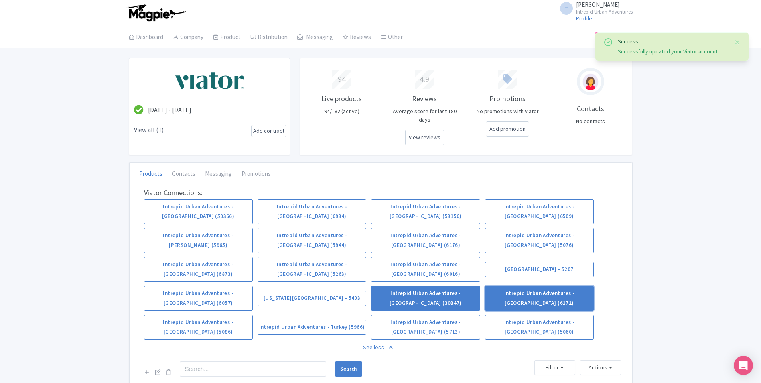
click at [543, 286] on link "Intrepid Urban Adventures - Spain (6172)" at bounding box center [539, 298] width 109 height 25
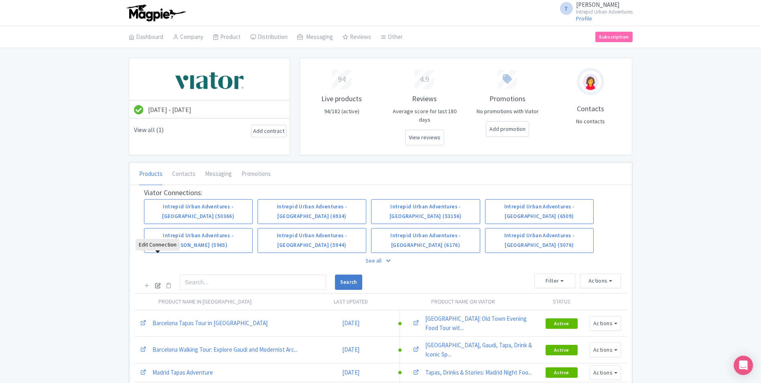
click at [159, 282] on icon at bounding box center [158, 285] width 6 height 6
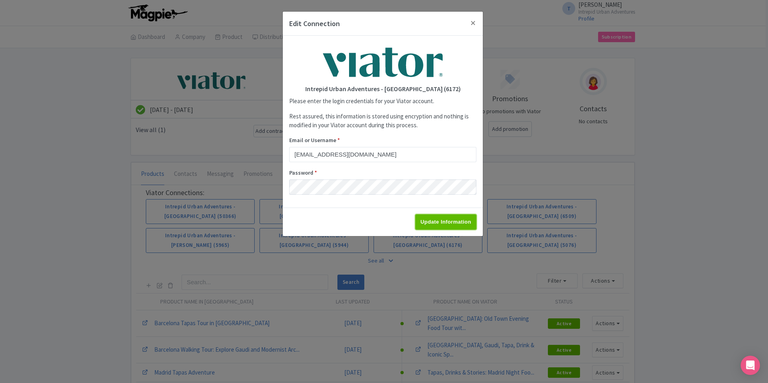
click at [450, 217] on input "Update Information" at bounding box center [445, 221] width 61 height 15
type input "Saving..."
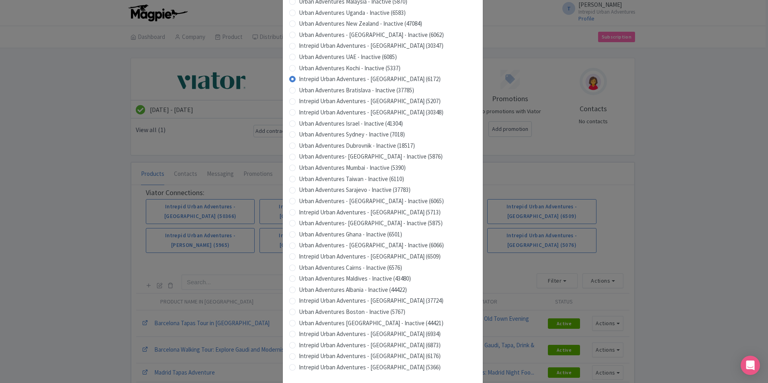
scroll to position [683, 0]
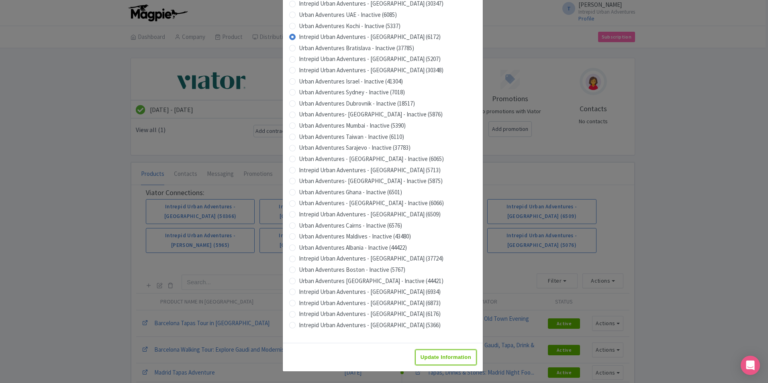
click at [438, 352] on input "Update Information" at bounding box center [445, 357] width 61 height 15
type input "Saving..."
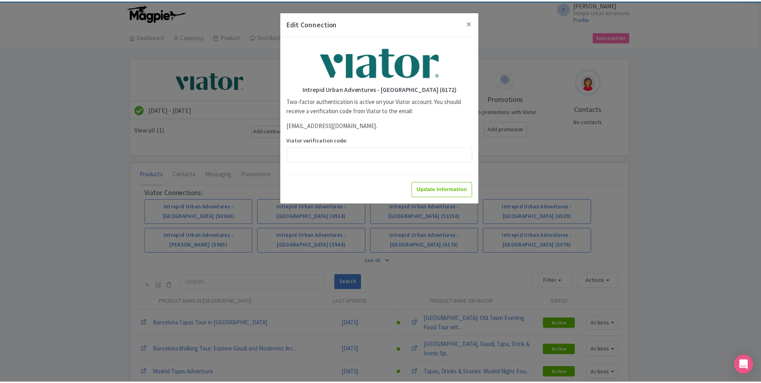
scroll to position [0, 0]
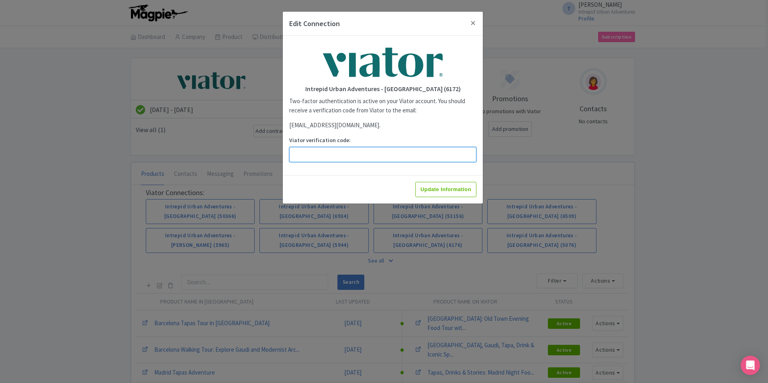
click at [389, 147] on input "Viator verification code:" at bounding box center [382, 154] width 187 height 15
paste input "690983"
type input "690983"
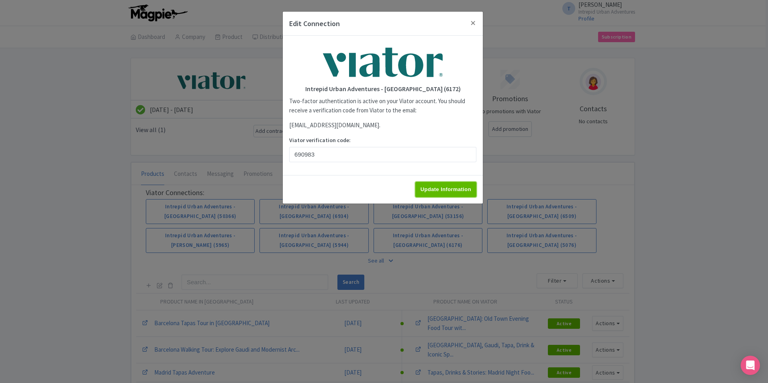
click at [449, 192] on input "Update Information" at bounding box center [445, 189] width 61 height 15
type input "Update Information"
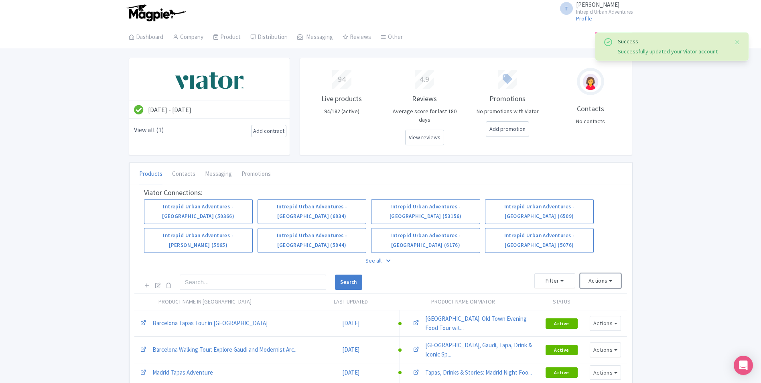
drag, startPoint x: 603, startPoint y: 254, endPoint x: 597, endPoint y: 271, distance: 18.8
click at [603, 273] on button "Actions" at bounding box center [600, 280] width 41 height 15
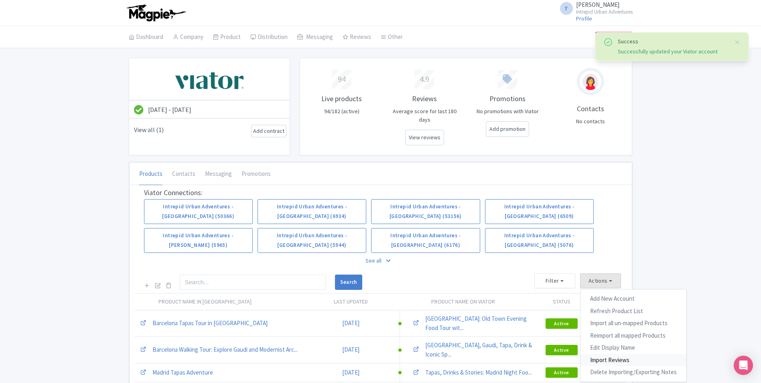
click at [607, 354] on link "Import Reviews" at bounding box center [634, 360] width 106 height 12
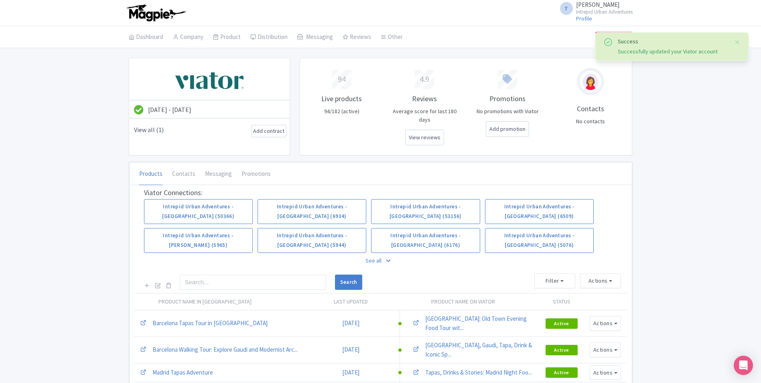
click at [386, 252] on p "See all" at bounding box center [381, 261] width 474 height 18
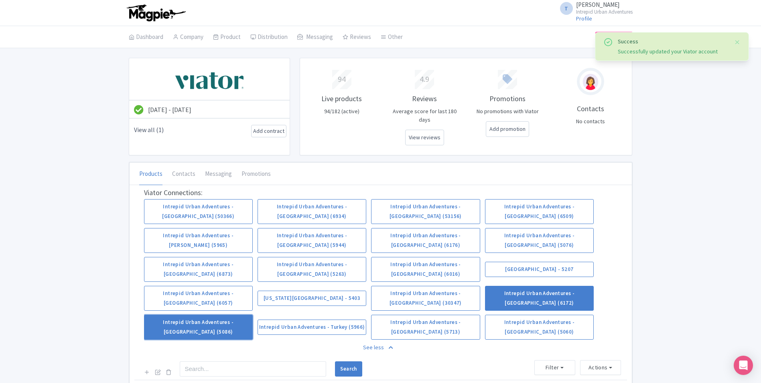
click at [188, 315] on link "Intrepid Urban Adventures - [GEOGRAPHIC_DATA] (5086)" at bounding box center [198, 327] width 109 height 25
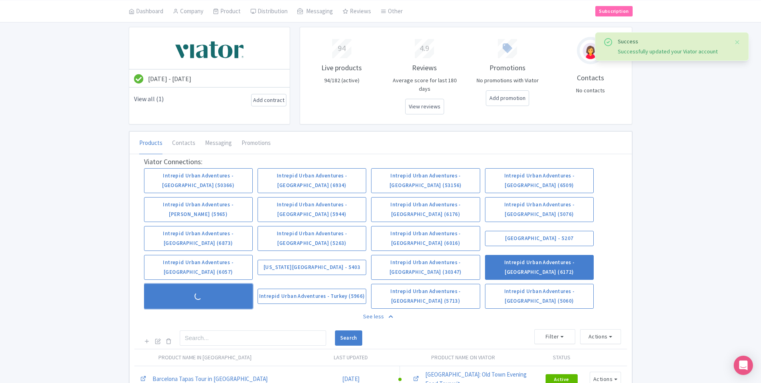
scroll to position [80, 0]
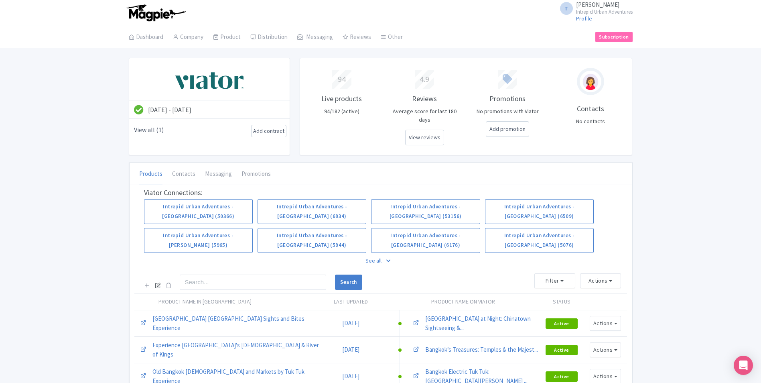
click at [156, 282] on icon at bounding box center [158, 285] width 6 height 6
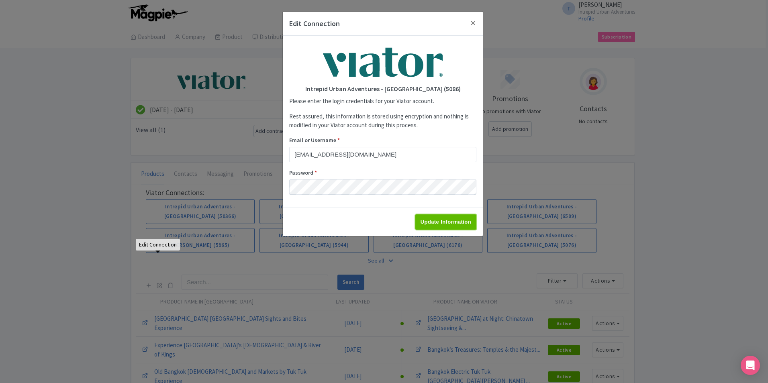
click at [447, 217] on input "Update Information" at bounding box center [445, 221] width 61 height 15
type input "Saving..."
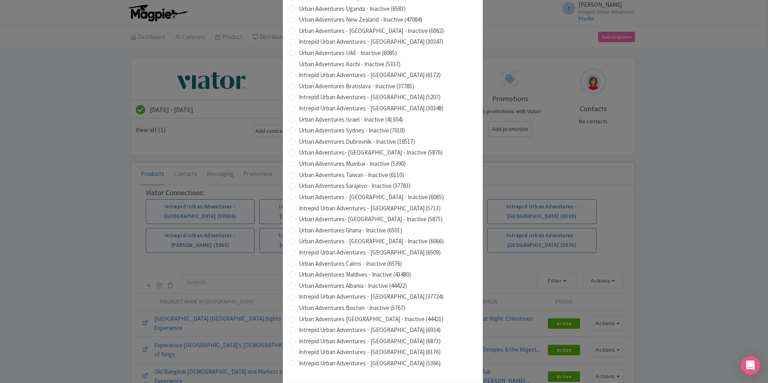
scroll to position [683, 0]
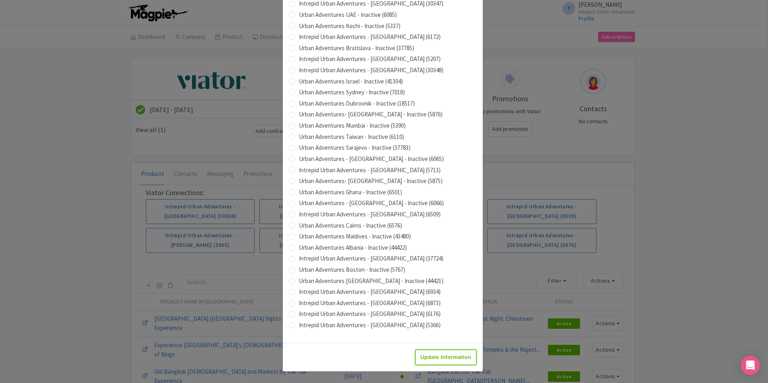
click at [423, 356] on input "Update Information" at bounding box center [445, 357] width 61 height 15
type input "Saving..."
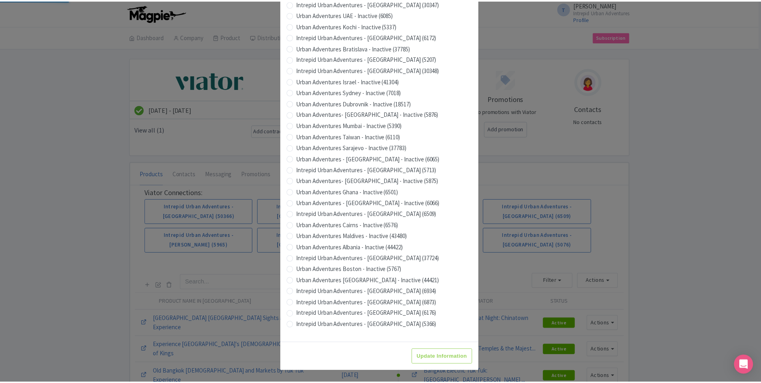
scroll to position [0, 0]
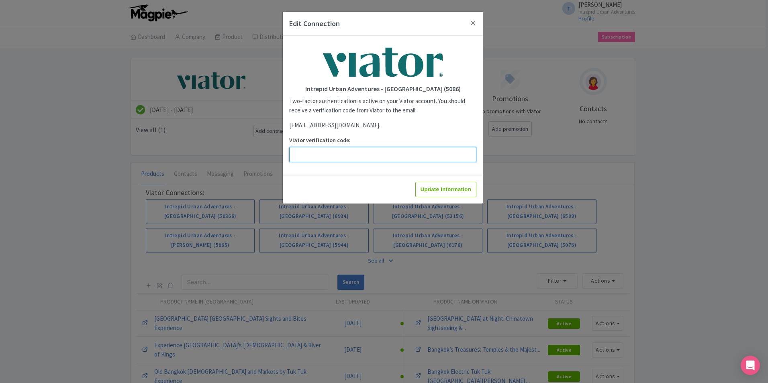
click at [346, 159] on input "Viator verification code:" at bounding box center [382, 154] width 187 height 15
paste input "900269"
type input "900269"
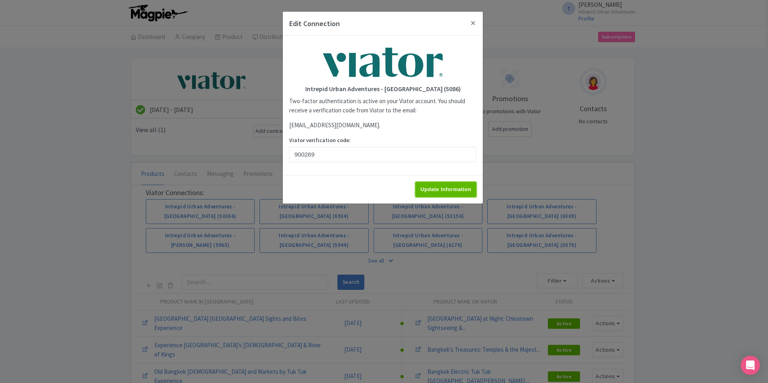
click at [454, 190] on input "Update Information" at bounding box center [445, 189] width 61 height 15
type input "Update Information"
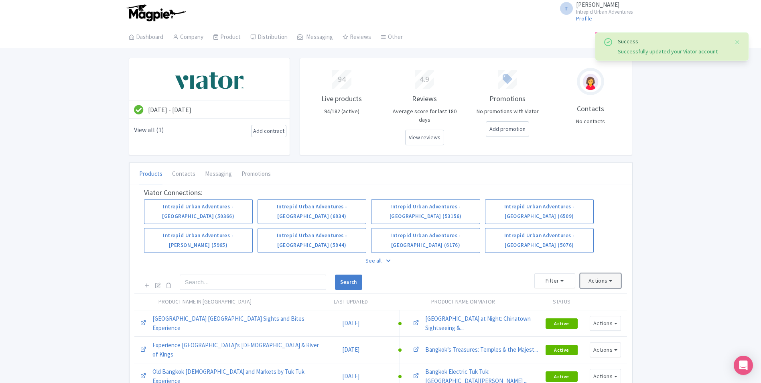
click at [600, 273] on button "Actions" at bounding box center [600, 280] width 41 height 15
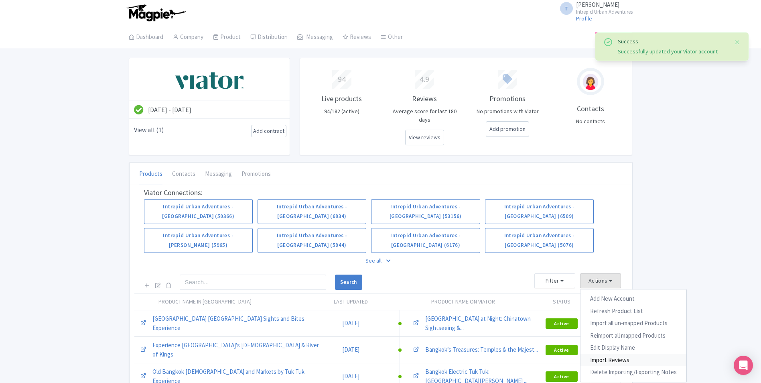
click at [606, 354] on link "Import Reviews" at bounding box center [634, 360] width 106 height 12
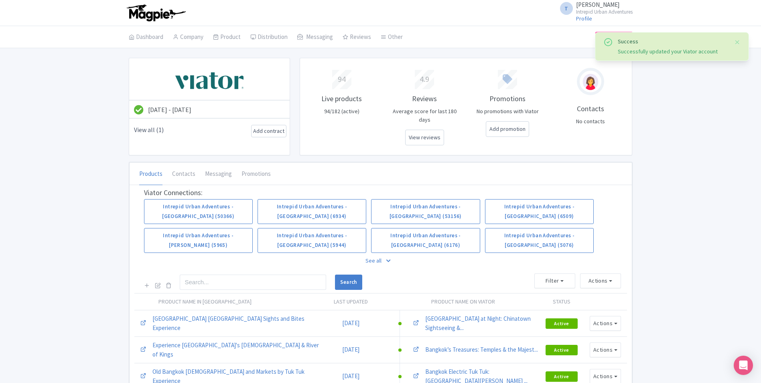
click at [376, 252] on p "See all" at bounding box center [381, 261] width 474 height 18
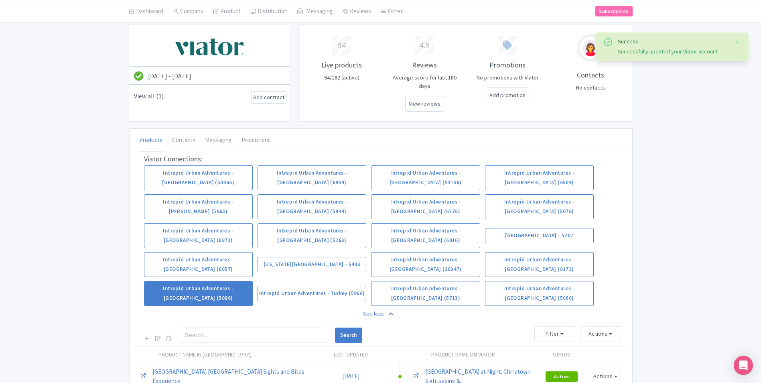
scroll to position [80, 0]
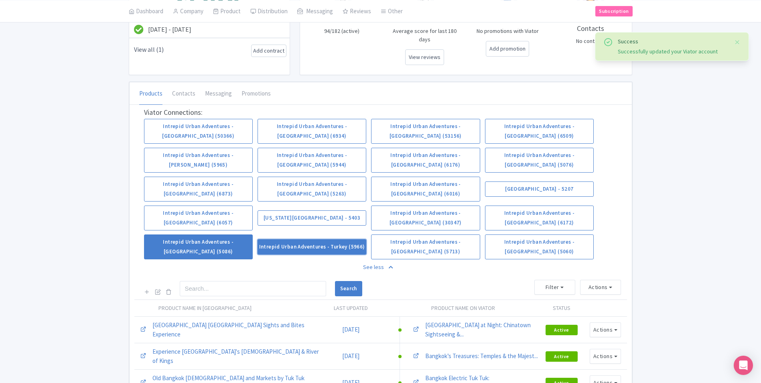
click at [348, 239] on link "Intrepid Urban Adventures - Turkey (5966)" at bounding box center [312, 246] width 109 height 15
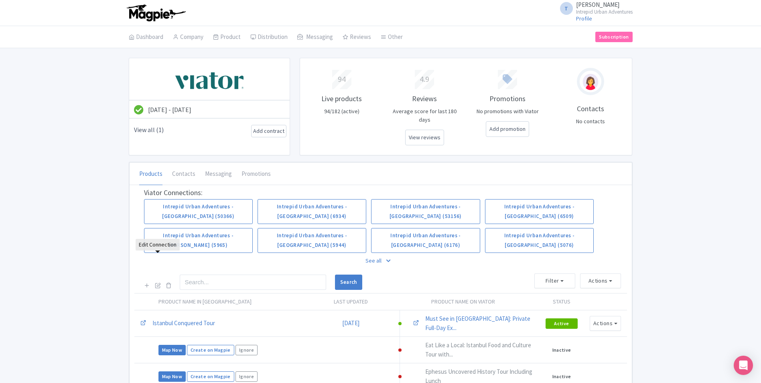
drag, startPoint x: 157, startPoint y: 258, endPoint x: 180, endPoint y: 258, distance: 23.3
click at [157, 282] on icon at bounding box center [158, 285] width 6 height 6
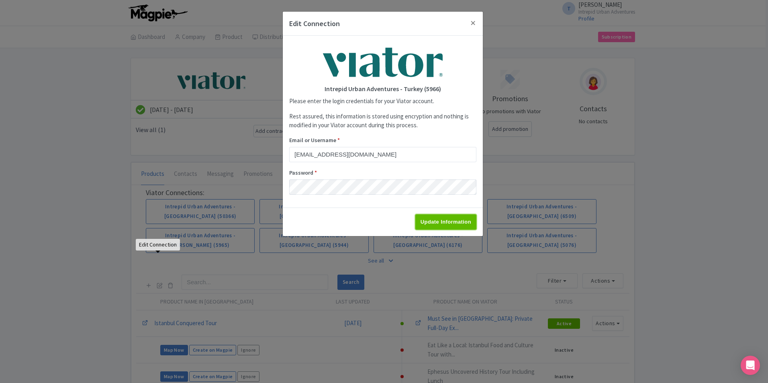
click at [453, 224] on input "Update Information" at bounding box center [445, 221] width 61 height 15
type input "Saving..."
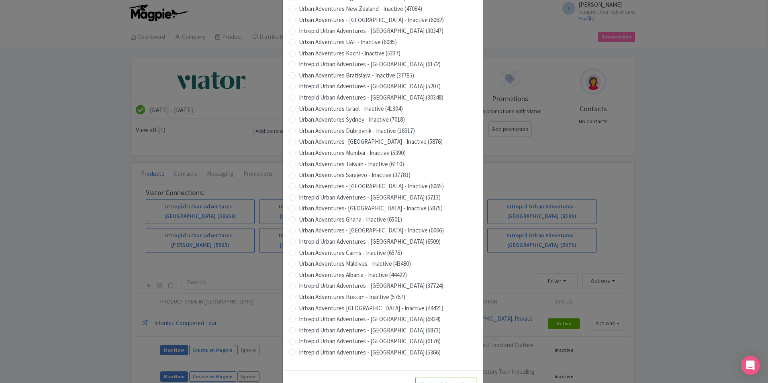
scroll to position [683, 0]
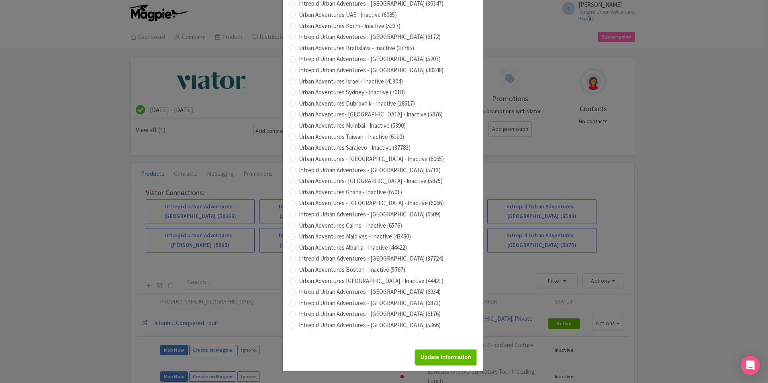
click at [432, 356] on input "Update Information" at bounding box center [445, 357] width 61 height 15
type input "Saving..."
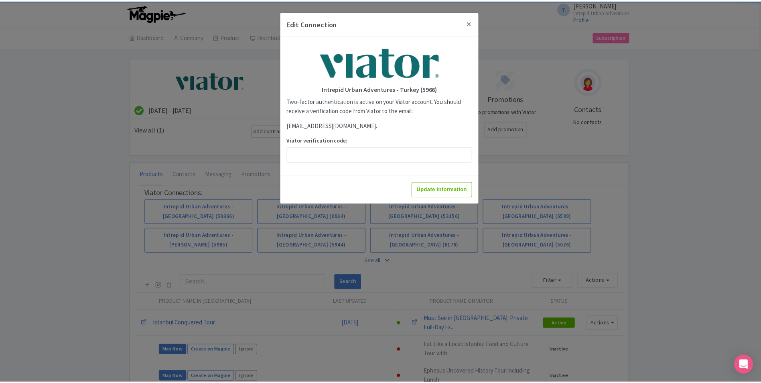
scroll to position [0, 0]
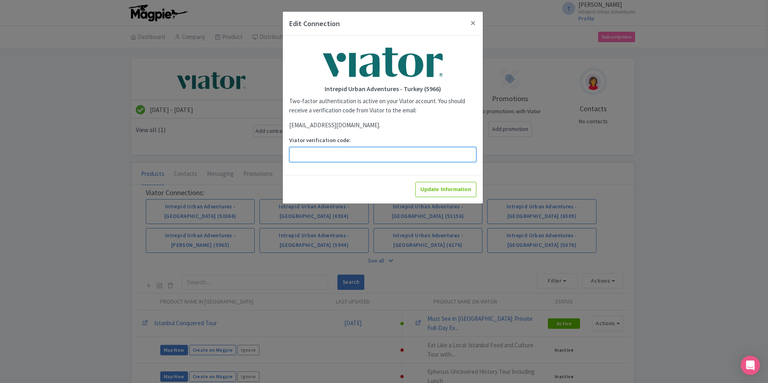
click at [388, 156] on input "Viator verification code:" at bounding box center [382, 154] width 187 height 15
paste input "259820"
type input "259820"
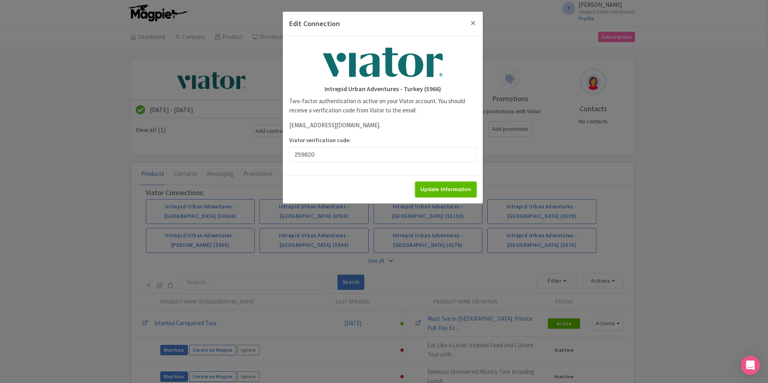
click at [438, 186] on input "Update Information" at bounding box center [445, 189] width 61 height 15
type input "Update Information"
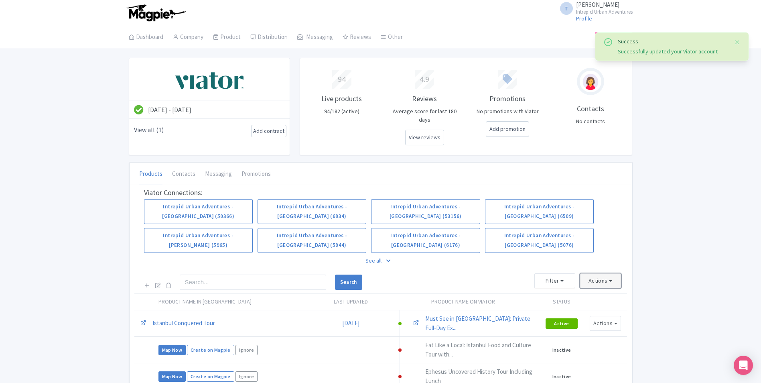
click at [610, 273] on button "Actions" at bounding box center [600, 280] width 41 height 15
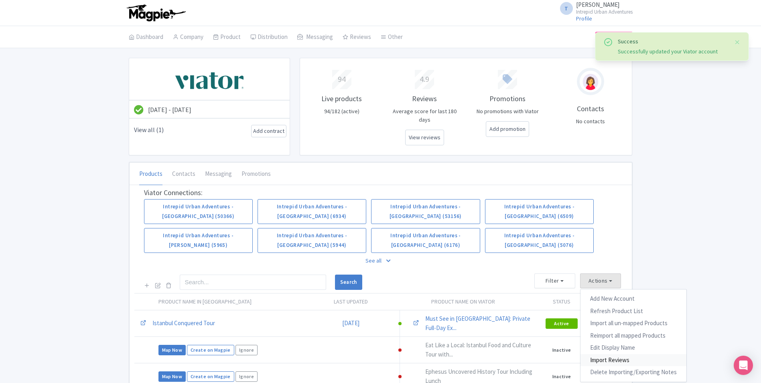
click at [603, 354] on link "Import Reviews" at bounding box center [634, 360] width 106 height 12
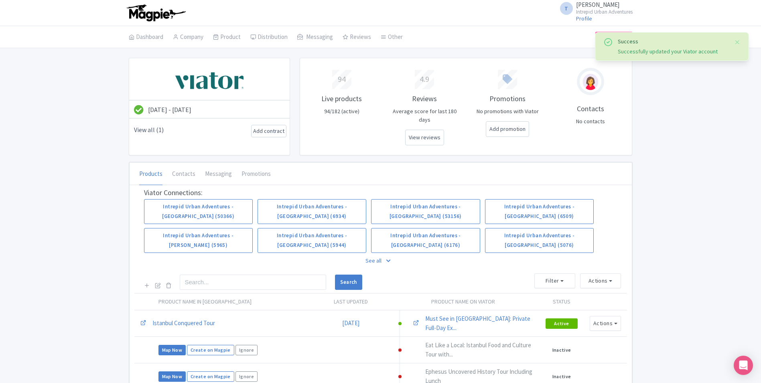
click at [376, 252] on p "See all" at bounding box center [381, 261] width 474 height 18
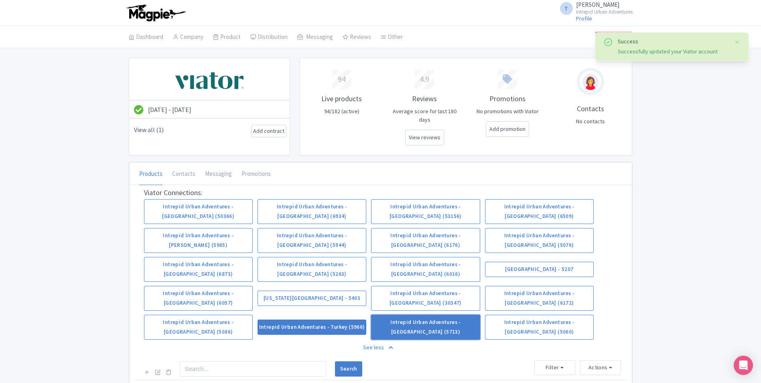
click at [436, 315] on link "Intrepid Urban Adventures - [GEOGRAPHIC_DATA] (5713)" at bounding box center [425, 327] width 109 height 25
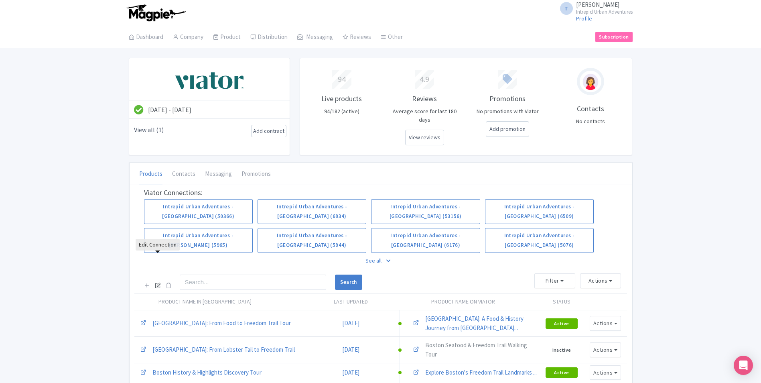
click at [158, 281] on link at bounding box center [158, 285] width 6 height 9
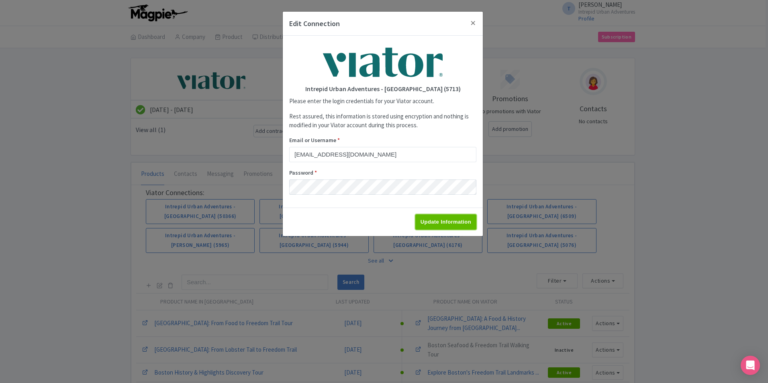
click at [444, 222] on input "Update Information" at bounding box center [445, 221] width 61 height 15
type input "Saving..."
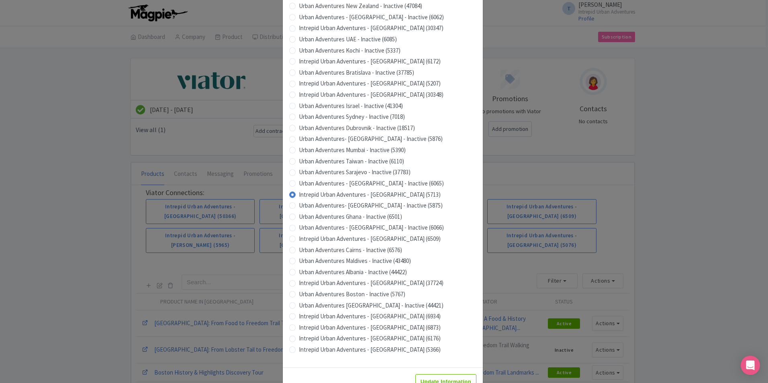
scroll to position [683, 0]
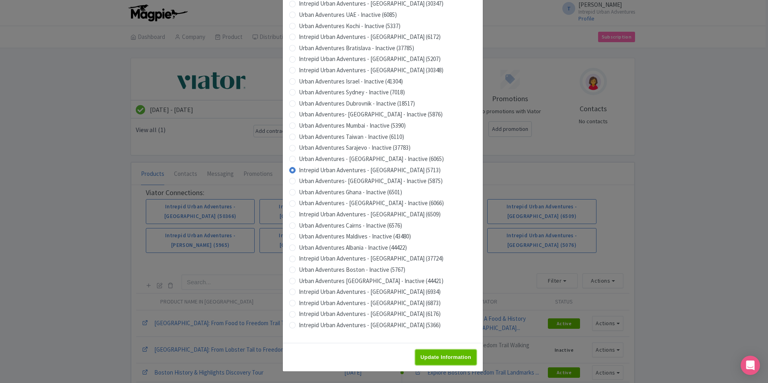
click at [444, 352] on input "Update Information" at bounding box center [445, 357] width 61 height 15
type input "Saving..."
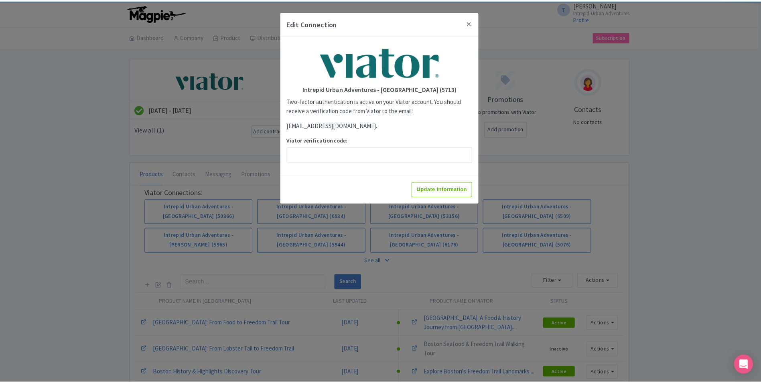
scroll to position [0, 0]
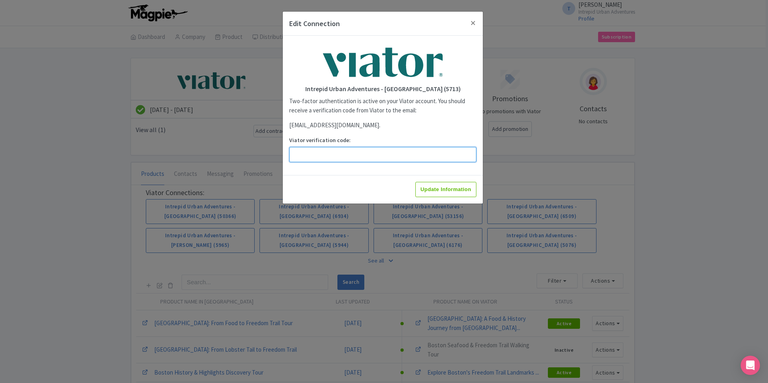
click at [375, 155] on input "Viator verification code:" at bounding box center [382, 154] width 187 height 15
paste input "268526"
type input "268526"
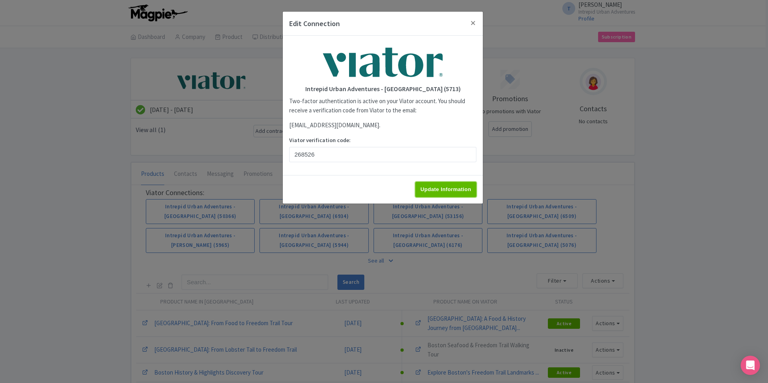
click at [447, 189] on input "Update Information" at bounding box center [445, 189] width 61 height 15
type input "Update Information"
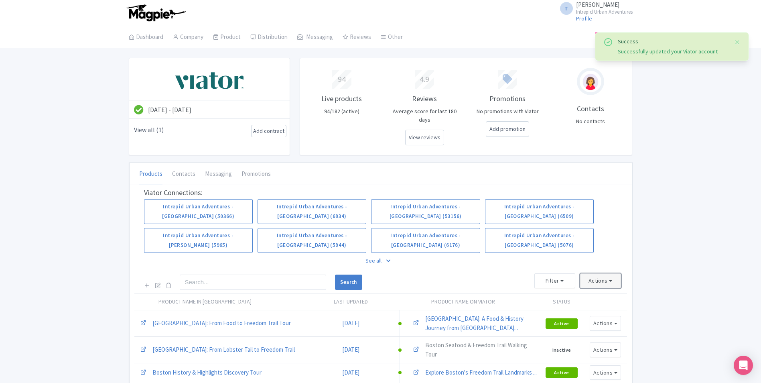
click at [605, 273] on button "Actions" at bounding box center [600, 280] width 41 height 15
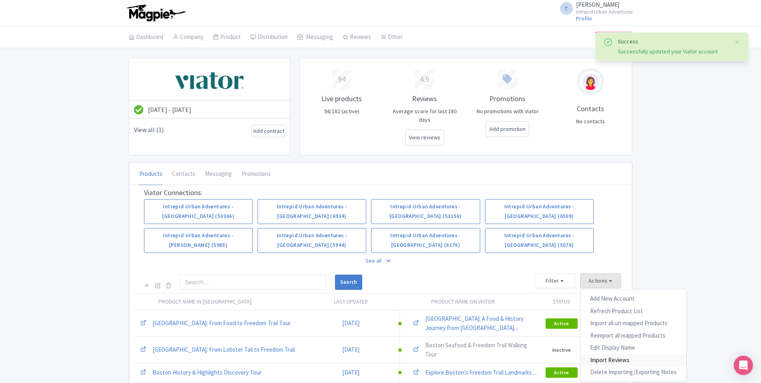
click at [599, 354] on link "Import Reviews" at bounding box center [634, 360] width 106 height 12
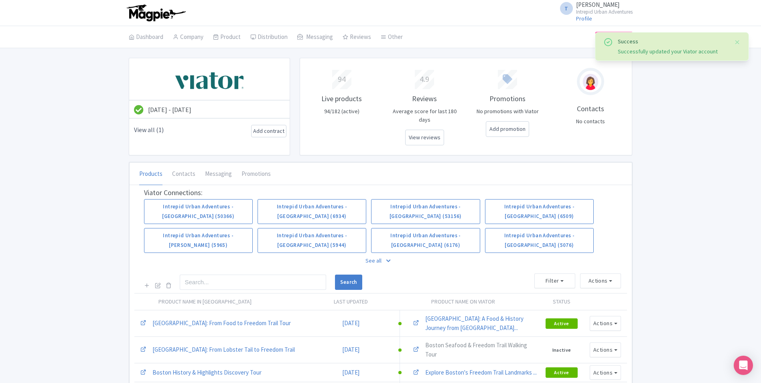
click at [380, 252] on p "See all" at bounding box center [381, 261] width 474 height 18
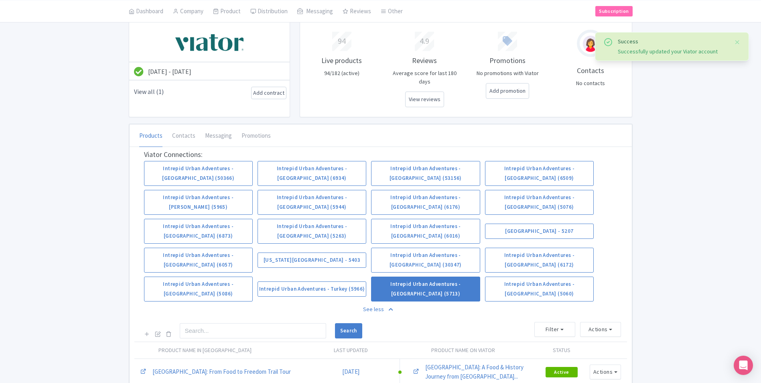
scroll to position [40, 0]
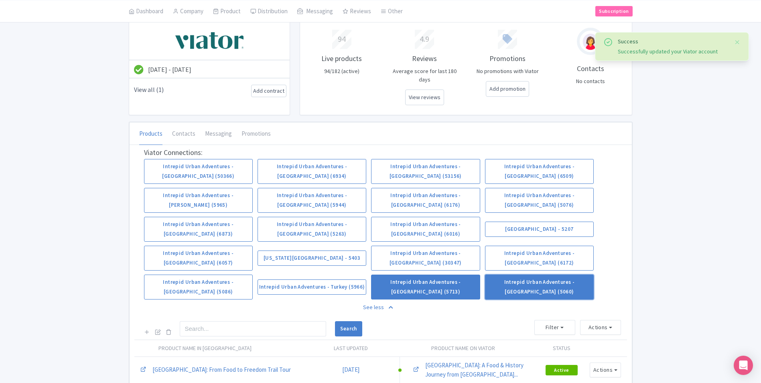
click at [545, 275] on link "Intrepid Urban Adventures - [GEOGRAPHIC_DATA] (5060)" at bounding box center [539, 287] width 109 height 25
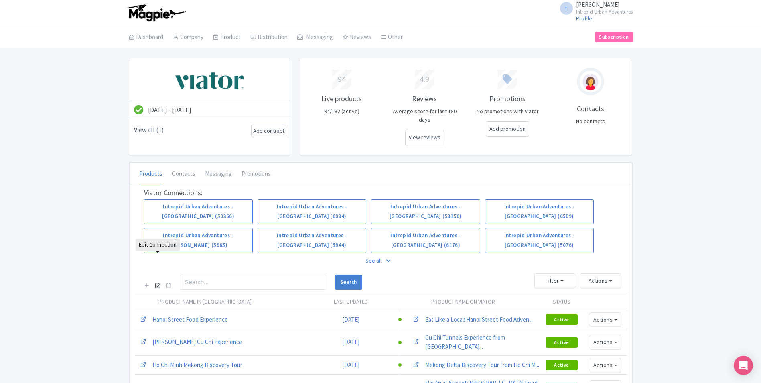
click at [156, 282] on icon at bounding box center [158, 285] width 6 height 6
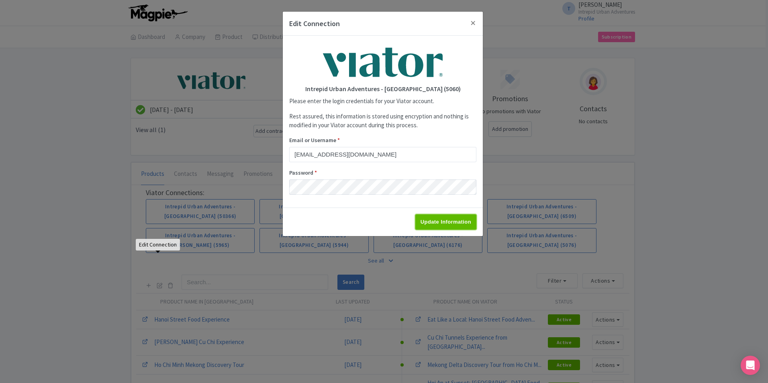
click at [436, 220] on input "Update Information" at bounding box center [445, 221] width 61 height 15
type input "Saving..."
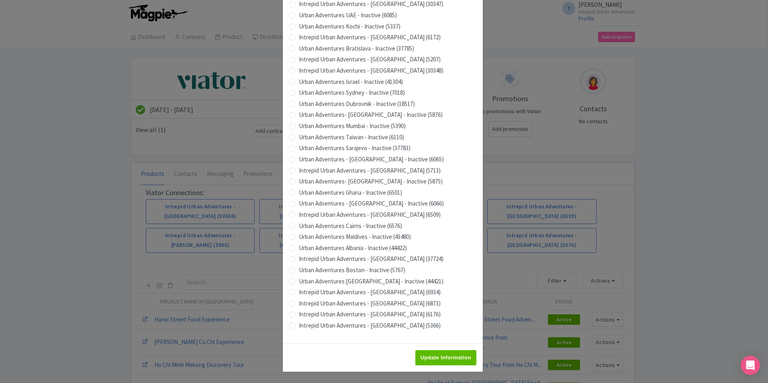
scroll to position [683, 0]
click at [436, 356] on input "Update Information" at bounding box center [445, 357] width 61 height 15
type input "Saving..."
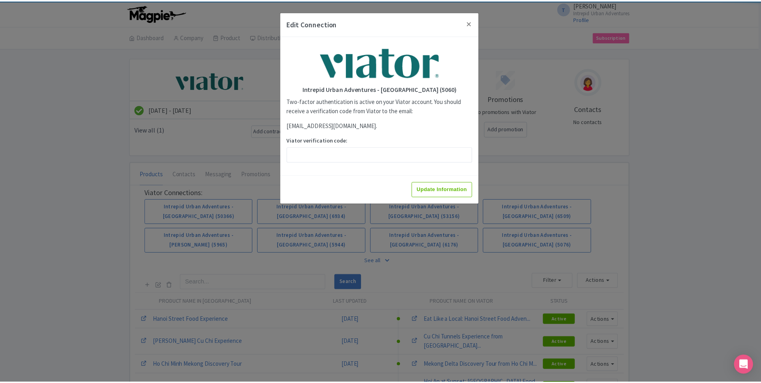
scroll to position [0, 0]
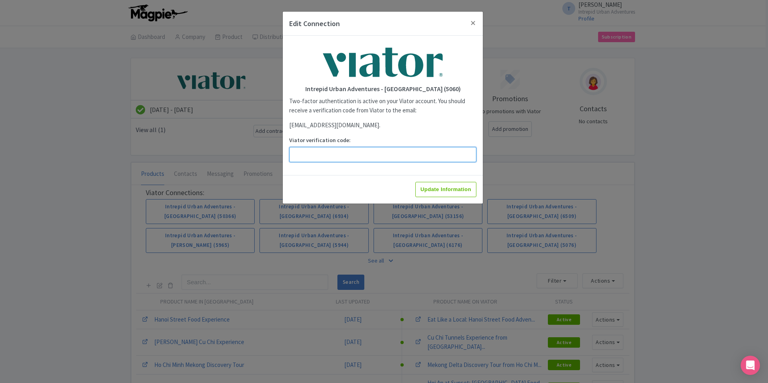
click at [367, 159] on input "Viator verification code:" at bounding box center [382, 154] width 187 height 15
paste input "432616"
type input "432616"
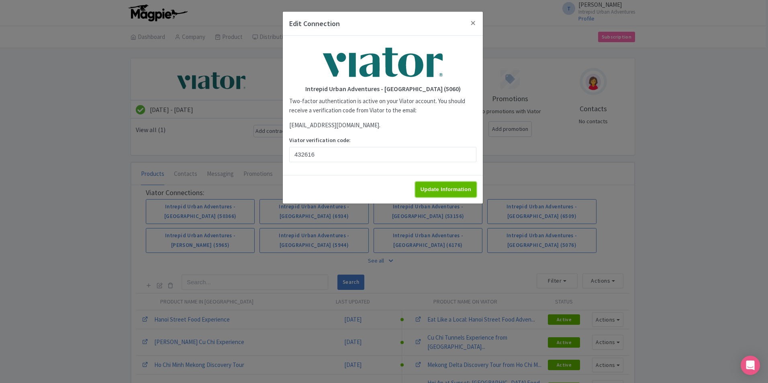
click at [453, 192] on input "Update Information" at bounding box center [445, 189] width 61 height 15
type input "Update Information"
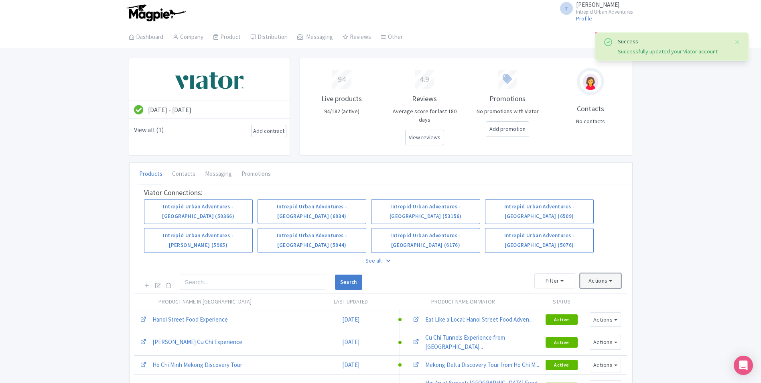
click at [608, 273] on button "Actions" at bounding box center [600, 280] width 41 height 15
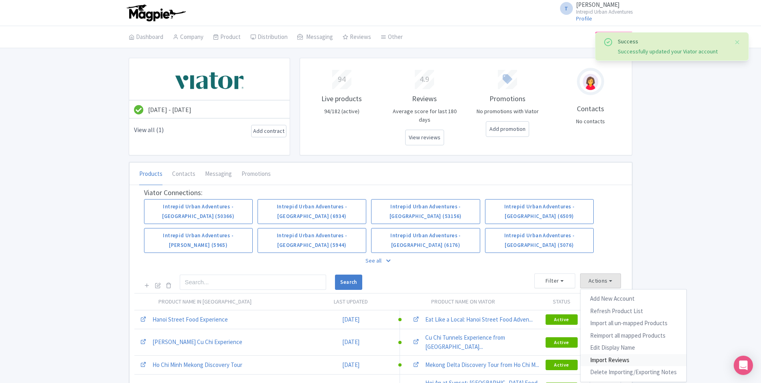
click at [606, 354] on link "Import Reviews" at bounding box center [634, 360] width 106 height 12
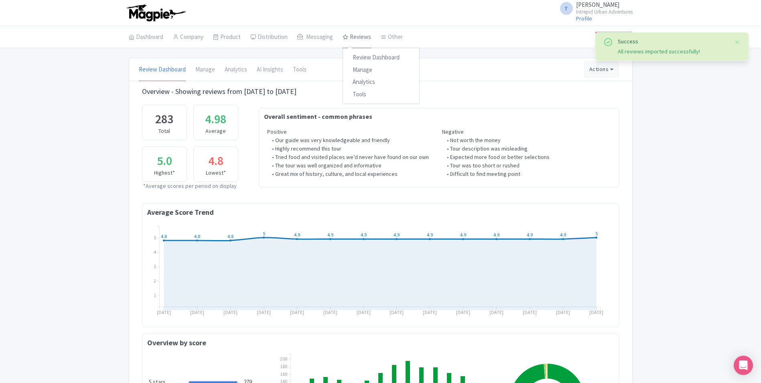
click at [359, 39] on link "Reviews" at bounding box center [357, 37] width 29 height 22
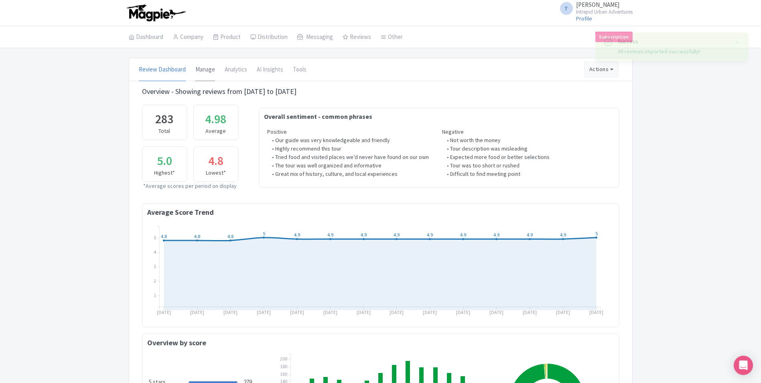
click at [203, 72] on link "Manage" at bounding box center [205, 70] width 20 height 22
